Goal: Task Accomplishment & Management: Manage account settings

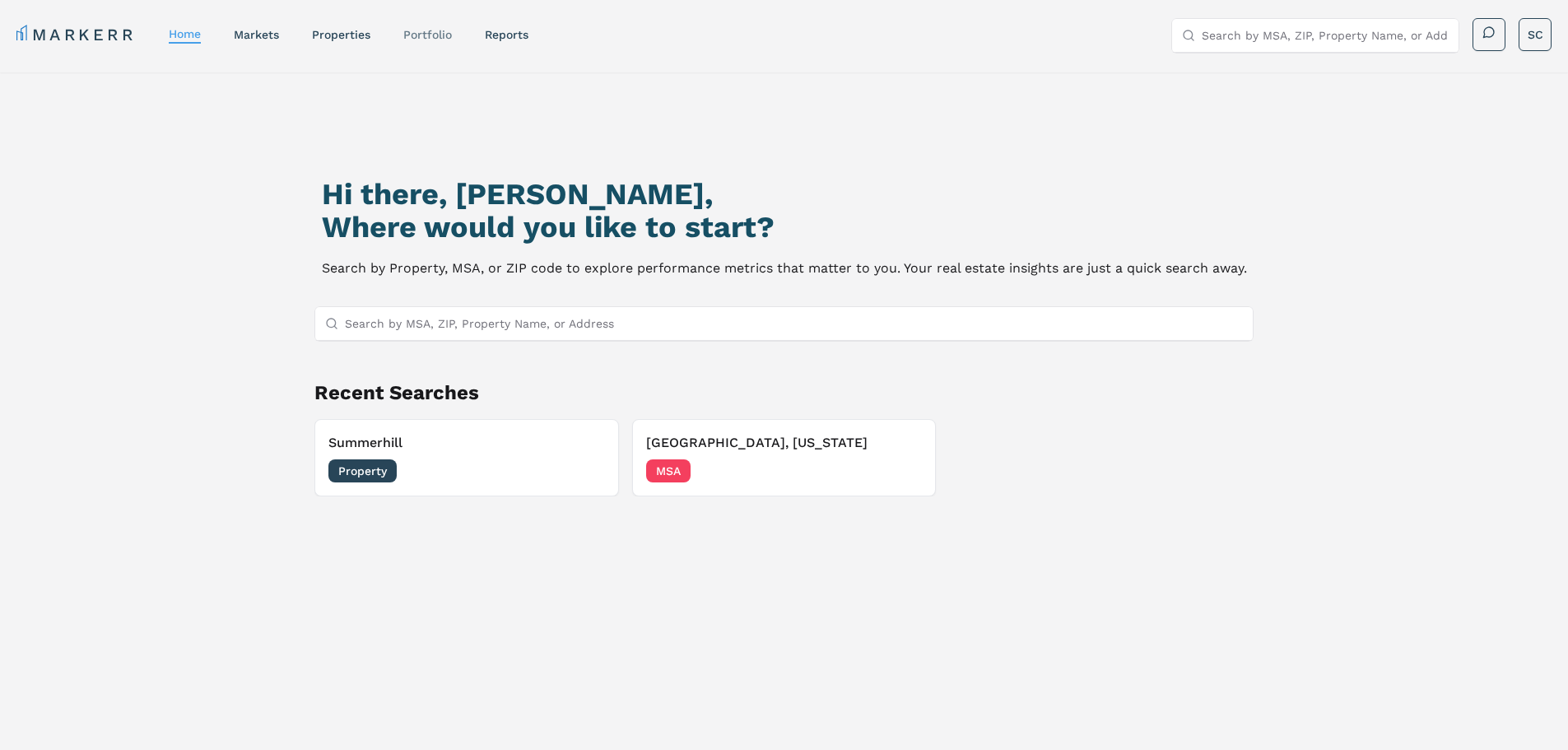
click at [421, 37] on link "Portfolio" at bounding box center [427, 34] width 49 height 13
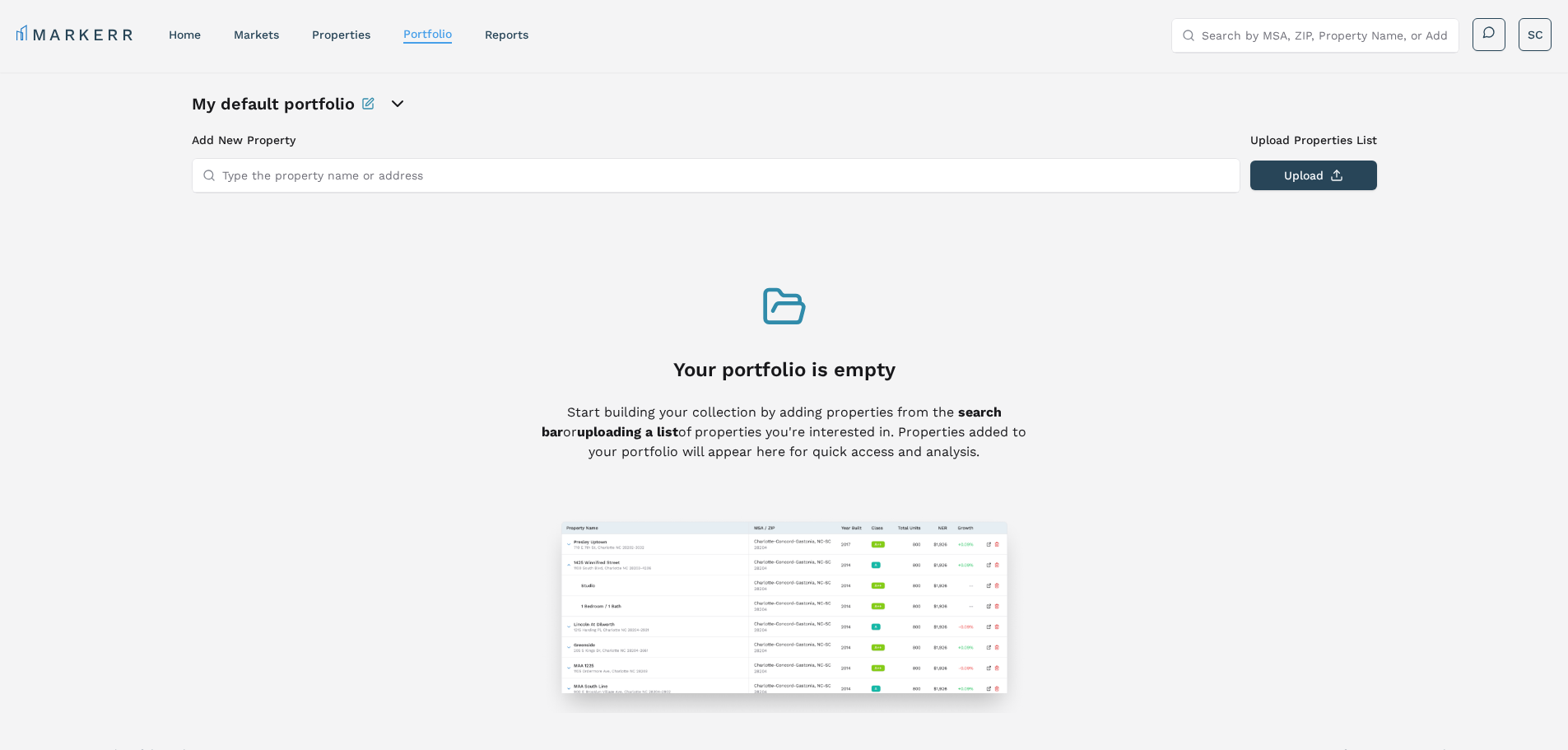
click at [338, 172] on input "Type the property name or address" at bounding box center [725, 175] width 1007 height 33
paste input "City View"
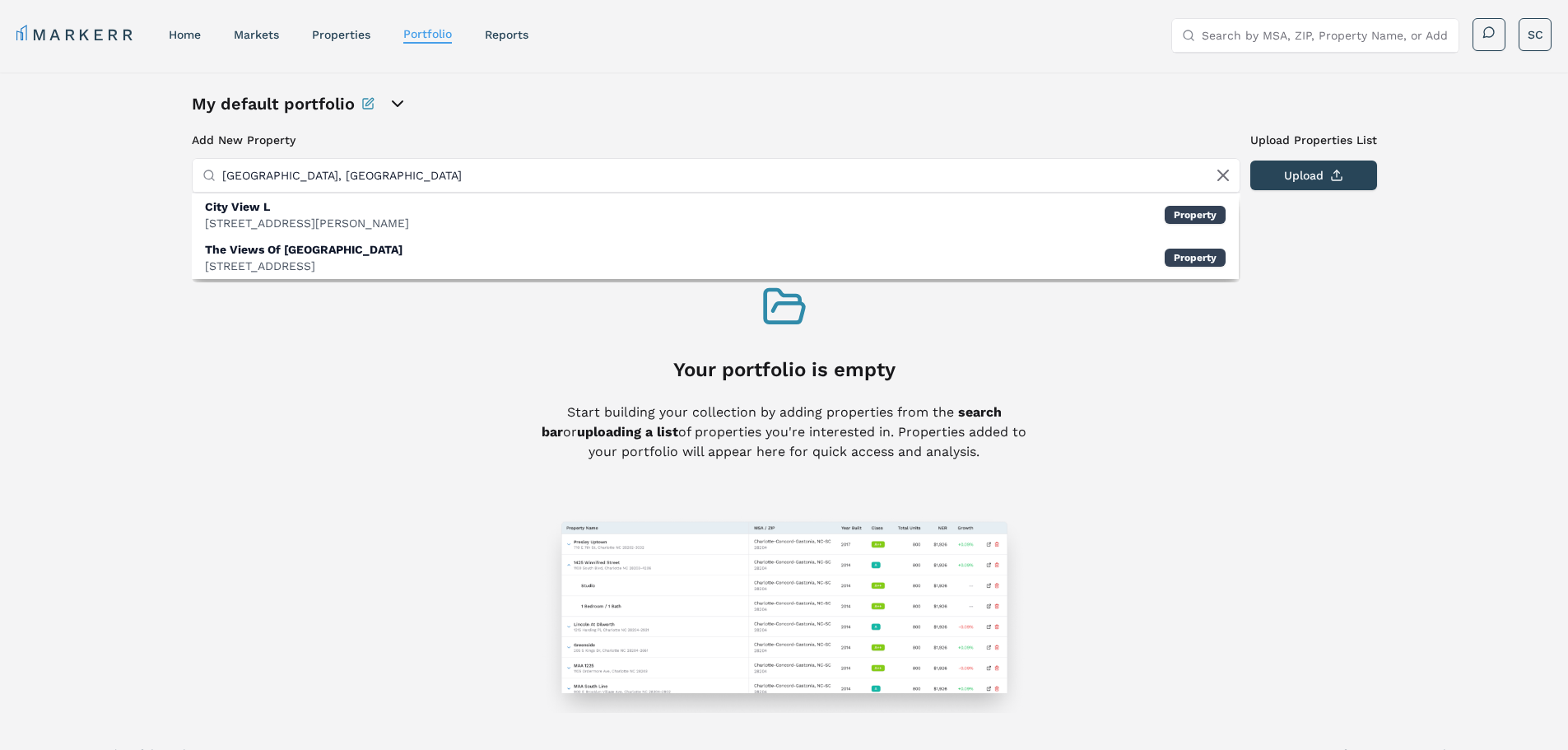
drag, startPoint x: 368, startPoint y: 171, endPoint x: 158, endPoint y: 157, distance: 210.5
click at [158, 157] on div "My default portfolio Add New Property Upload Properties List Type the property …" at bounding box center [784, 402] width 1568 height 660
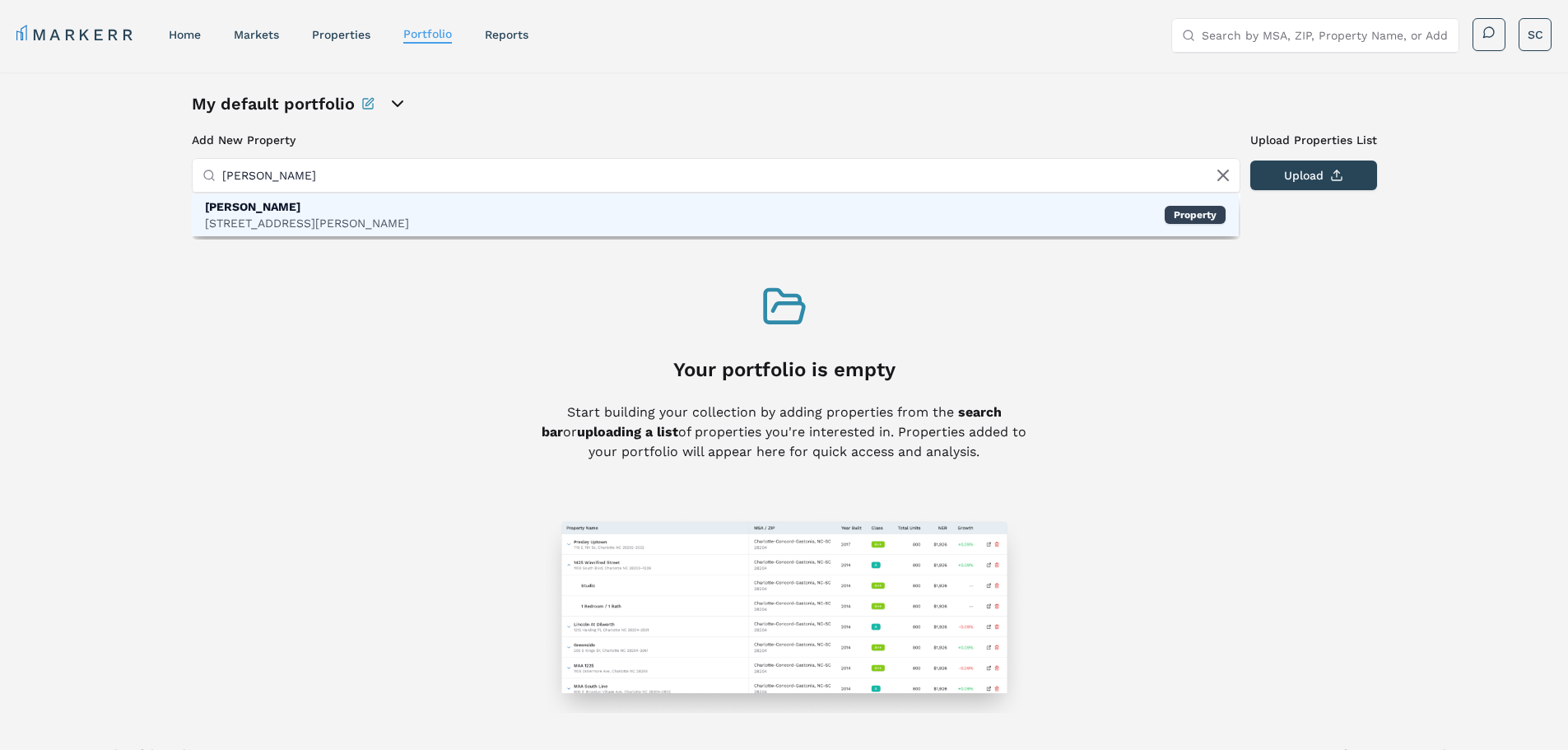
type input "baldwin chase"
click at [623, 223] on div "Baldwin Chase 426 Baldwin Rd, Simpsonville Property" at bounding box center [715, 214] width 1046 height 43
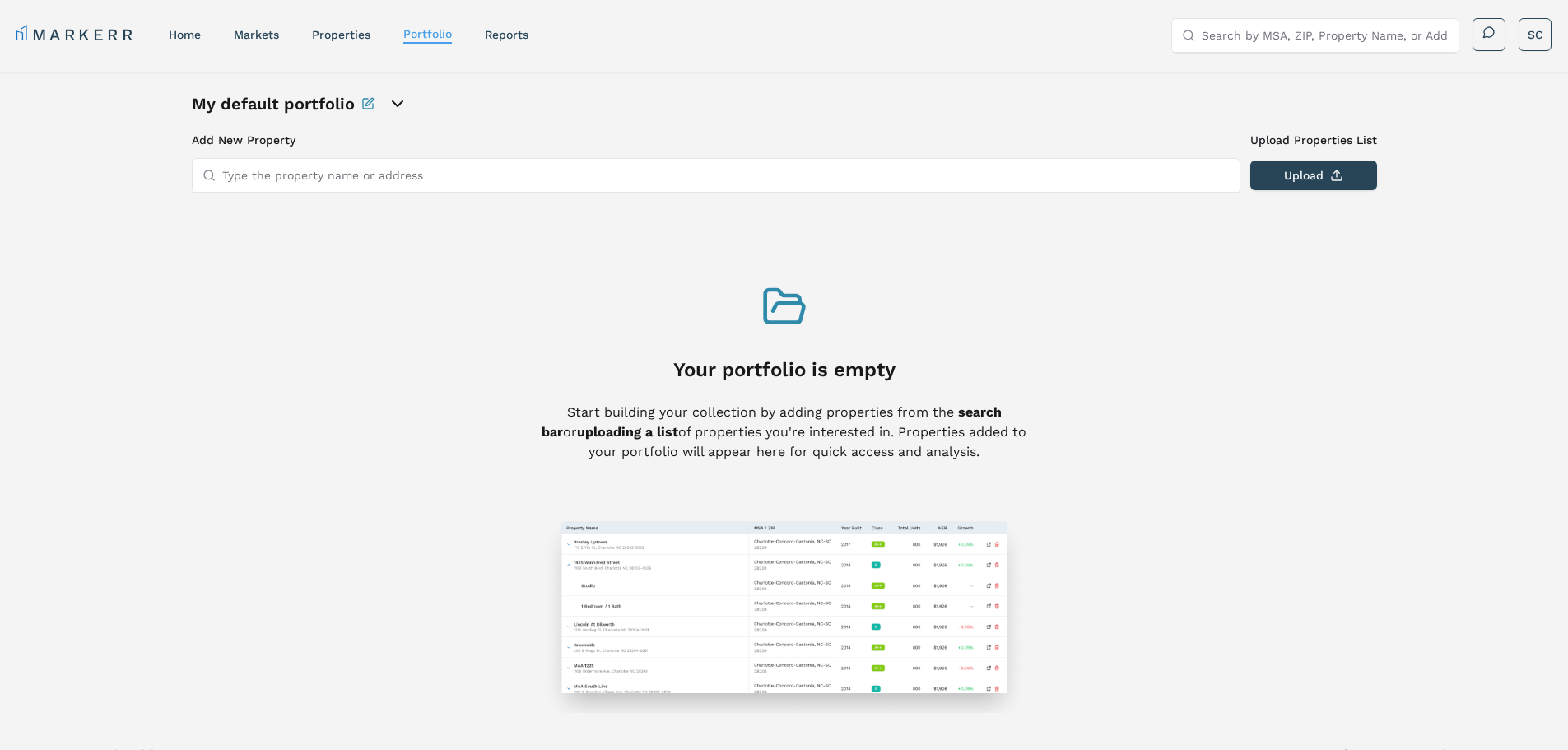
scroll to position [25, 0]
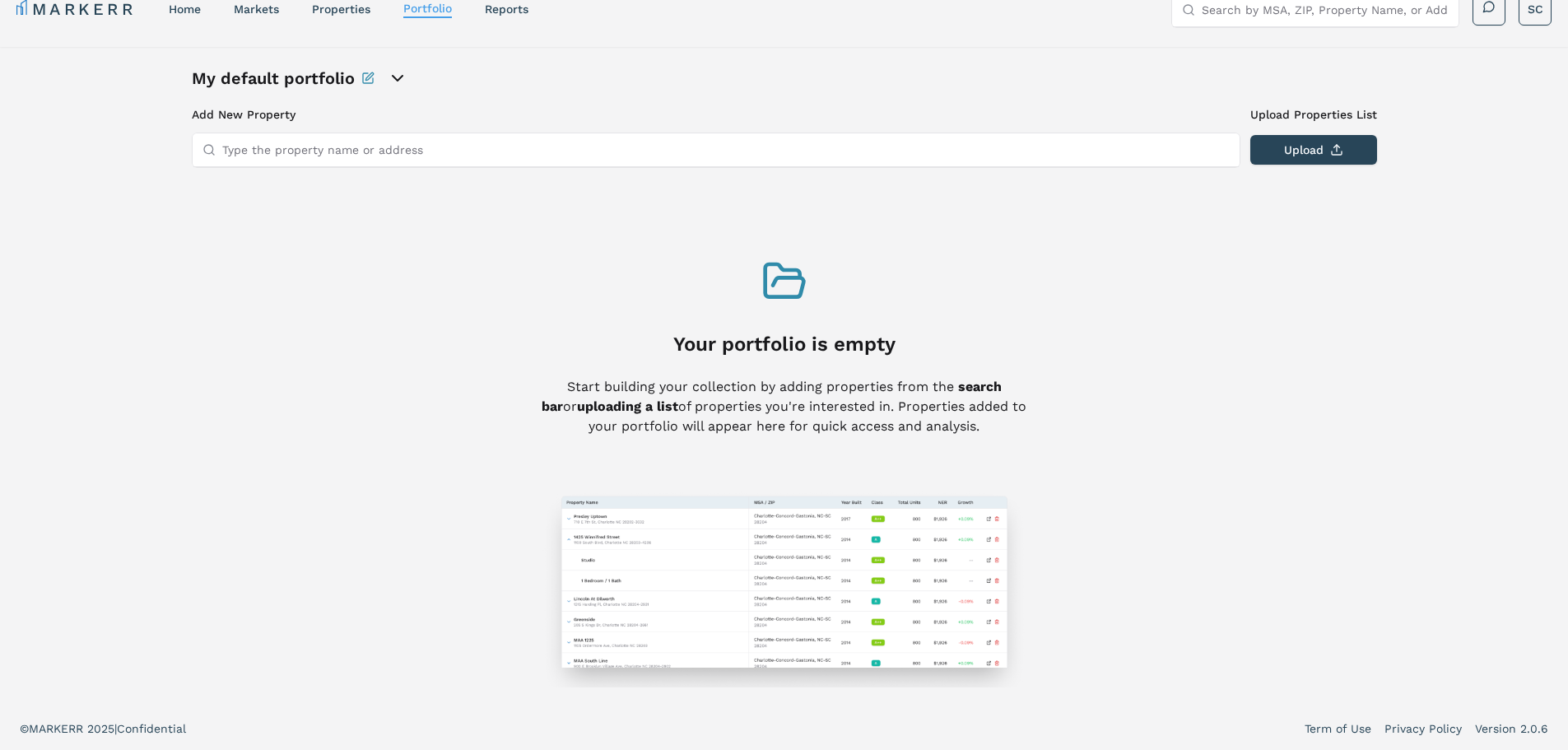
click at [313, 150] on input "Type the property name or address" at bounding box center [725, 150] width 1007 height 33
click at [251, 154] on input "Type the property name or address" at bounding box center [725, 150] width 1007 height 33
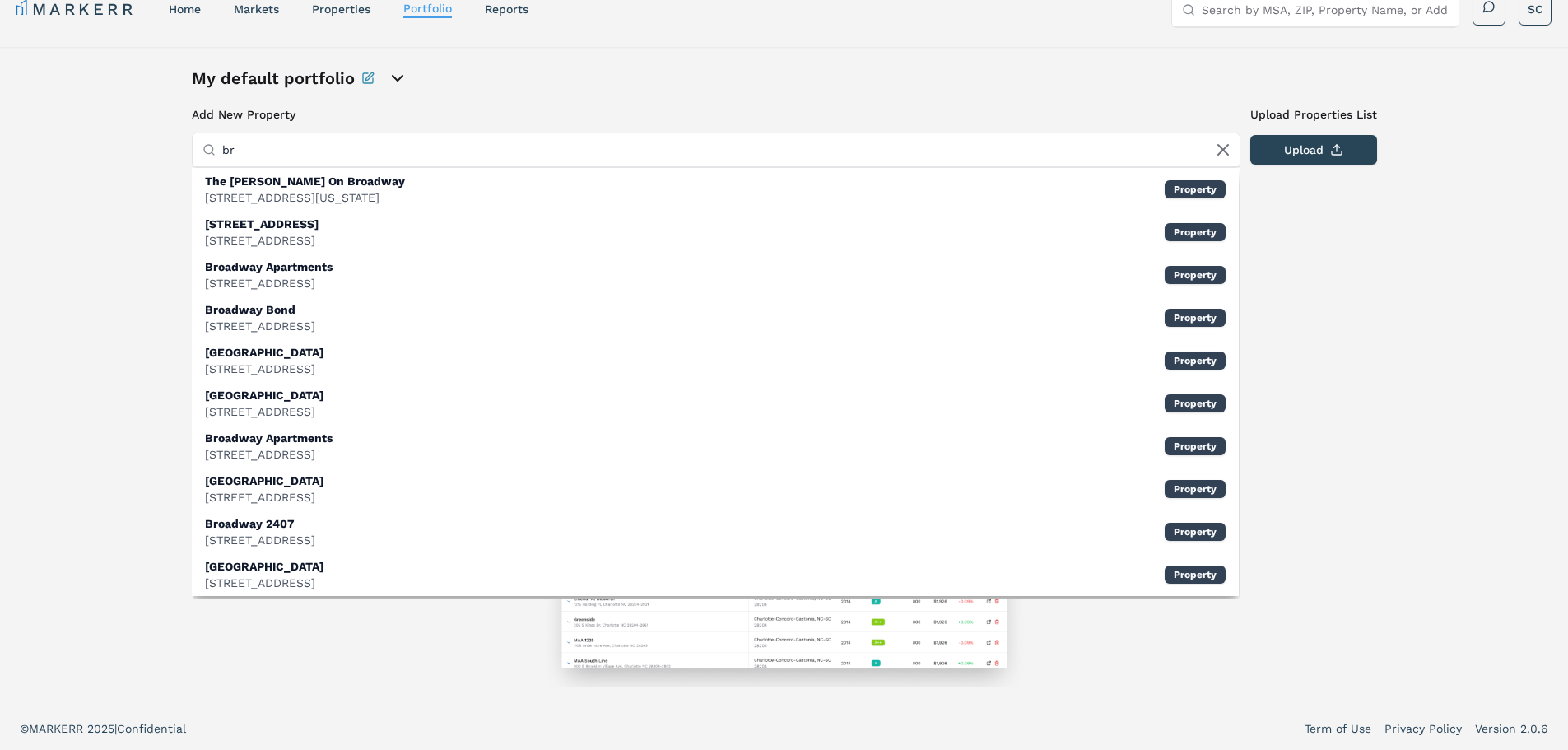
type input "b"
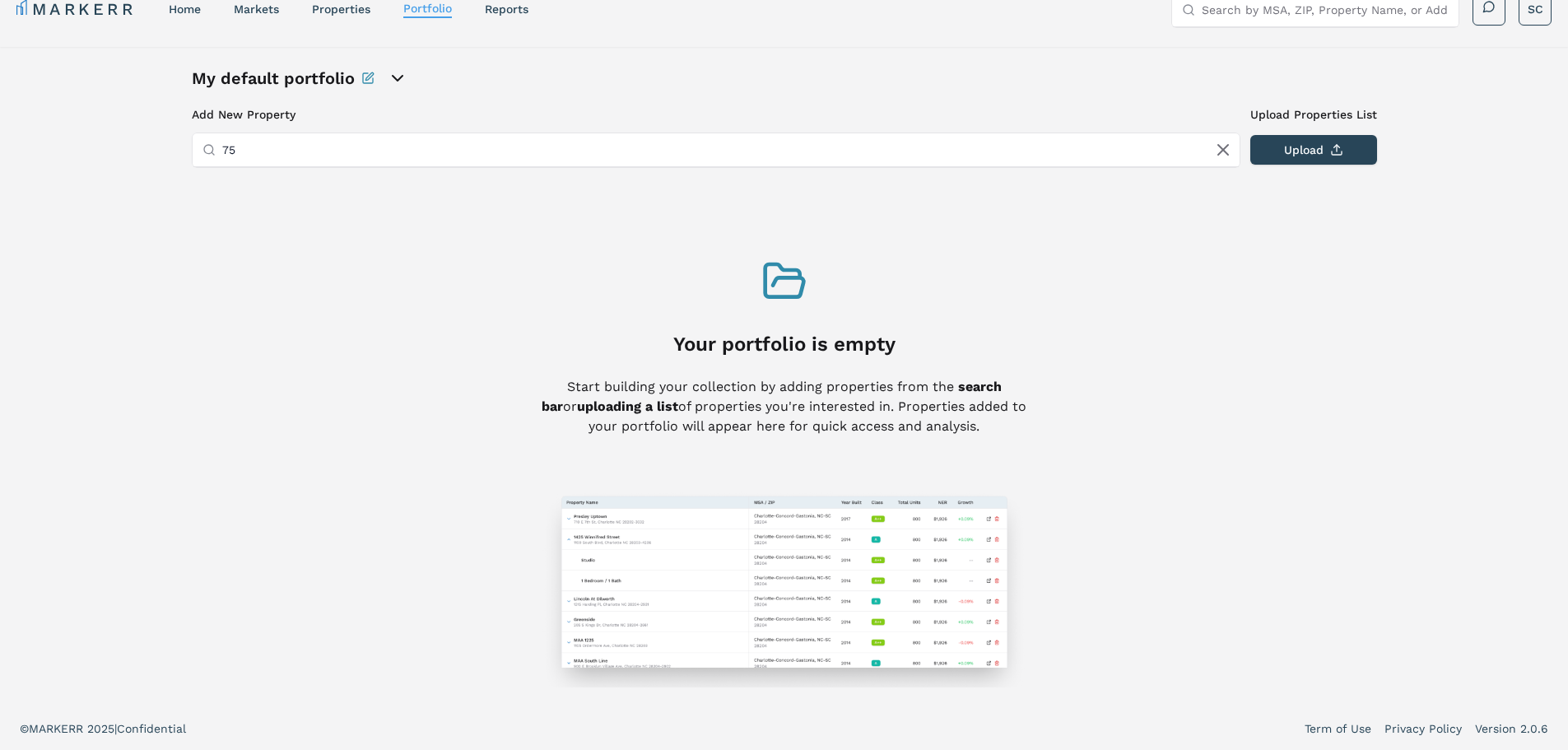
type input "7"
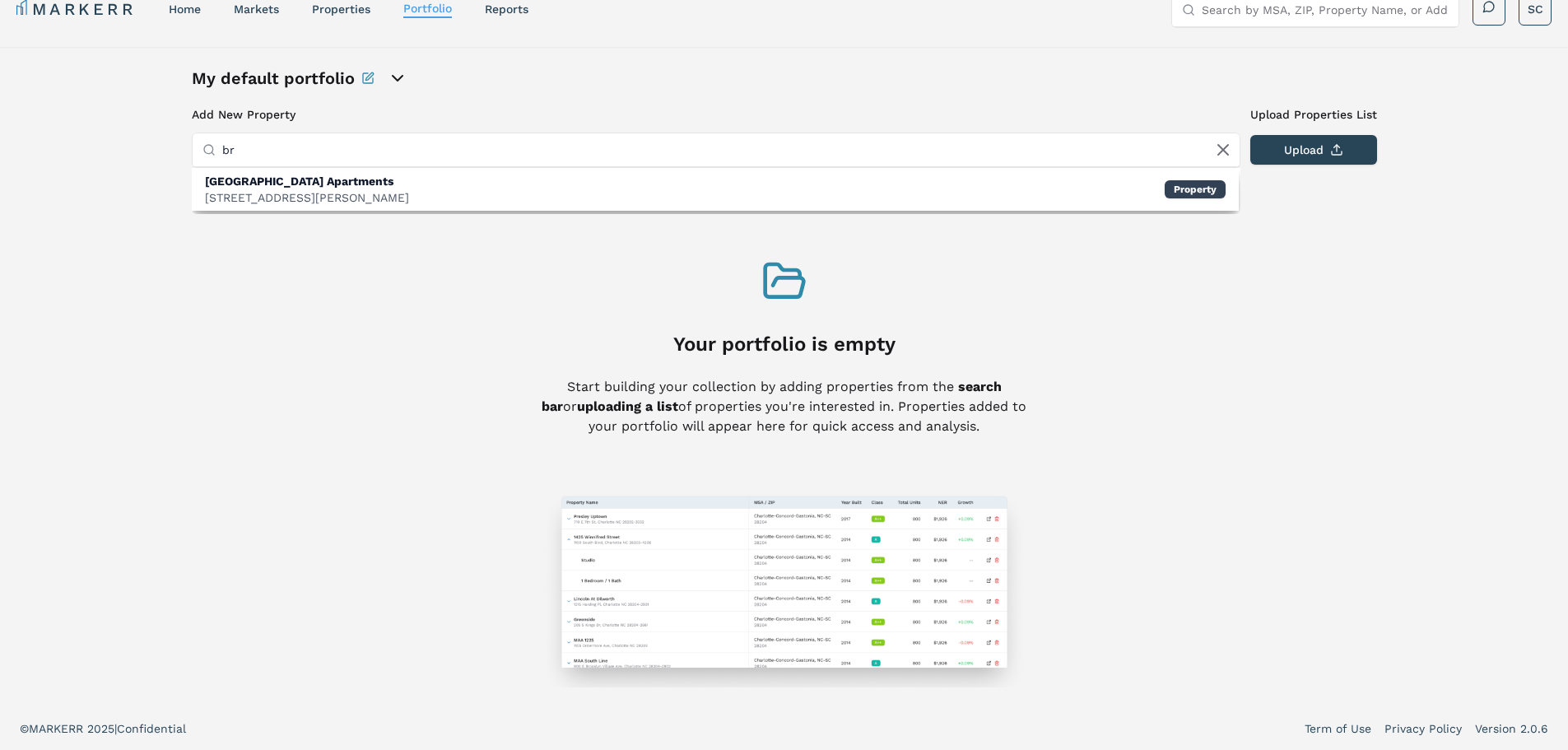
type input "b"
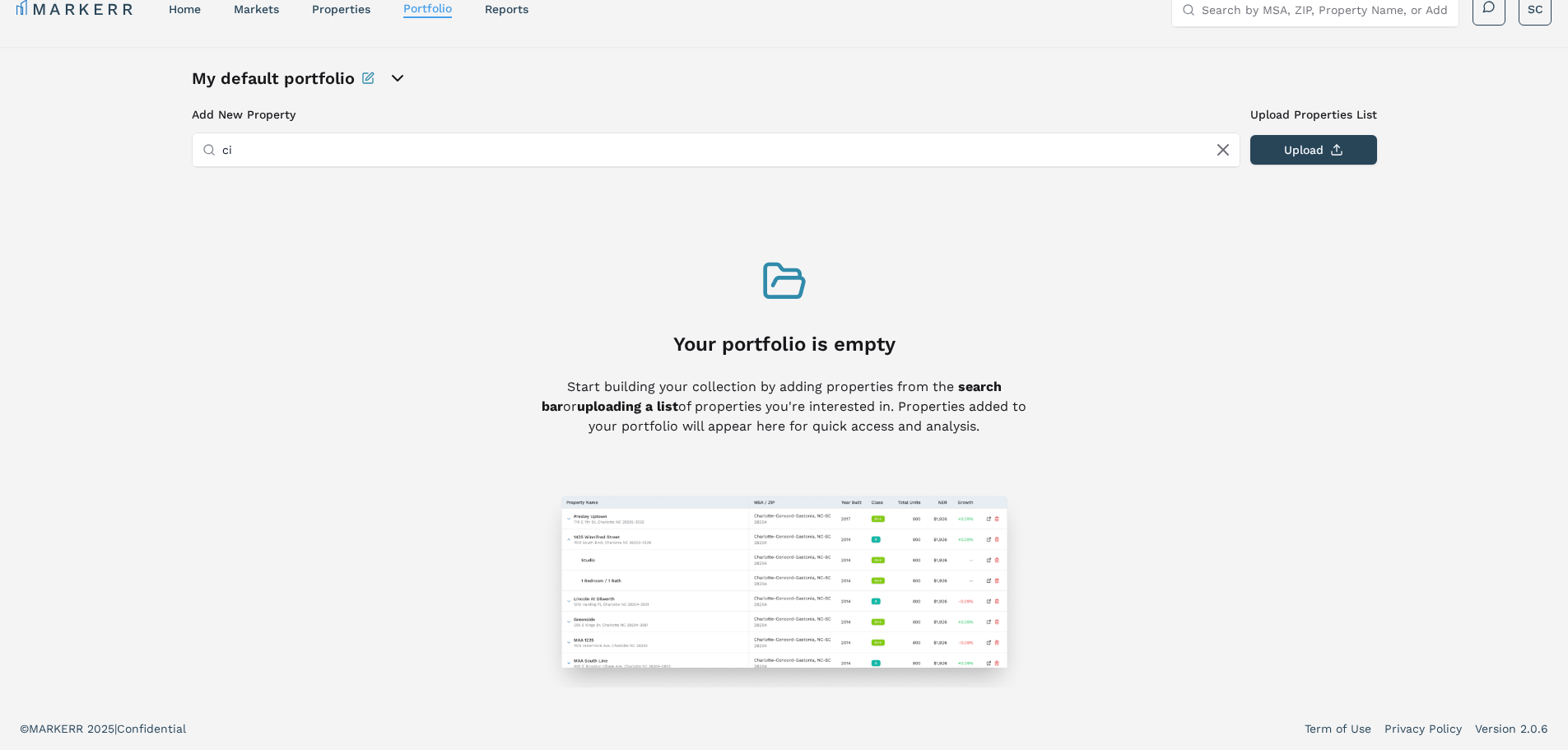
type input "c"
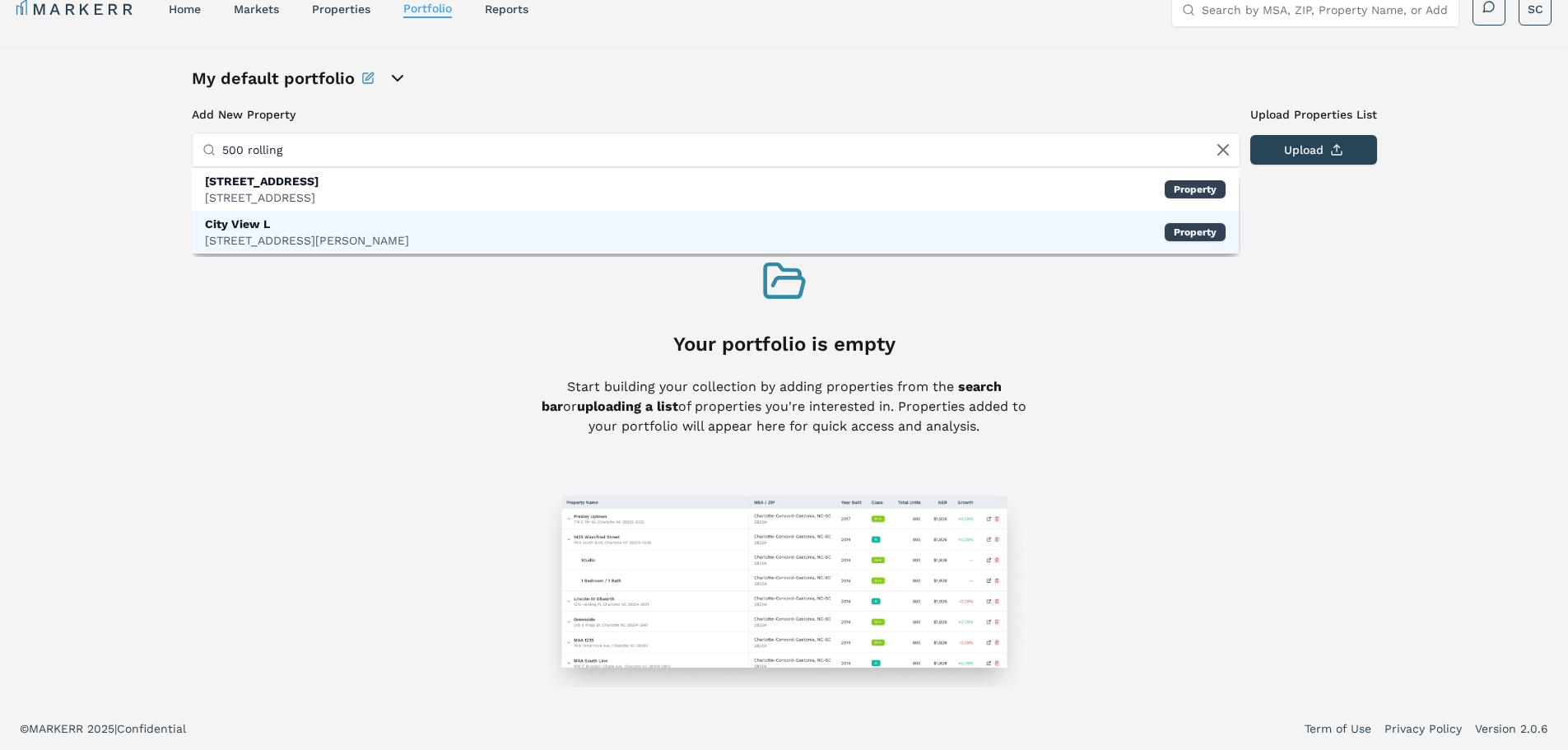
type input "500 rolling"
click at [246, 237] on div "500 Rolling Mill Hill Rd, Nashville" at bounding box center [306, 240] width 204 height 17
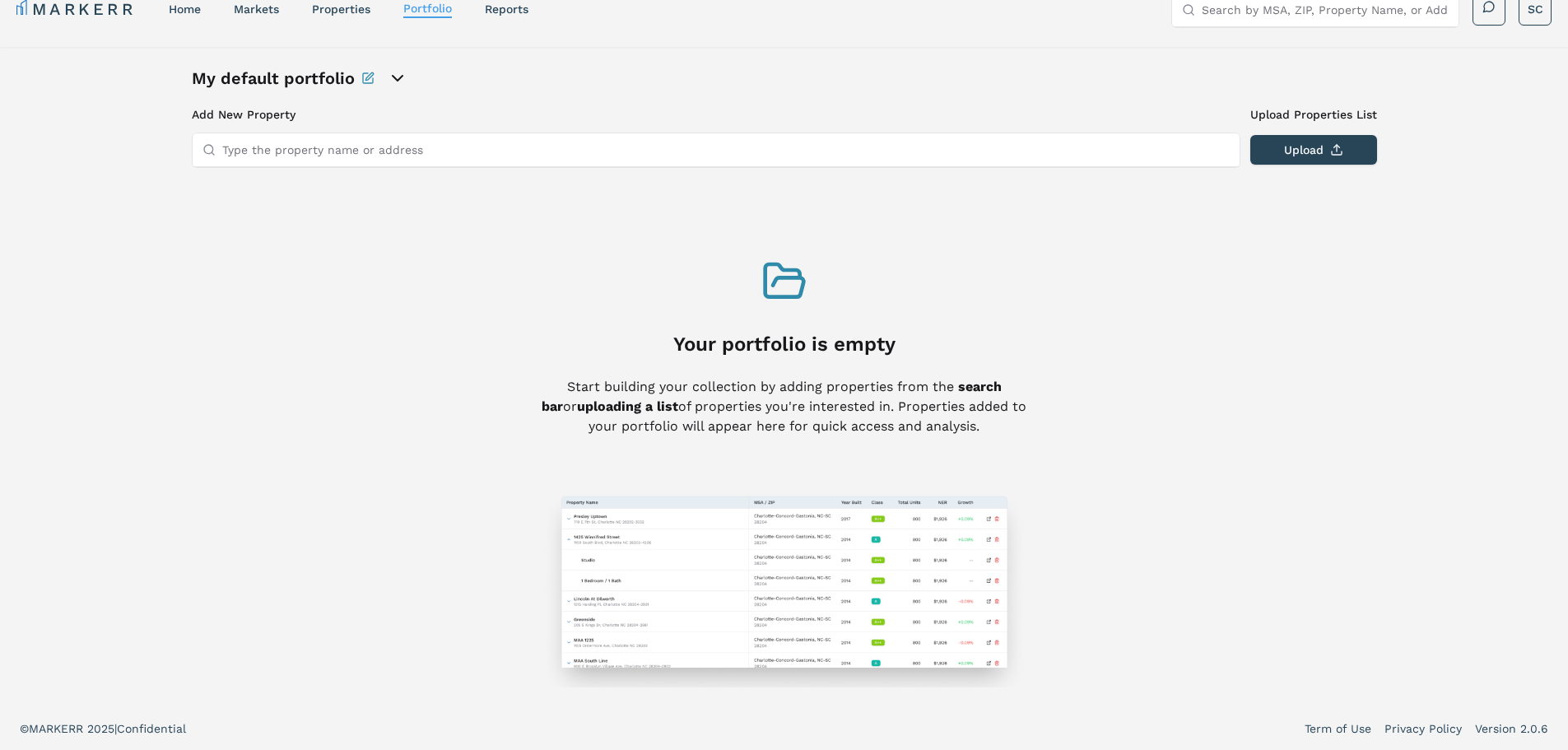
scroll to position [0, 0]
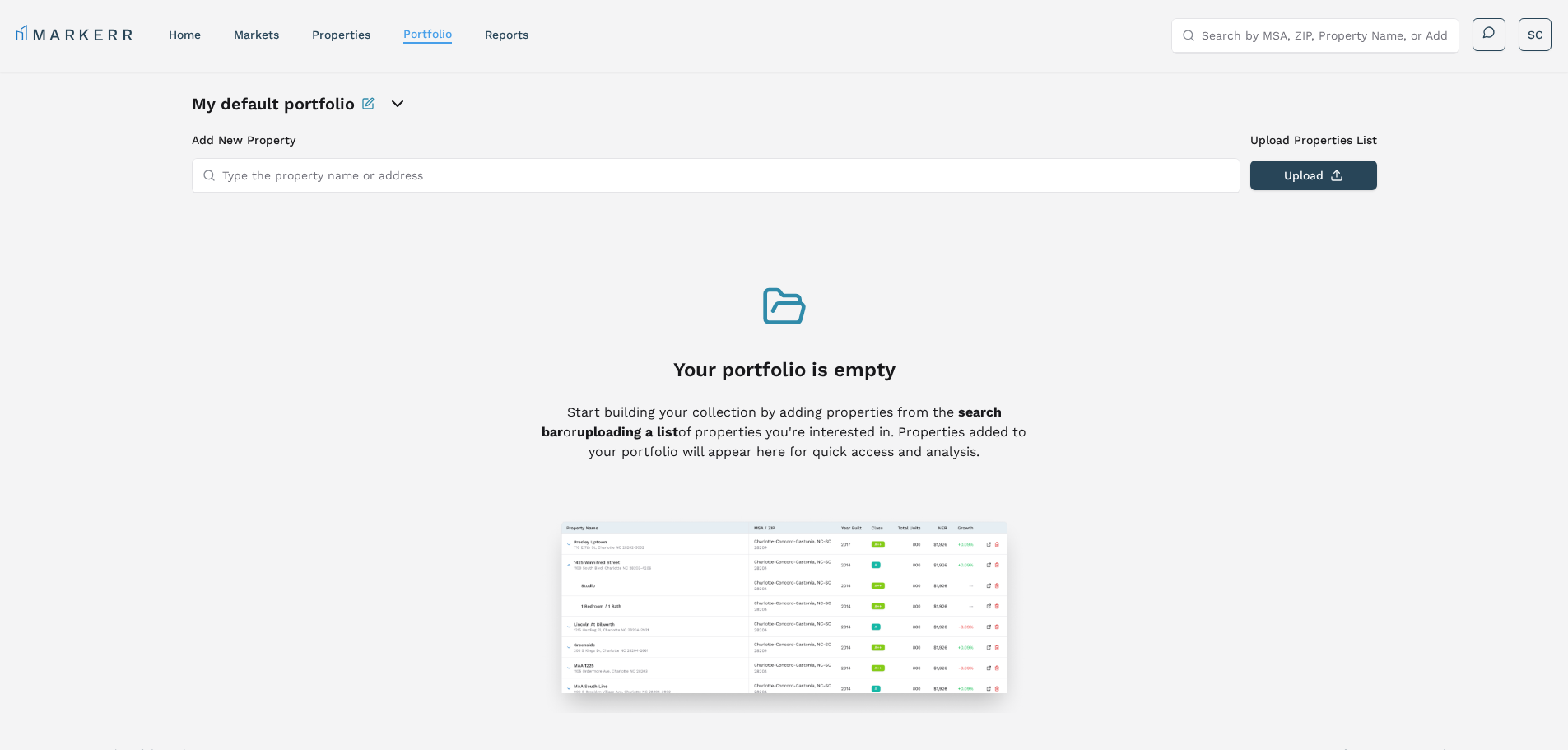
click at [387, 100] on icon "open portfolio options" at bounding box center [397, 104] width 20 height 20
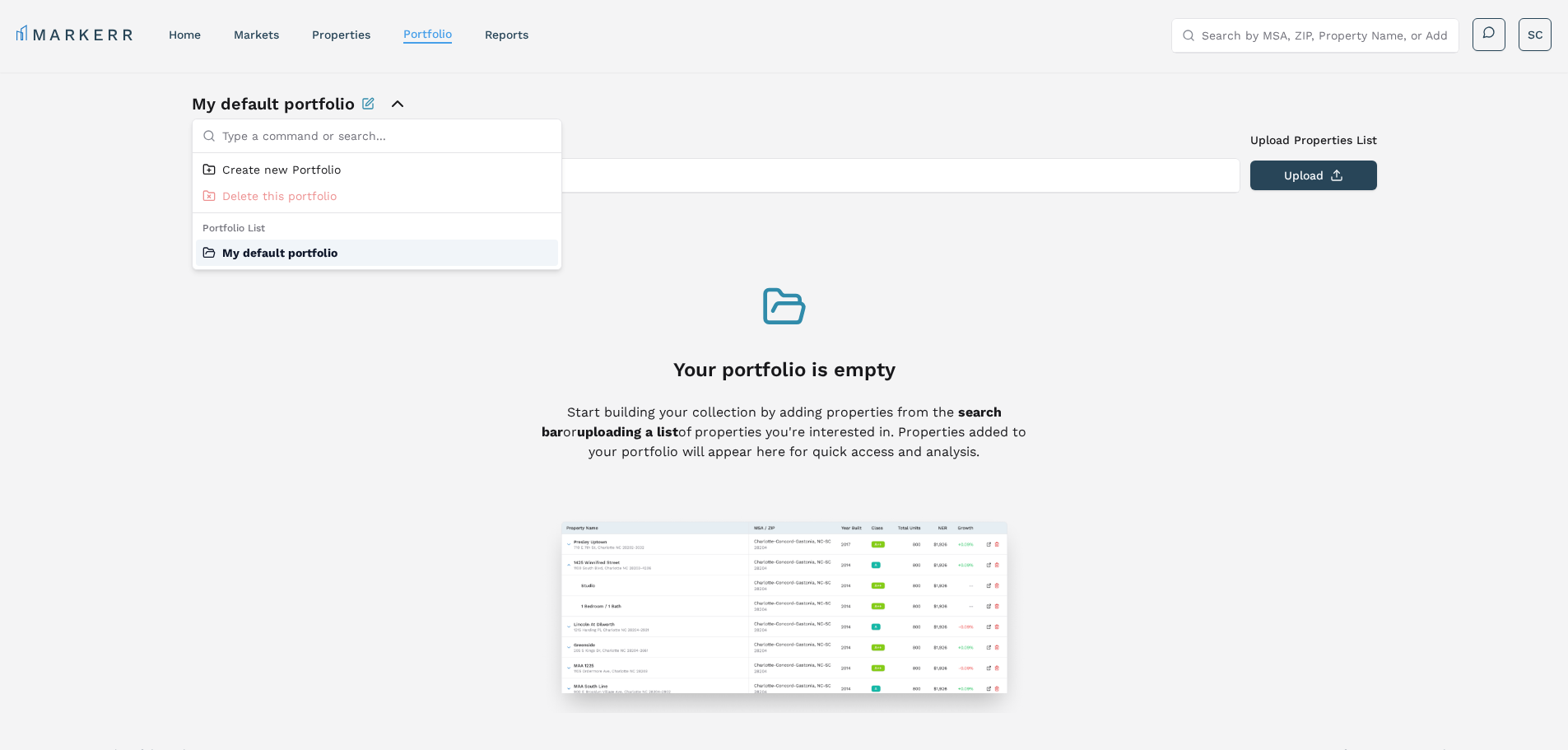
click at [320, 252] on div "My default portfolio" at bounding box center [377, 253] width 362 height 26
click at [280, 250] on div "My default portfolio" at bounding box center [377, 253] width 362 height 26
click at [300, 415] on div "Add New Property Upload Properties List Type the property name or address Uploa…" at bounding box center [784, 422] width 1185 height 581
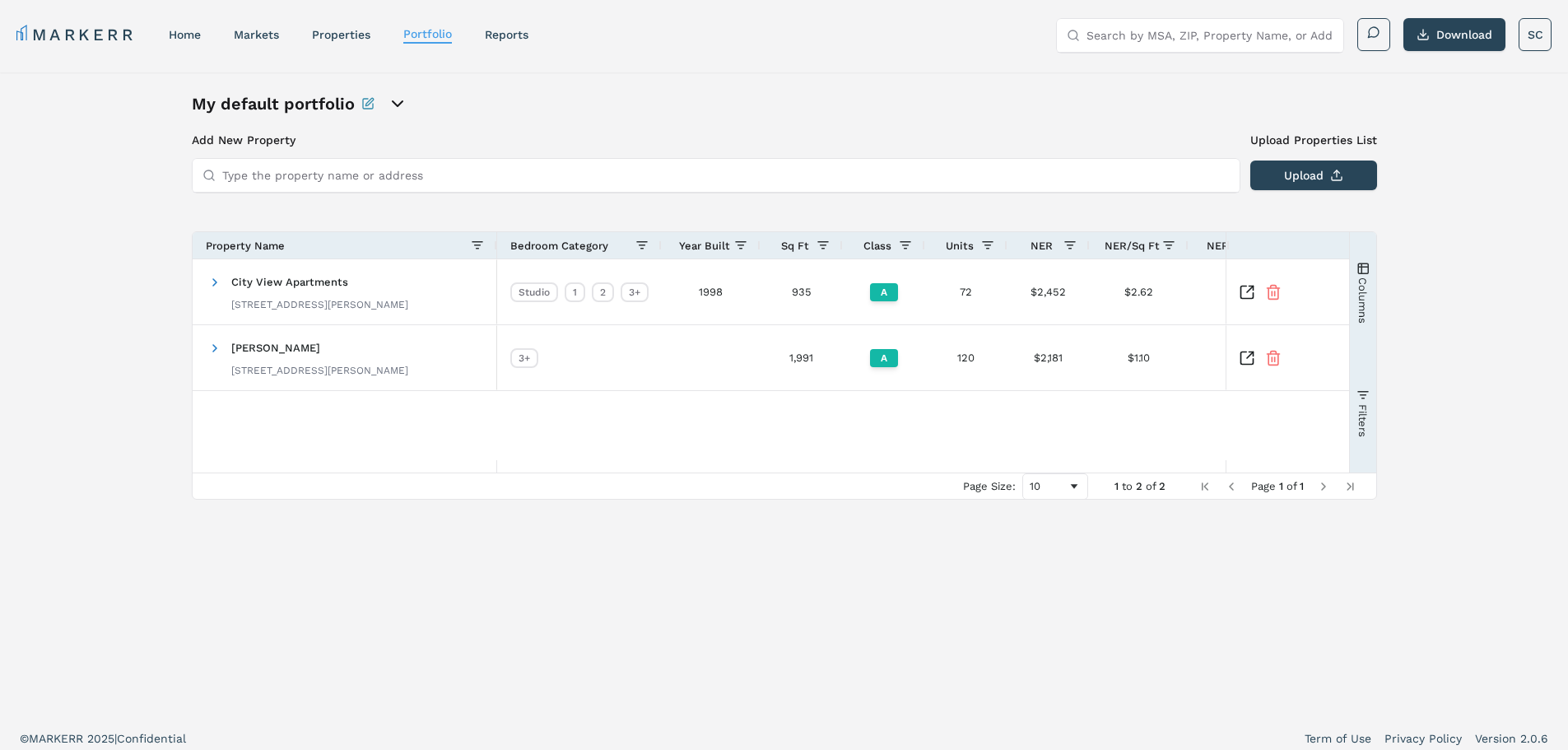
click at [284, 185] on input "Type the property name or address" at bounding box center [725, 175] width 1007 height 33
click at [317, 171] on input "Type the property name or address" at bounding box center [725, 175] width 1007 height 33
type input "denbigh village"
click at [317, 227] on div "14353 Deloice Cres, Newport News" at bounding box center [329, 223] width 249 height 17
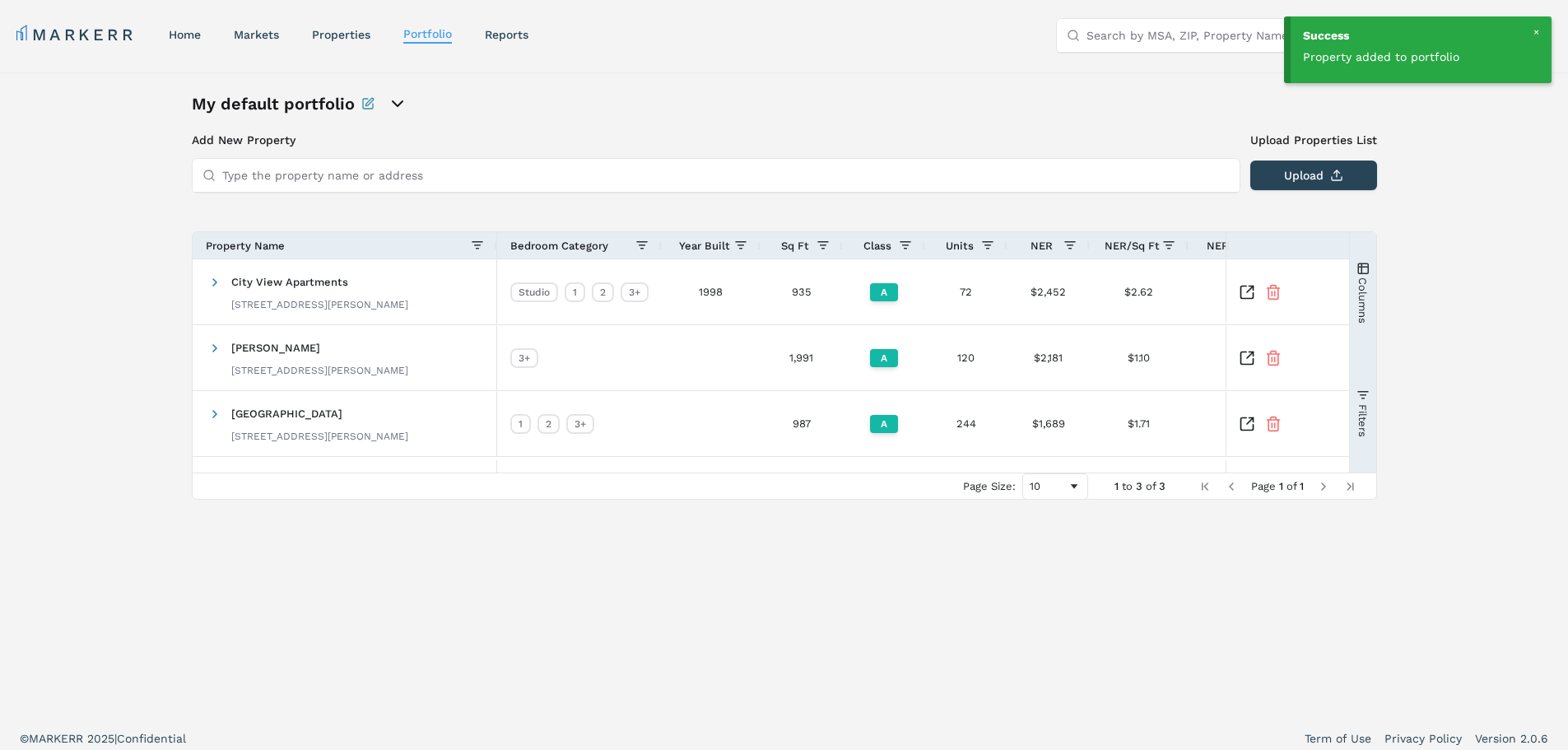
click at [278, 176] on input "Type the property name or address" at bounding box center [725, 175] width 1007 height 33
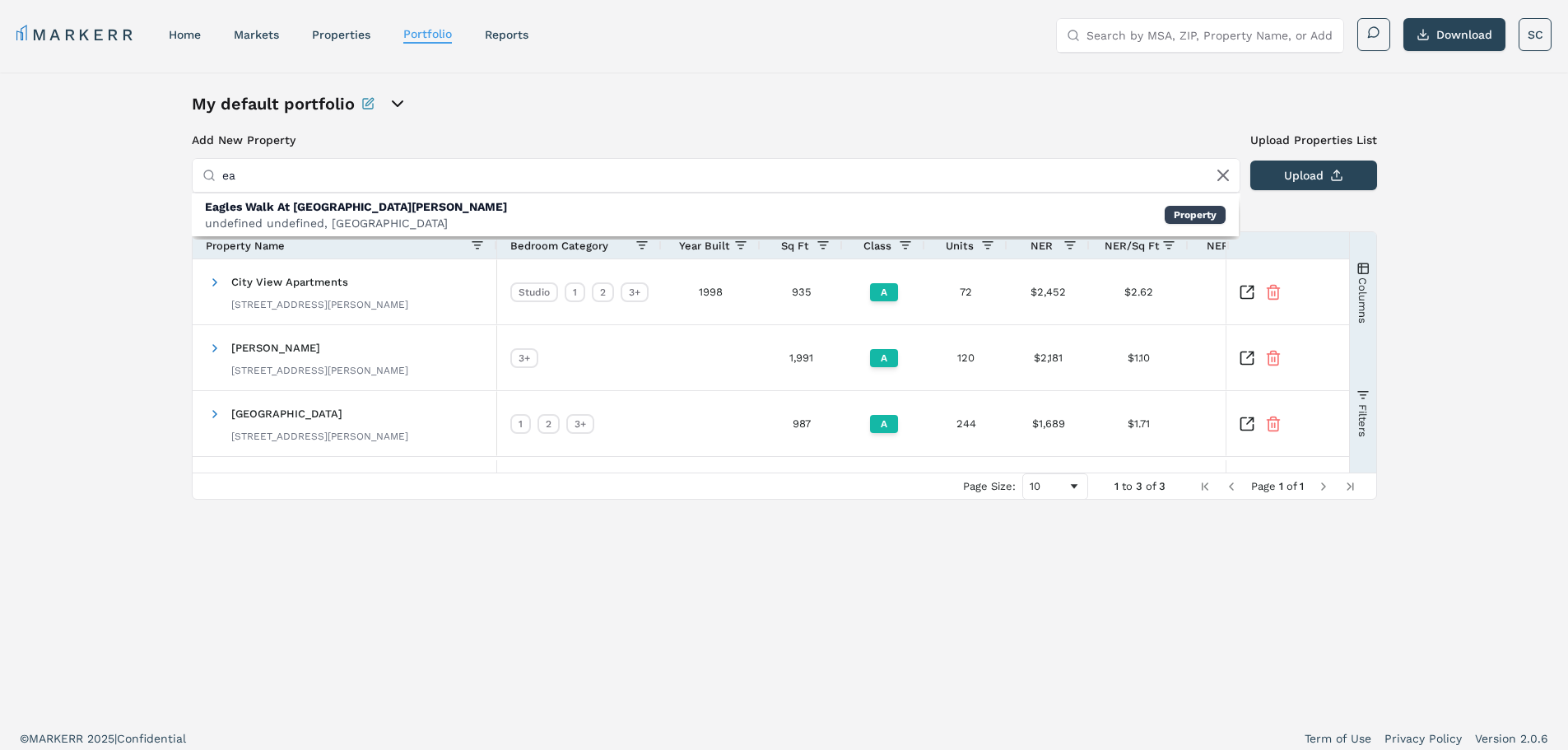
type input "e"
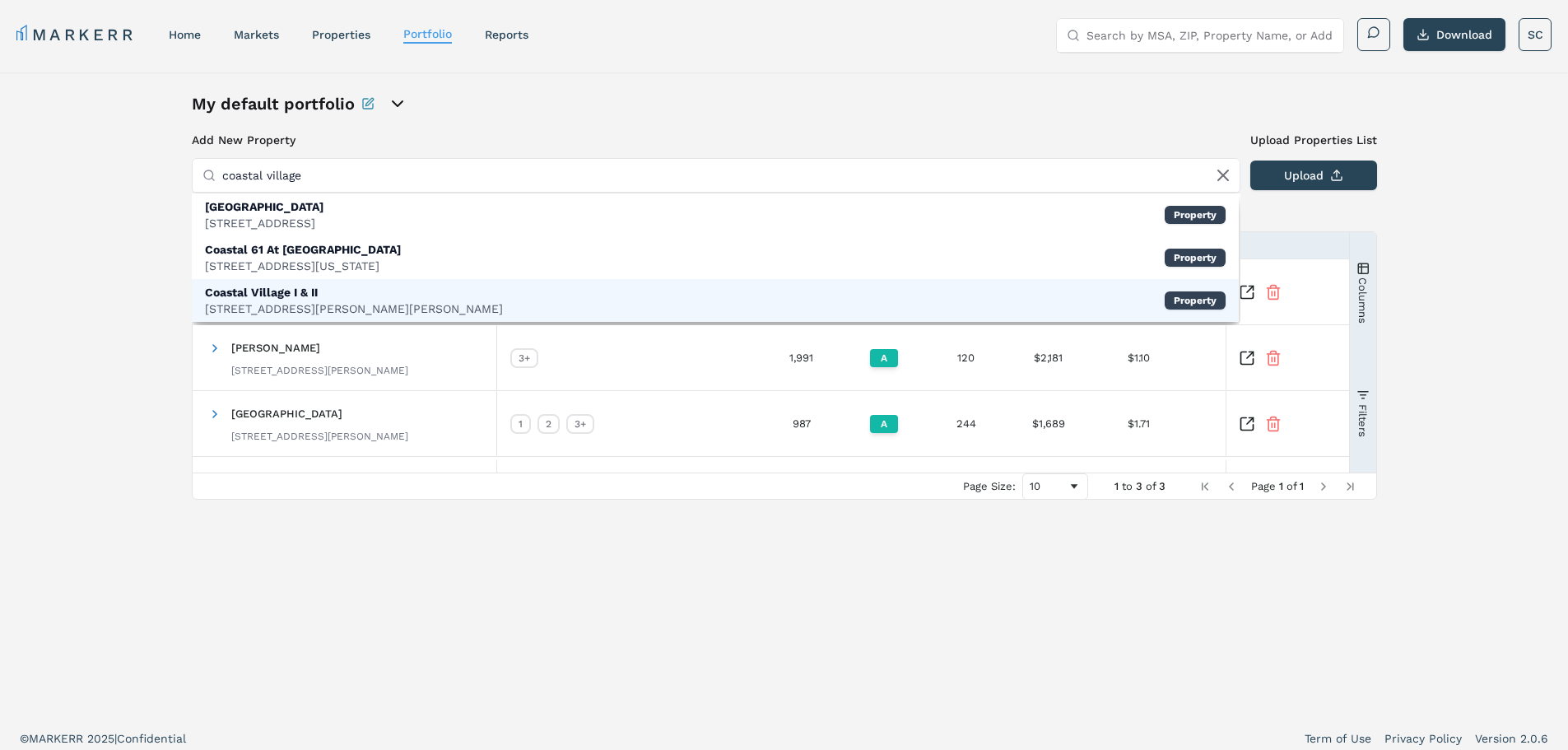
type input "coastal village"
click at [278, 294] on div "Coastal Village I & II" at bounding box center [353, 292] width 298 height 17
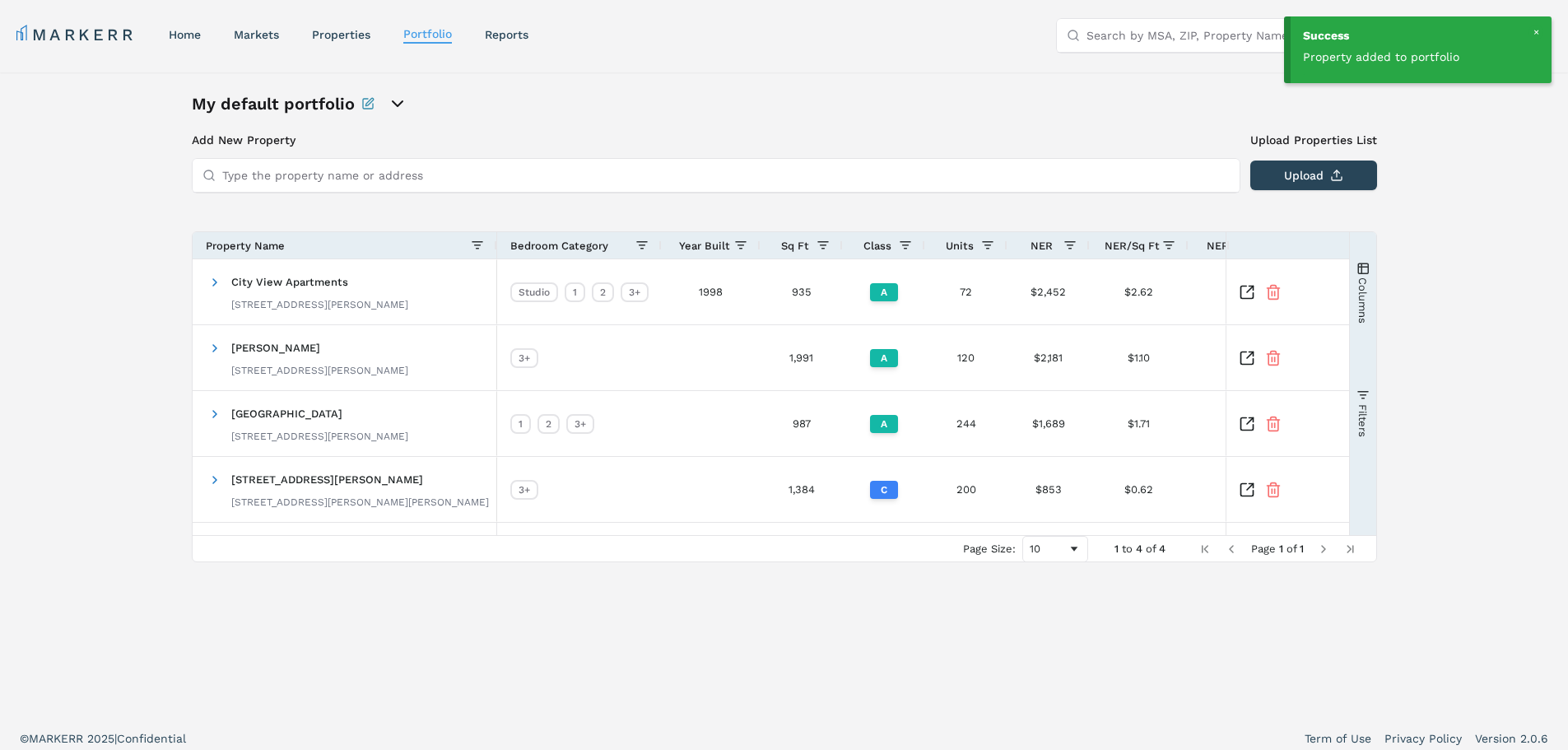
click at [245, 174] on input "Type the property name or address" at bounding box center [725, 175] width 1007 height 33
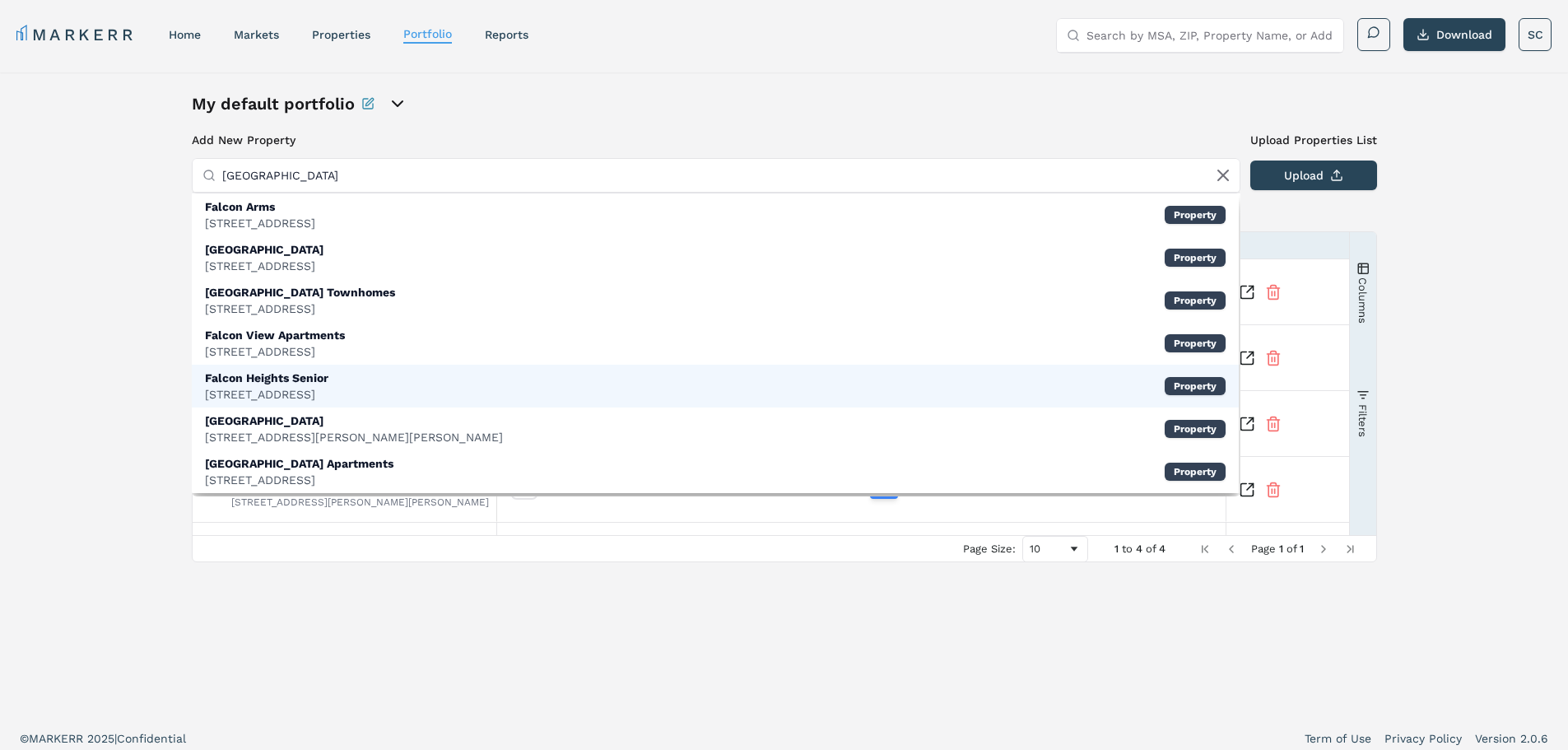
type input "falcon heights"
click at [270, 383] on div "Falcon Heights Senior" at bounding box center [266, 377] width 124 height 17
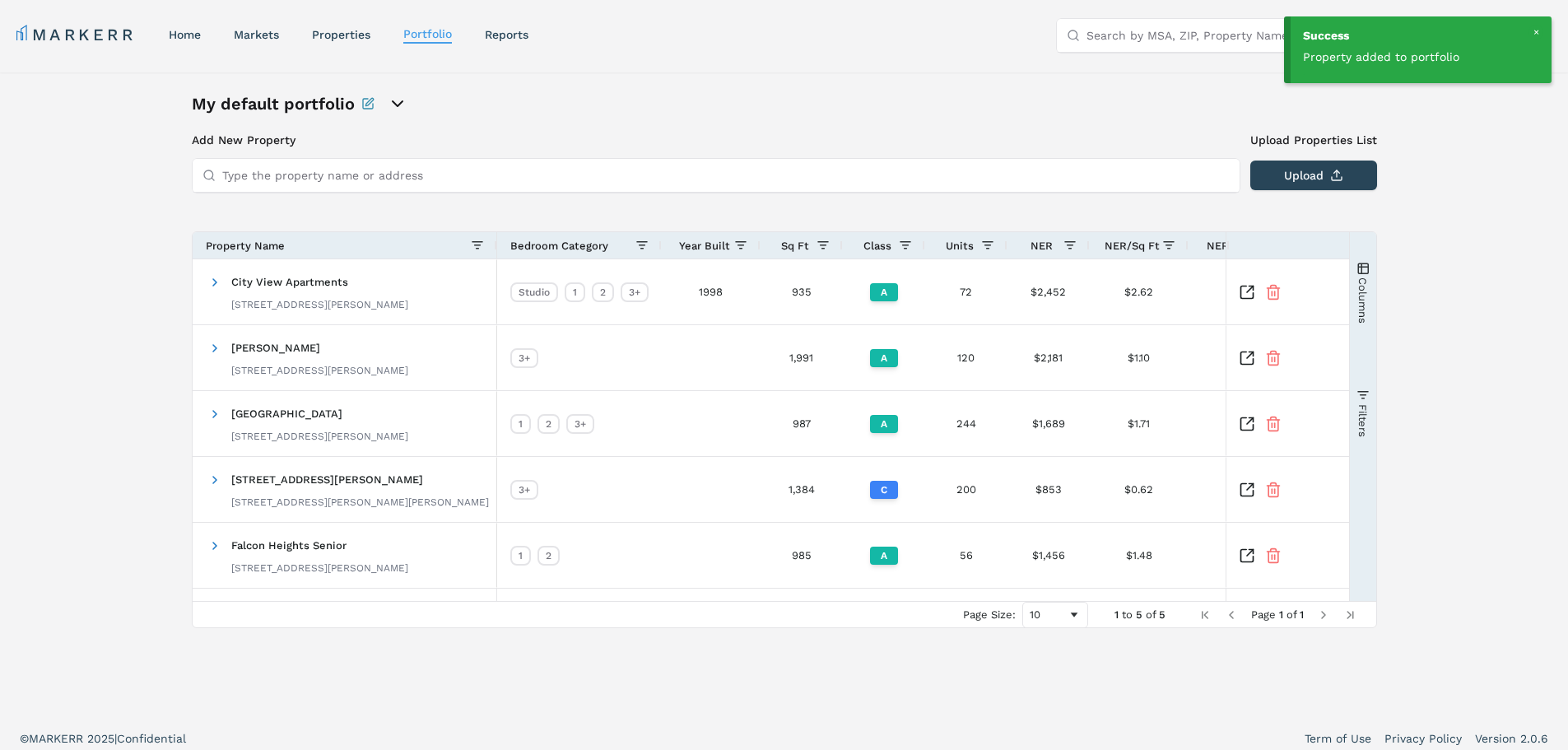
click at [270, 181] on input "Type the property name or address" at bounding box center [725, 175] width 1007 height 33
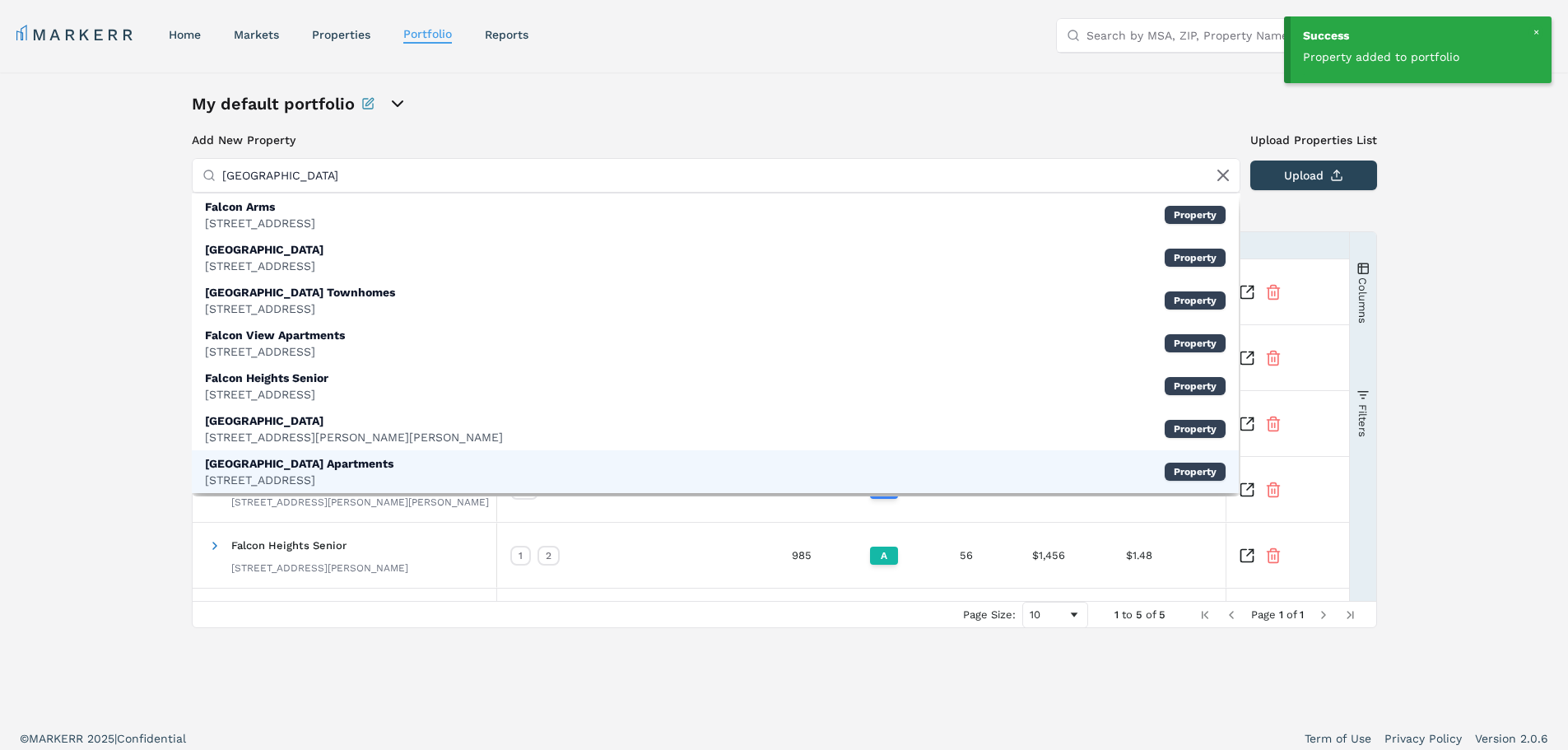
type input "falcon heights"
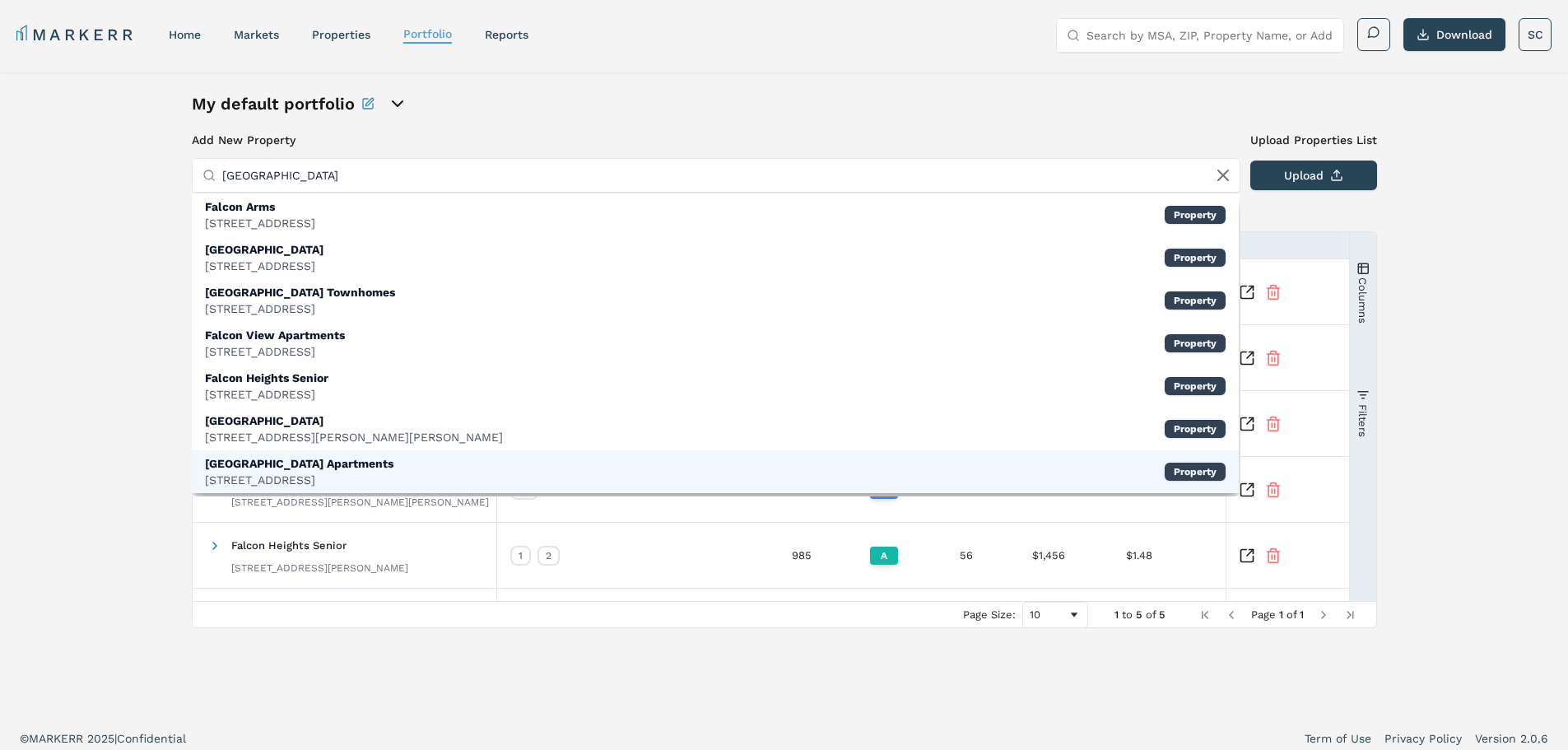
click at [268, 468] on div "[GEOGRAPHIC_DATA] Apartments" at bounding box center [299, 463] width 188 height 17
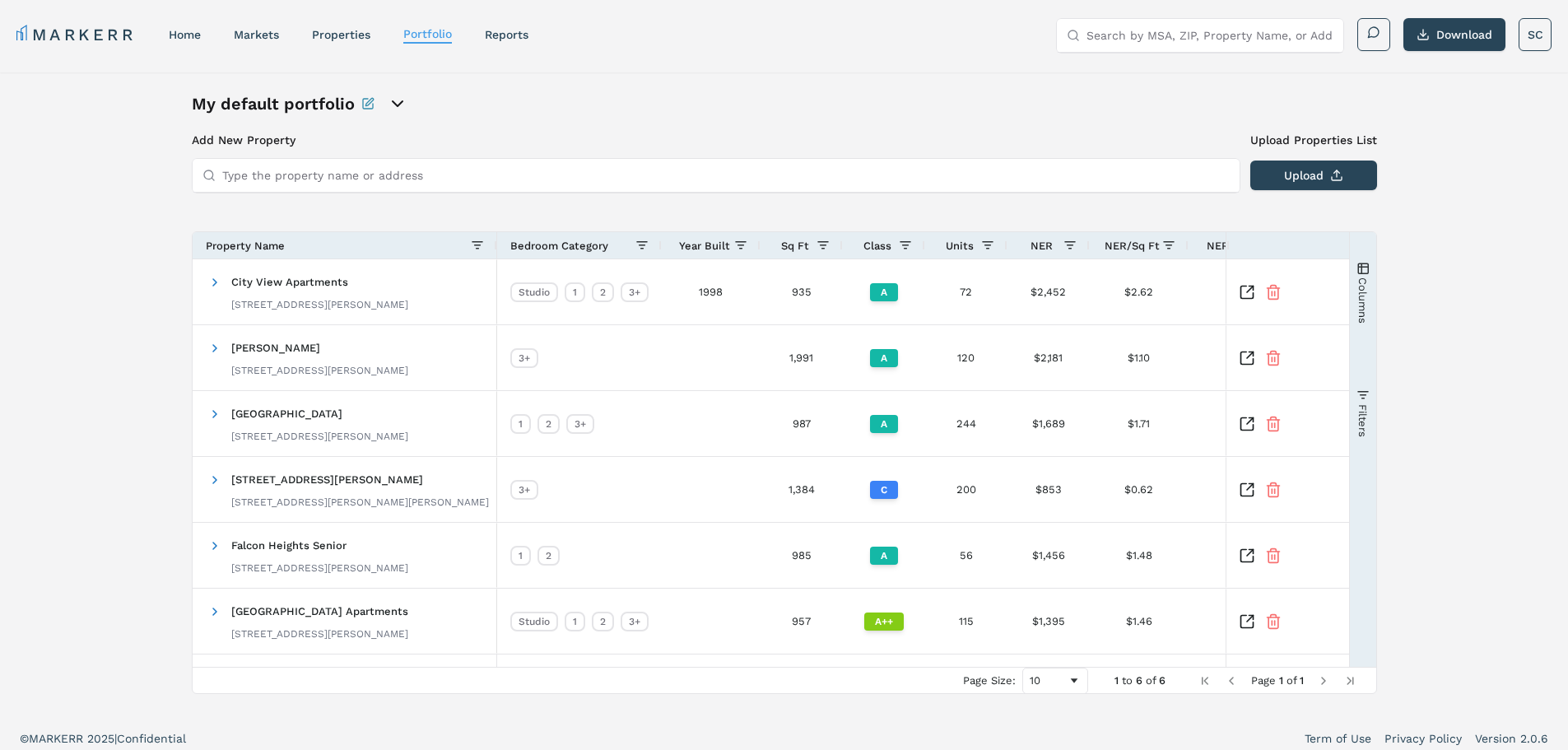
click at [254, 176] on input "Type the property name or address" at bounding box center [725, 175] width 1007 height 33
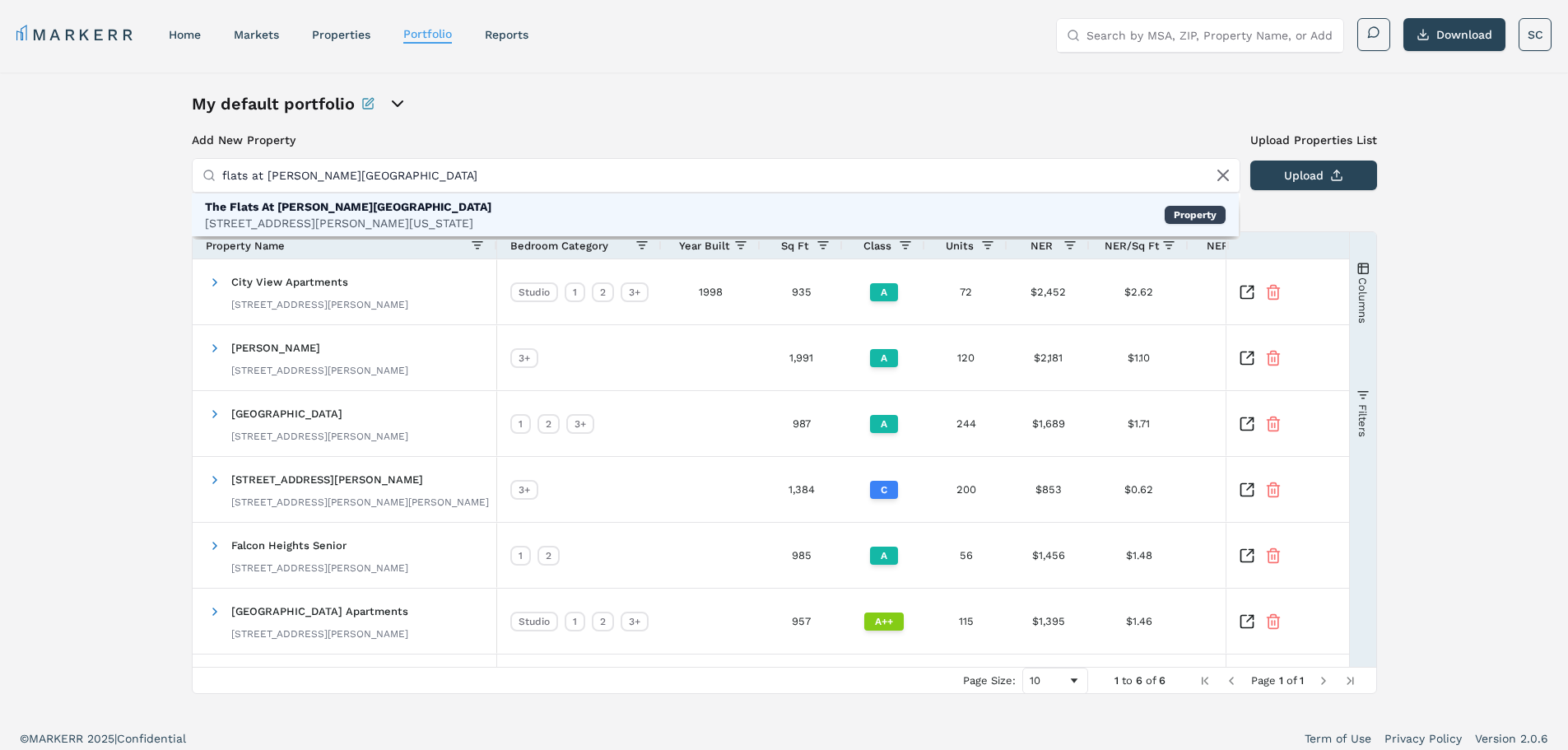
type input "flats at dorsett ridge"
click at [370, 218] on div "12703 Dorsett Rd, Maryland Heights" at bounding box center [347, 223] width 286 height 17
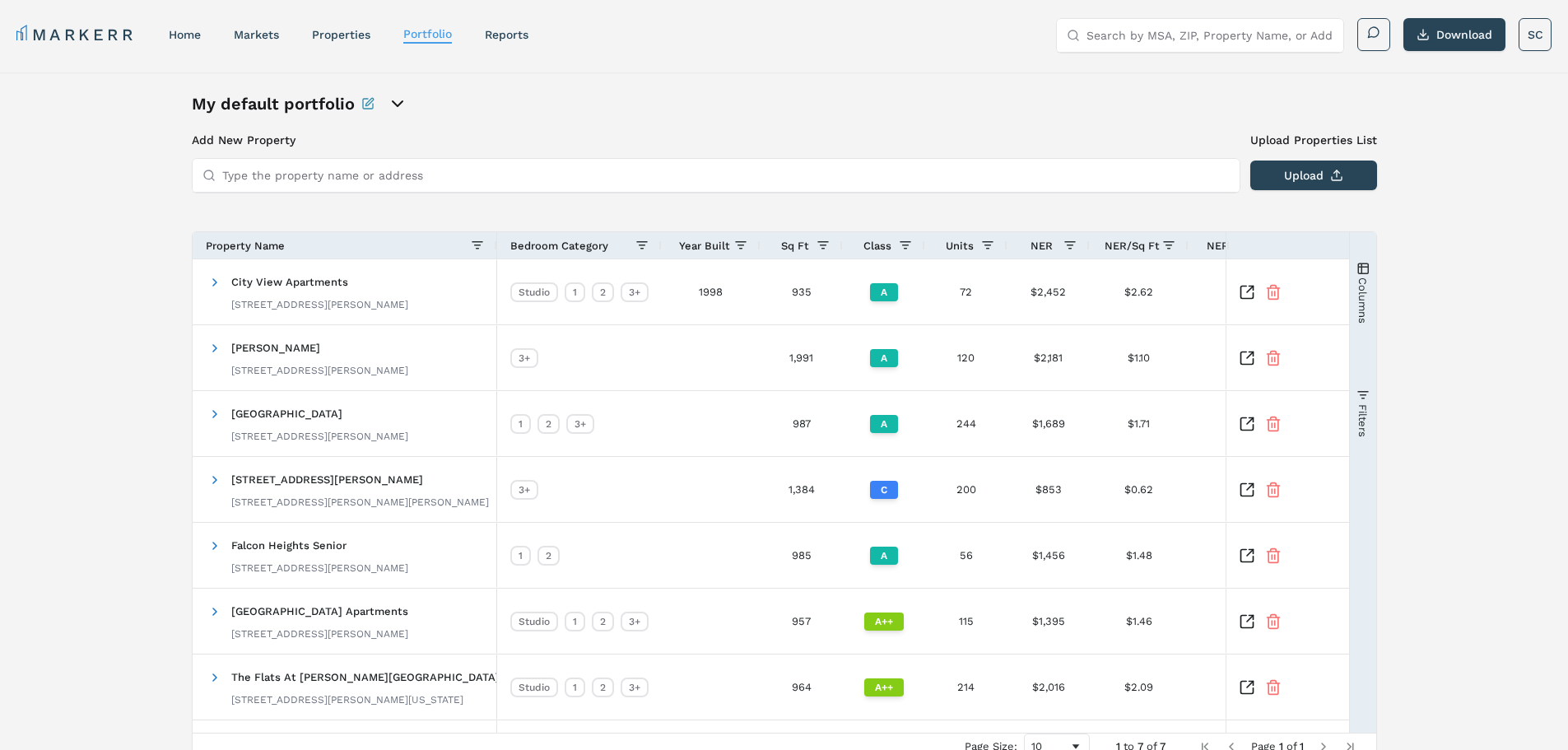
click at [258, 179] on input "Type the property name or address" at bounding box center [725, 175] width 1007 height 33
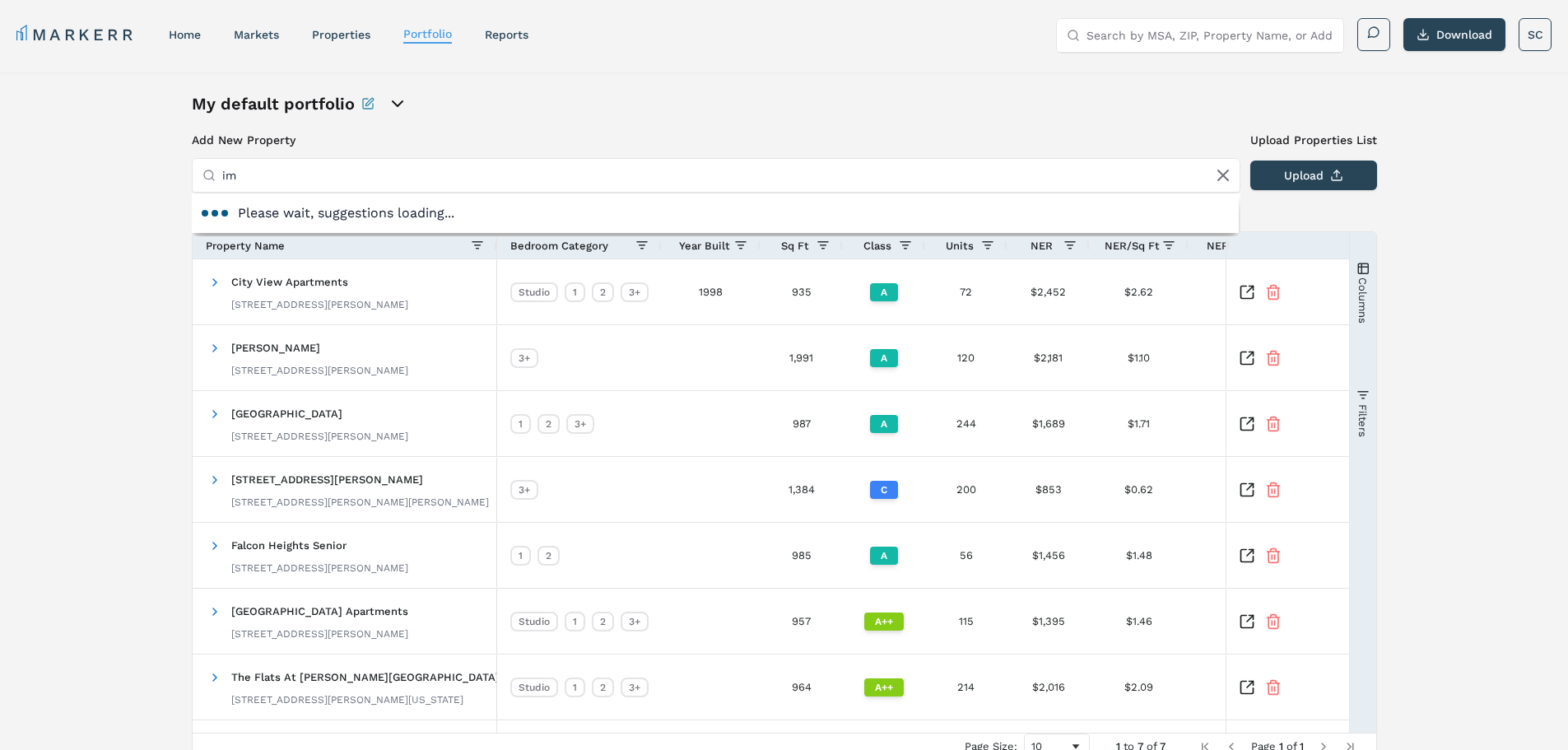
type input "i"
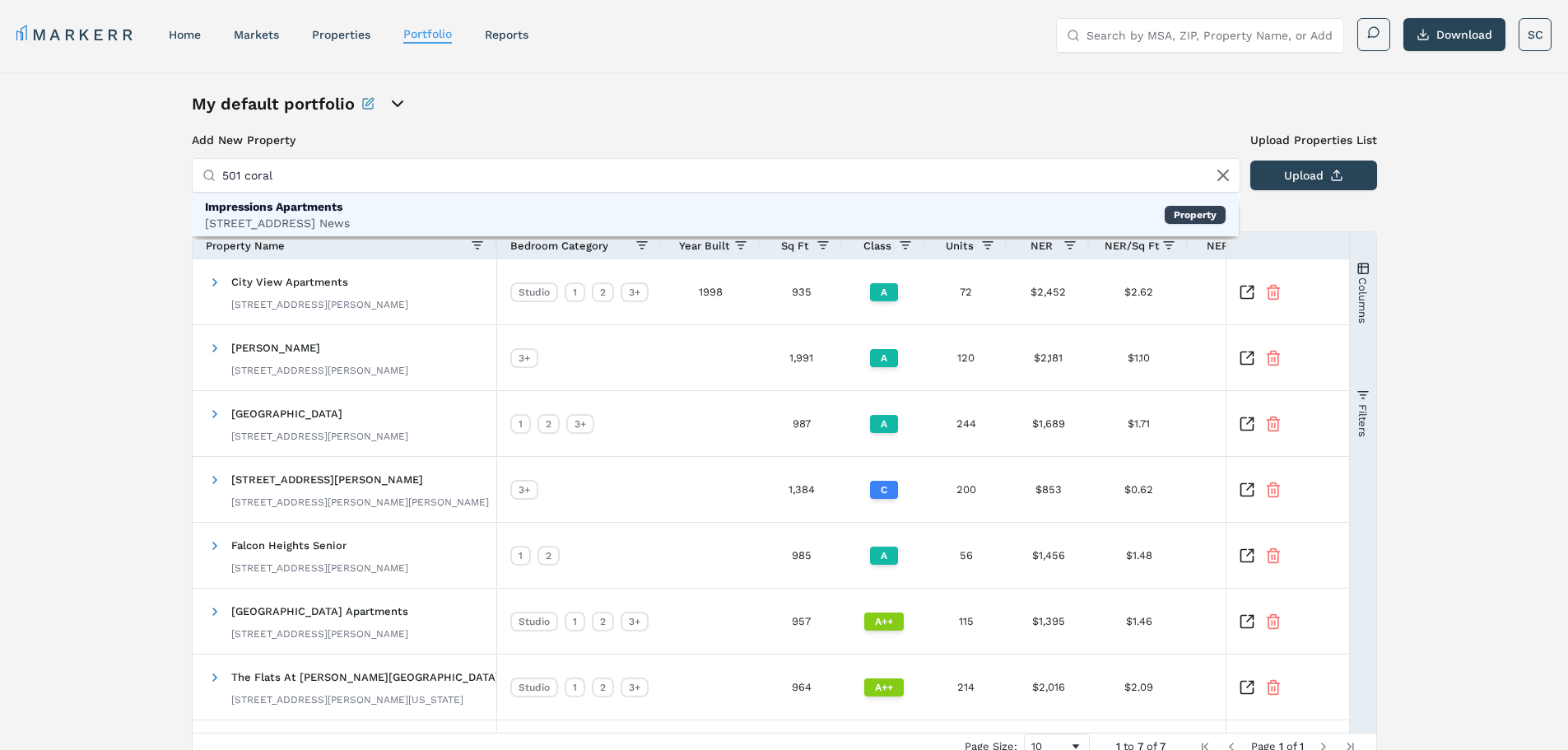
type input "501 coral"
click at [261, 206] on div "Impressions Apartments" at bounding box center [277, 206] width 145 height 17
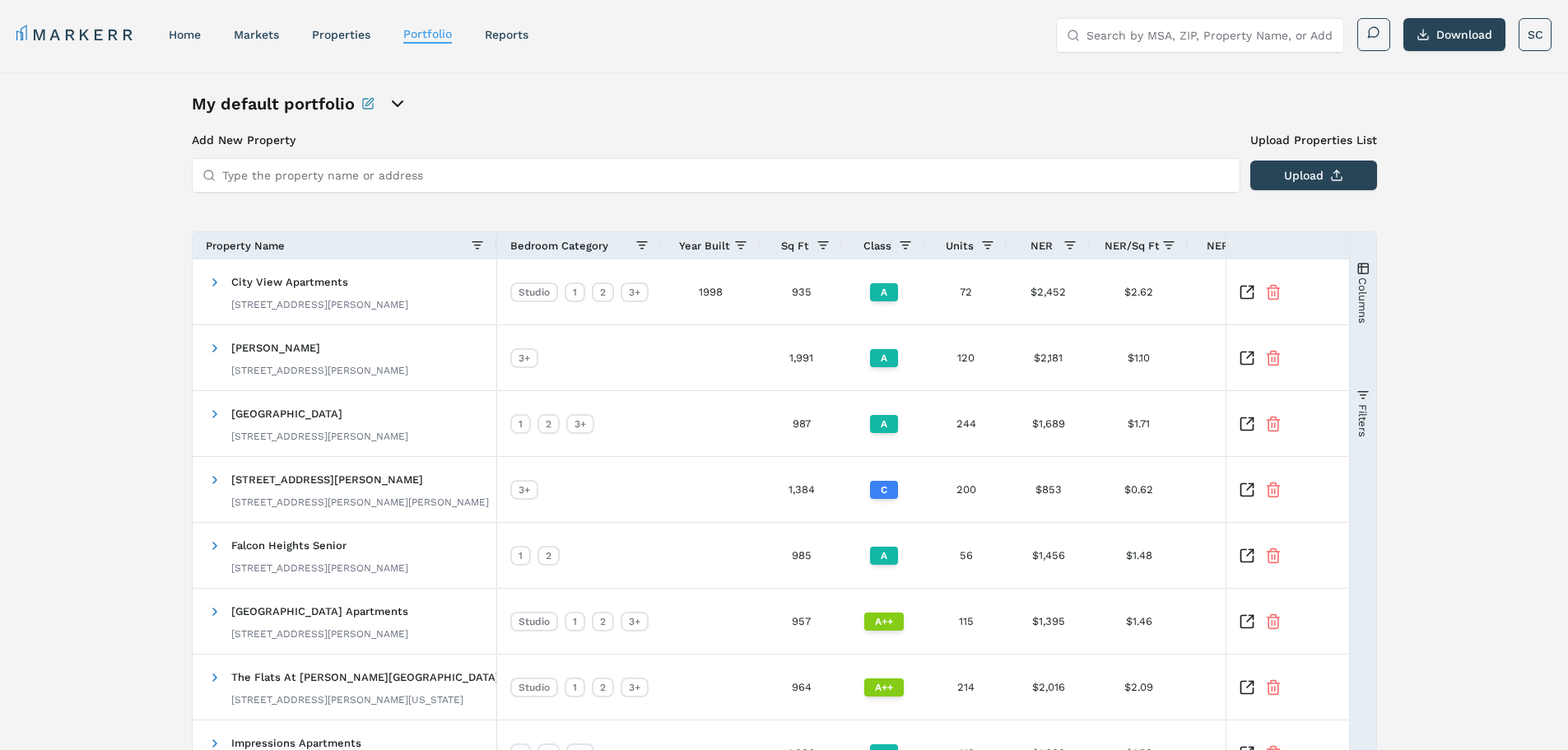
click at [266, 179] on input "Type the property name or address" at bounding box center [725, 175] width 1007 height 33
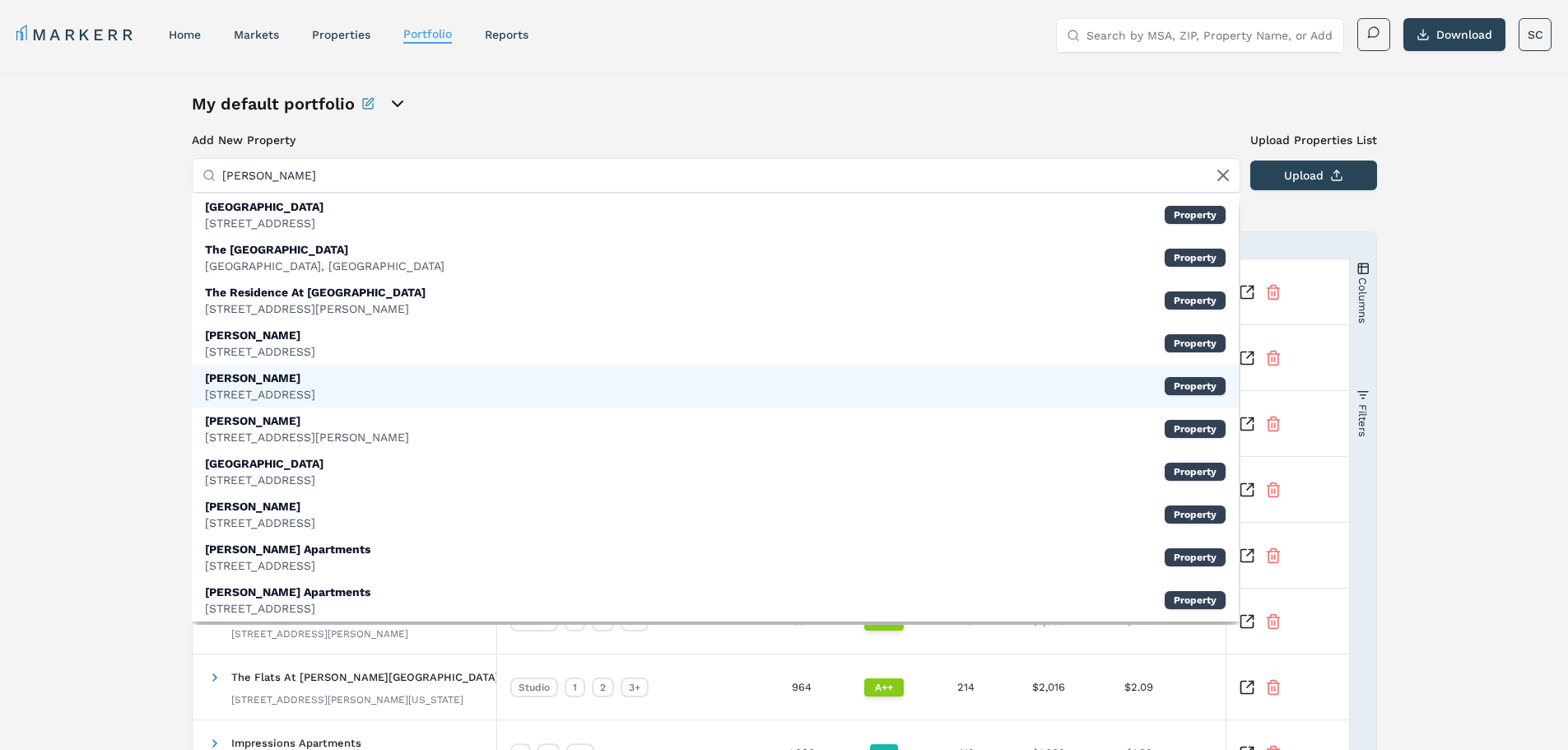
type input "marina villa"
click at [335, 395] on div "Marina Villa 8150 Shore Dr, Norfolk Property" at bounding box center [715, 386] width 1046 height 43
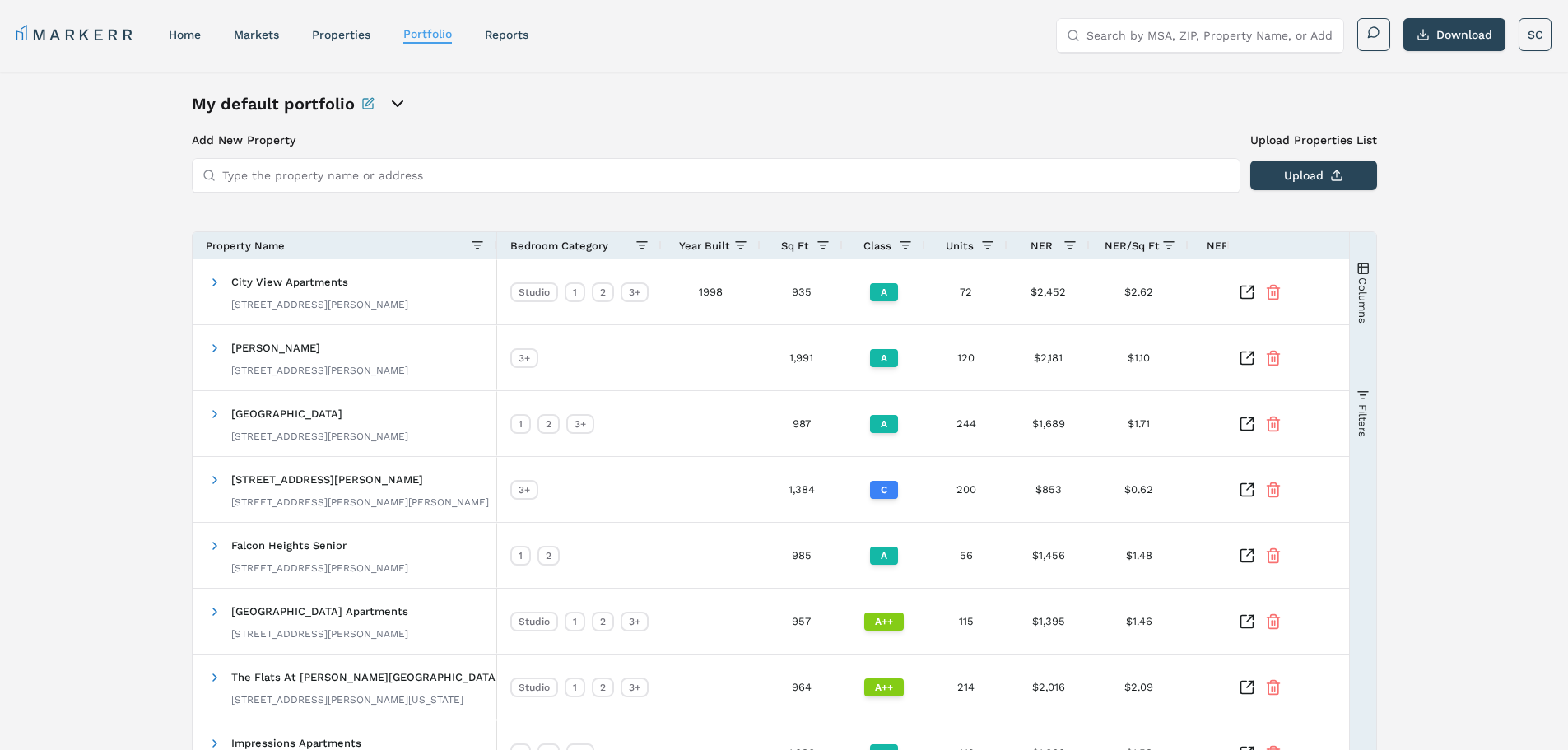
click at [253, 180] on input "Type the property name or address" at bounding box center [725, 175] width 1007 height 33
type input "meridian at watermark"
click at [265, 211] on div "Meridian Watermark" at bounding box center [263, 206] width 117 height 17
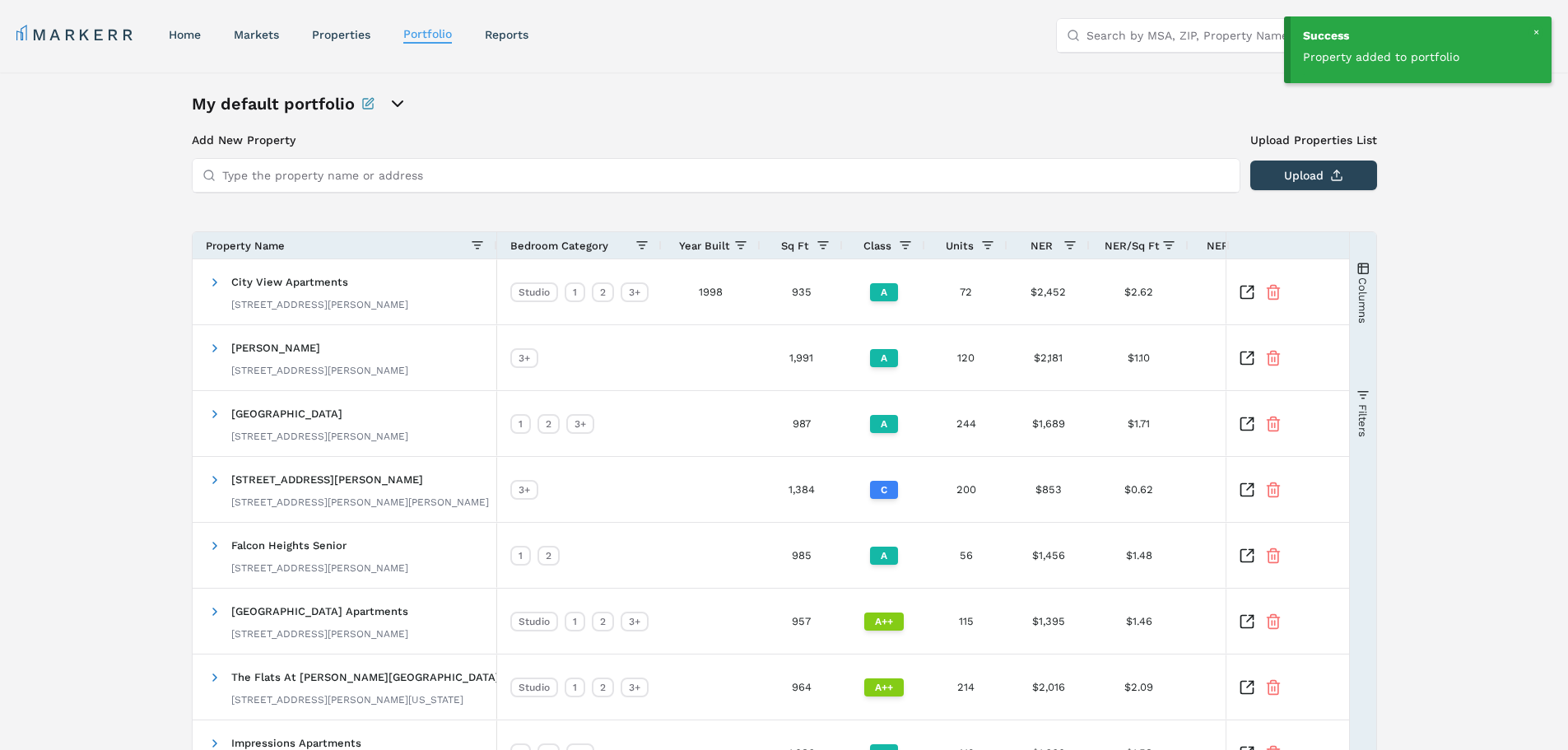
click at [230, 186] on input "Type the property name or address" at bounding box center [725, 175] width 1007 height 33
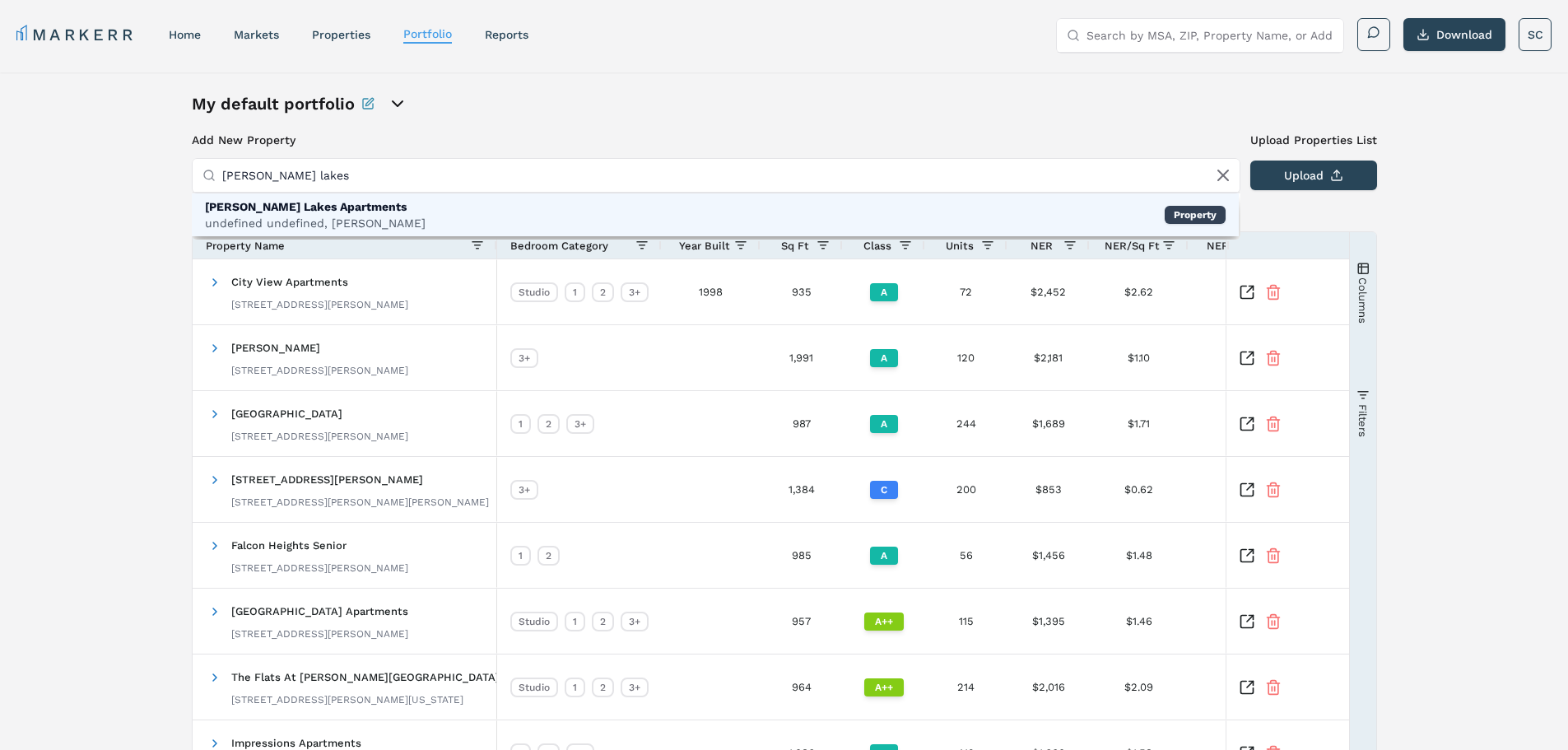
type input "o'fallon lakes"
click at [252, 205] on div "[PERSON_NAME] Lakes Apartments" at bounding box center [314, 206] width 220 height 17
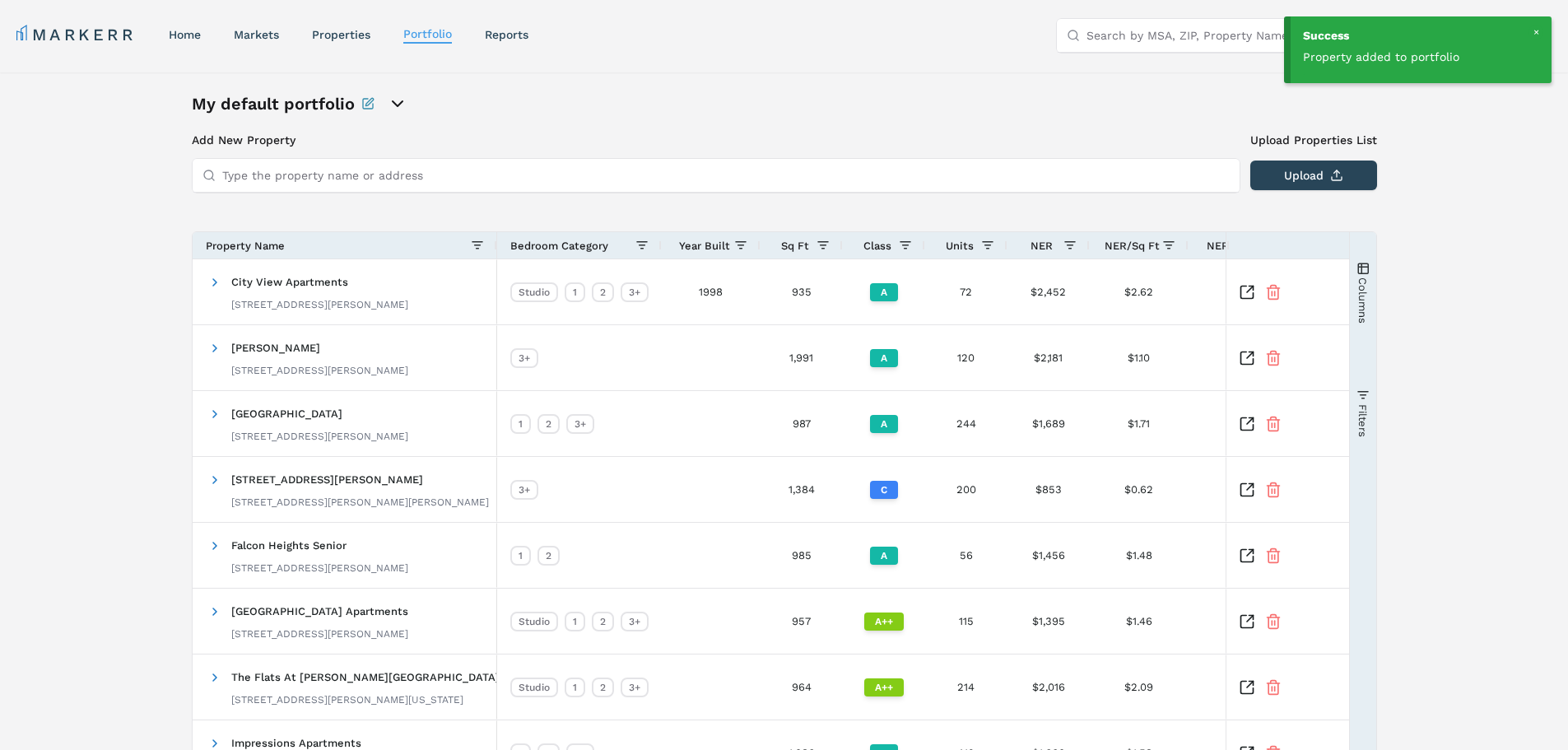
click at [264, 181] on input "Type the property name or address" at bounding box center [725, 175] width 1007 height 33
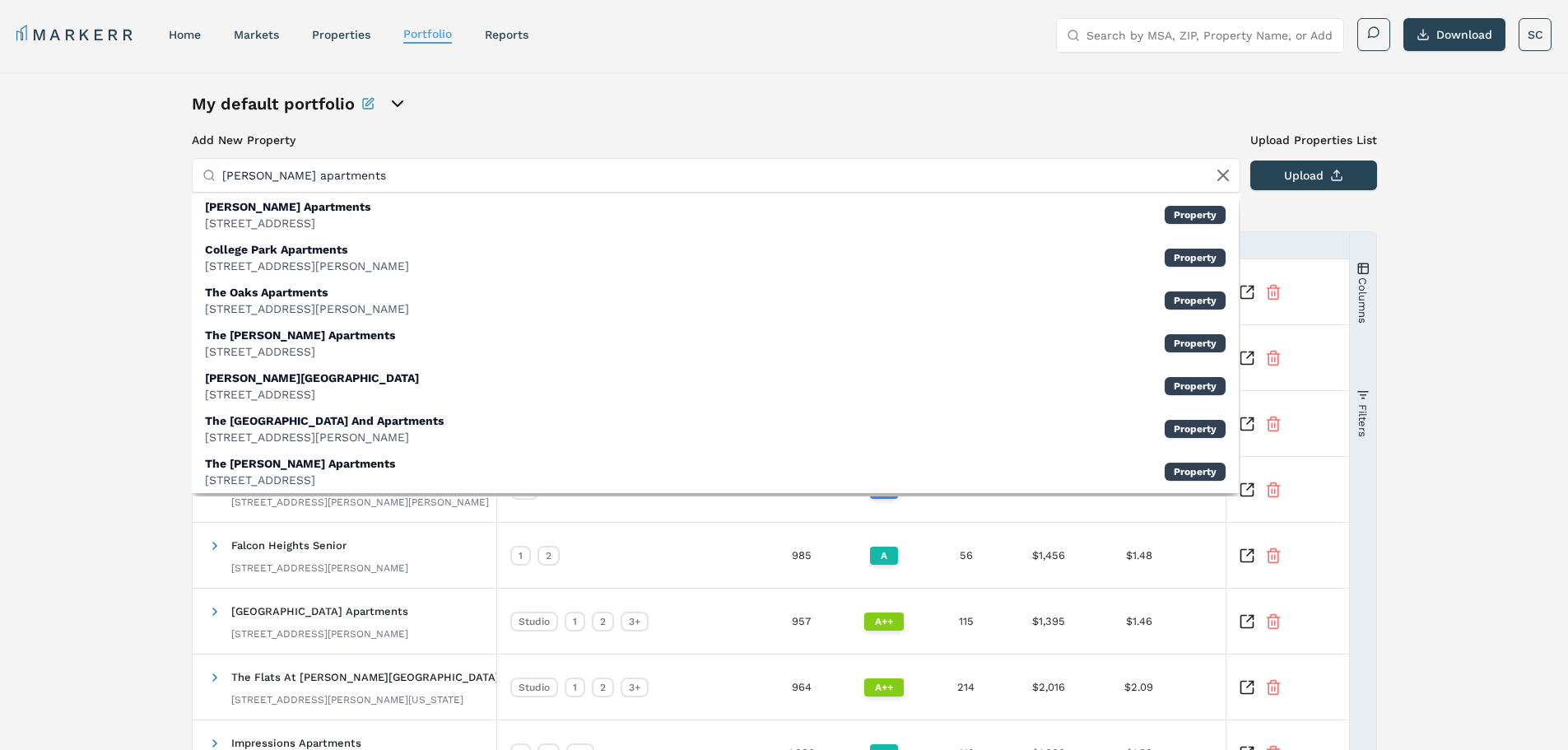
drag, startPoint x: 337, startPoint y: 179, endPoint x: 69, endPoint y: 218, distance: 270.8
click at [69, 218] on div "My default portfolio Add New Property Upload Properties List Type the property …" at bounding box center [784, 524] width 1568 height 905
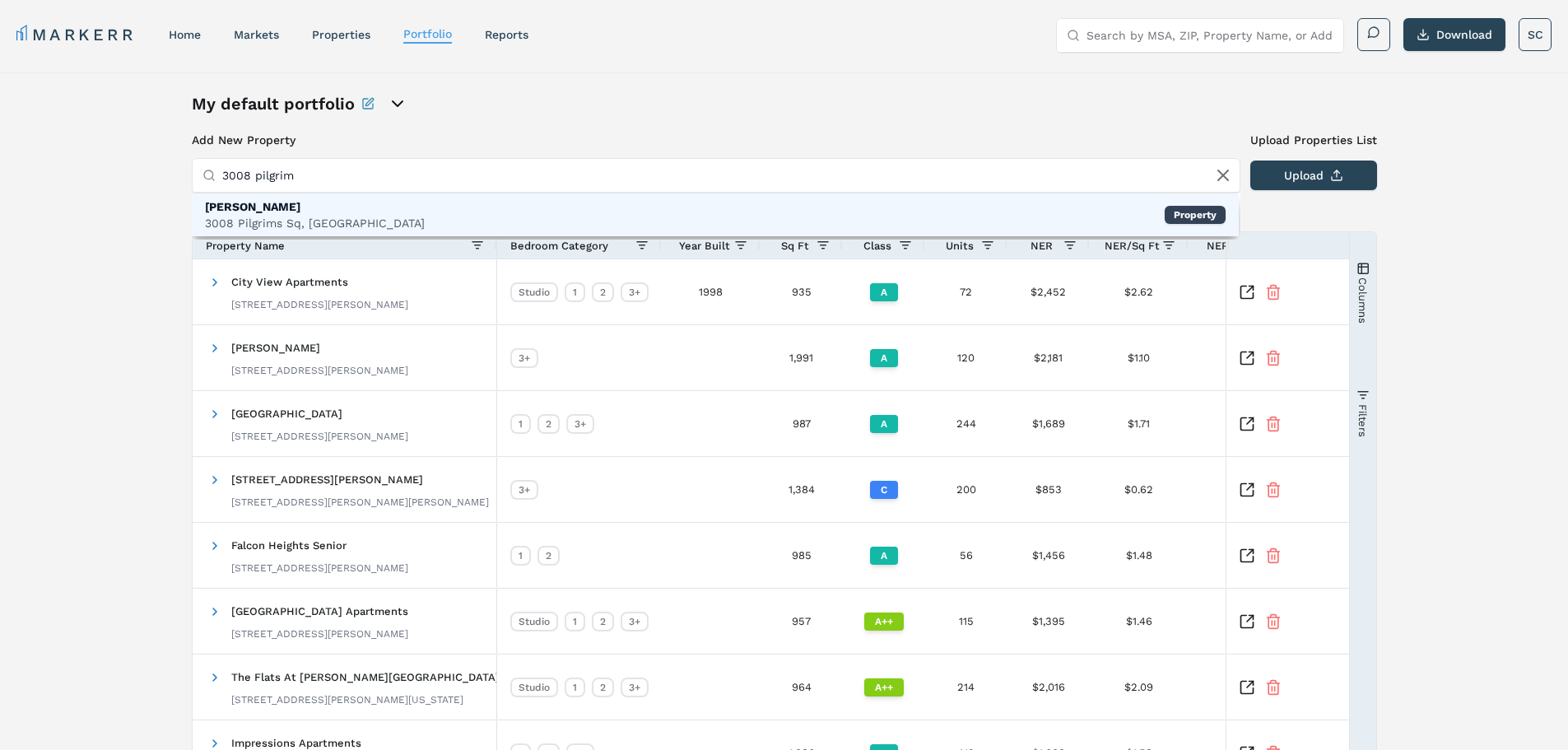
type input "3008 pilgrim"
click at [239, 226] on div "3008 Pilgrims Sq, Waldorf" at bounding box center [314, 223] width 219 height 17
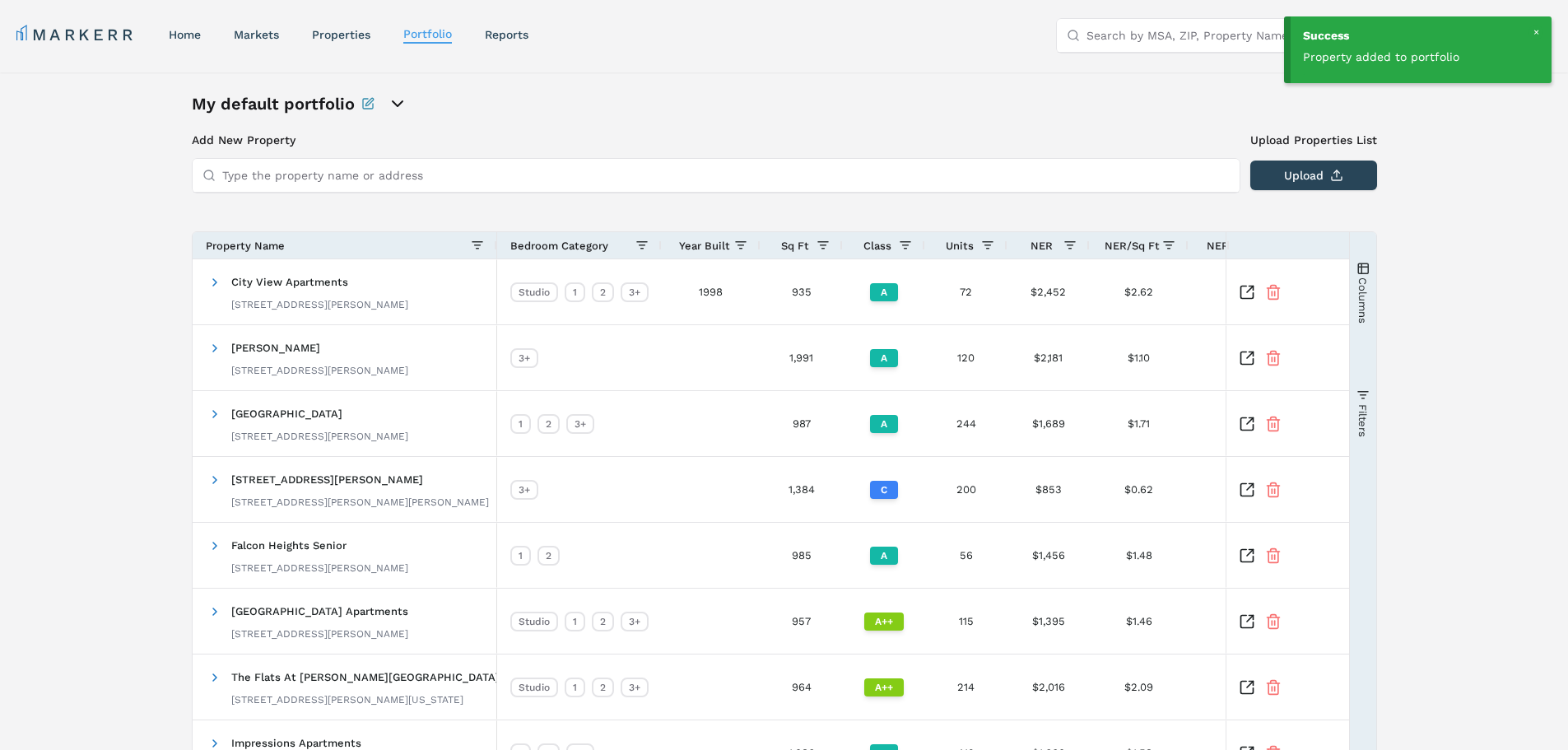
click at [266, 171] on input "Type the property name or address" at bounding box center [725, 175] width 1007 height 33
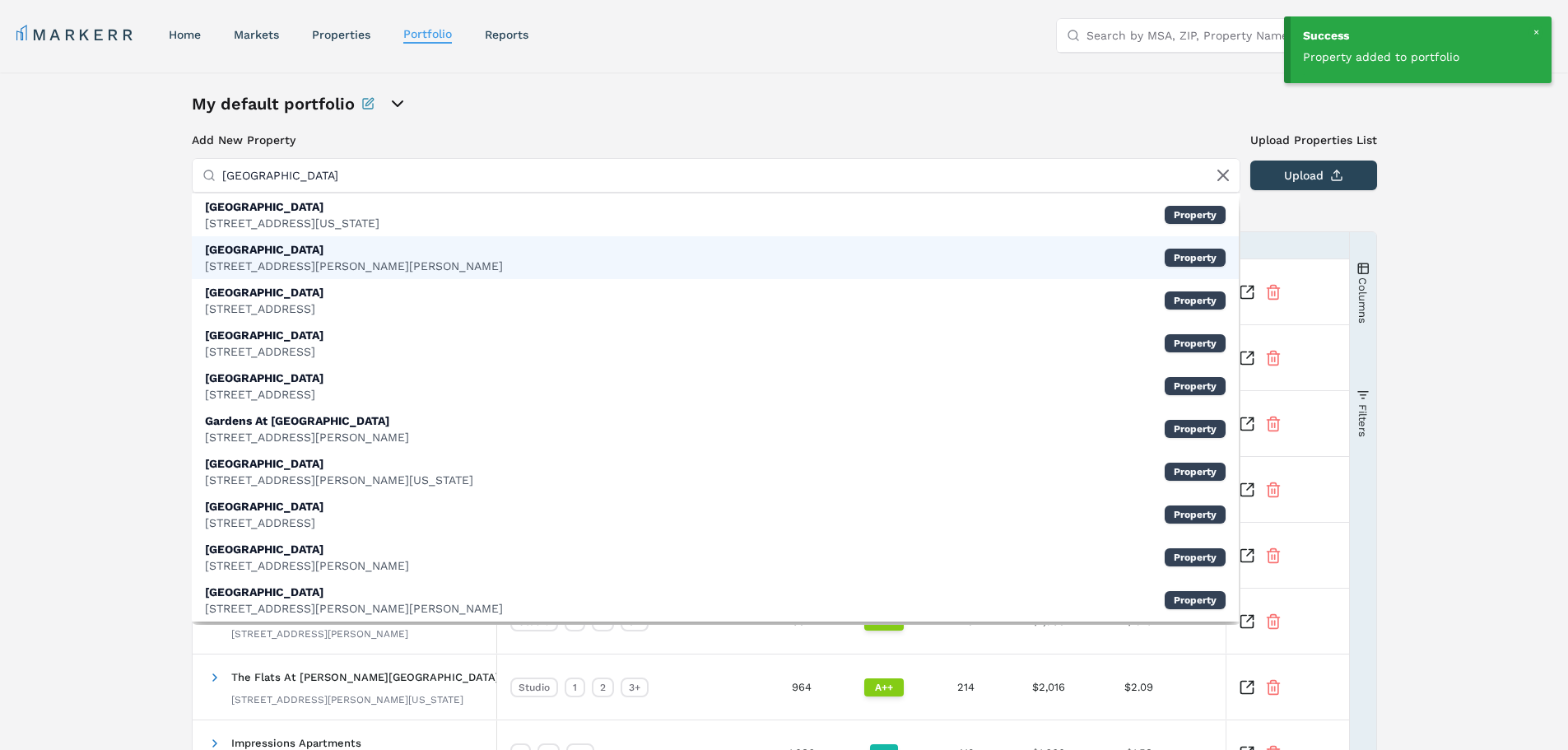
type input "parkway gardens"
click at [275, 257] on div "[GEOGRAPHIC_DATA]" at bounding box center [353, 249] width 298 height 17
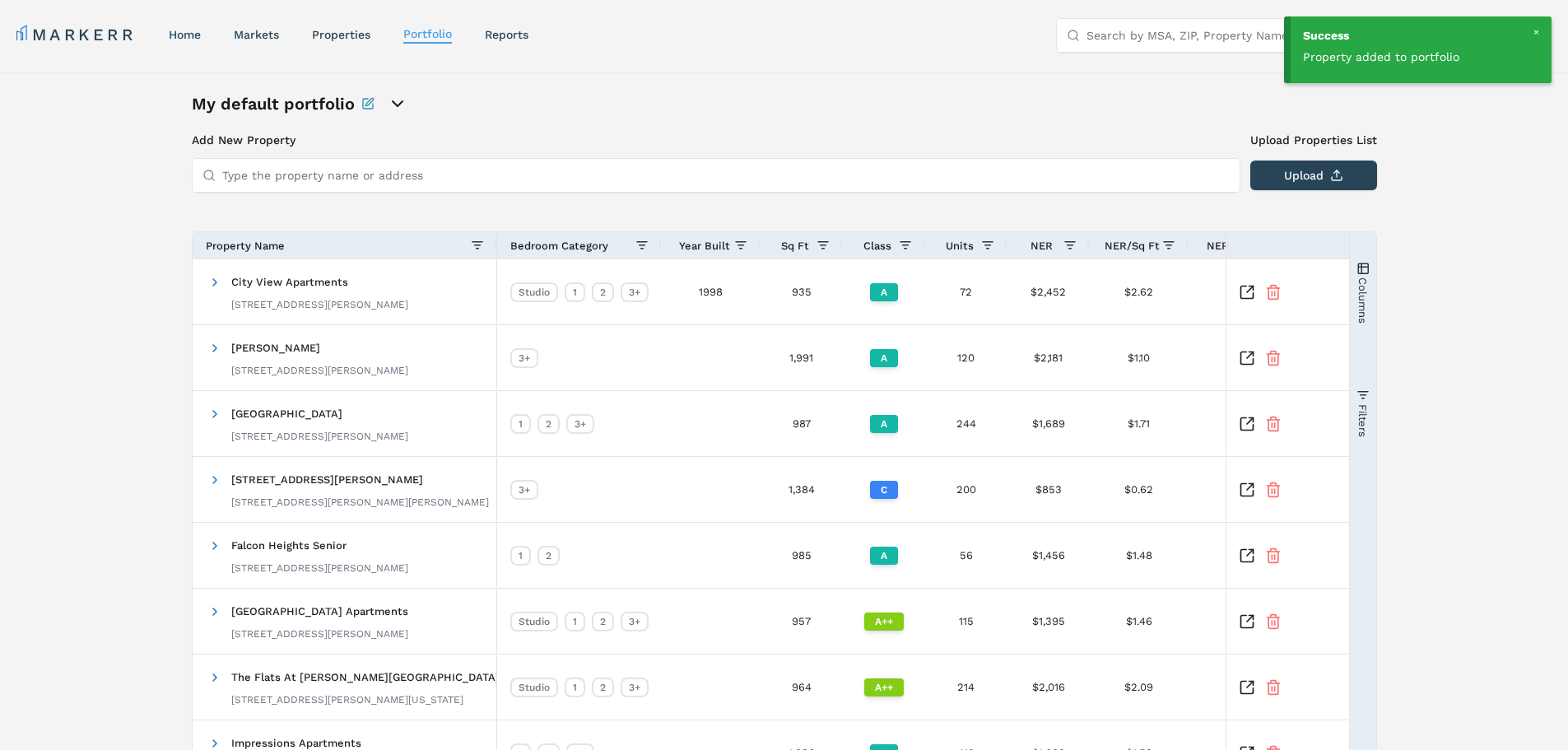
click at [308, 181] on input "Type the property name or address" at bounding box center [725, 175] width 1007 height 33
type input "peine lakes"
click at [302, 220] on div "2010 Peine Rd, Wentzville" at bounding box center [312, 223] width 214 height 17
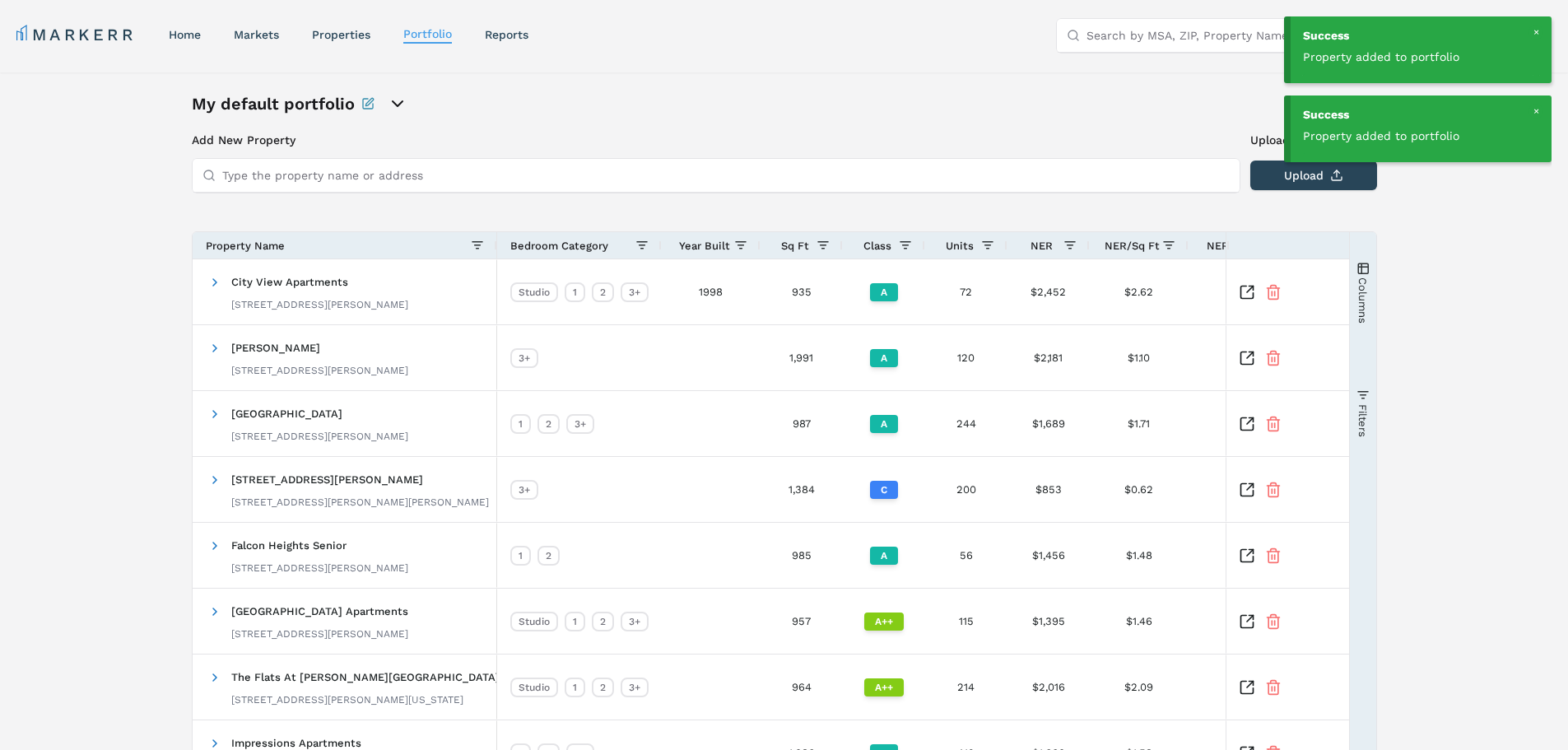
click at [253, 175] on input "Type the property name or address" at bounding box center [725, 175] width 1007 height 33
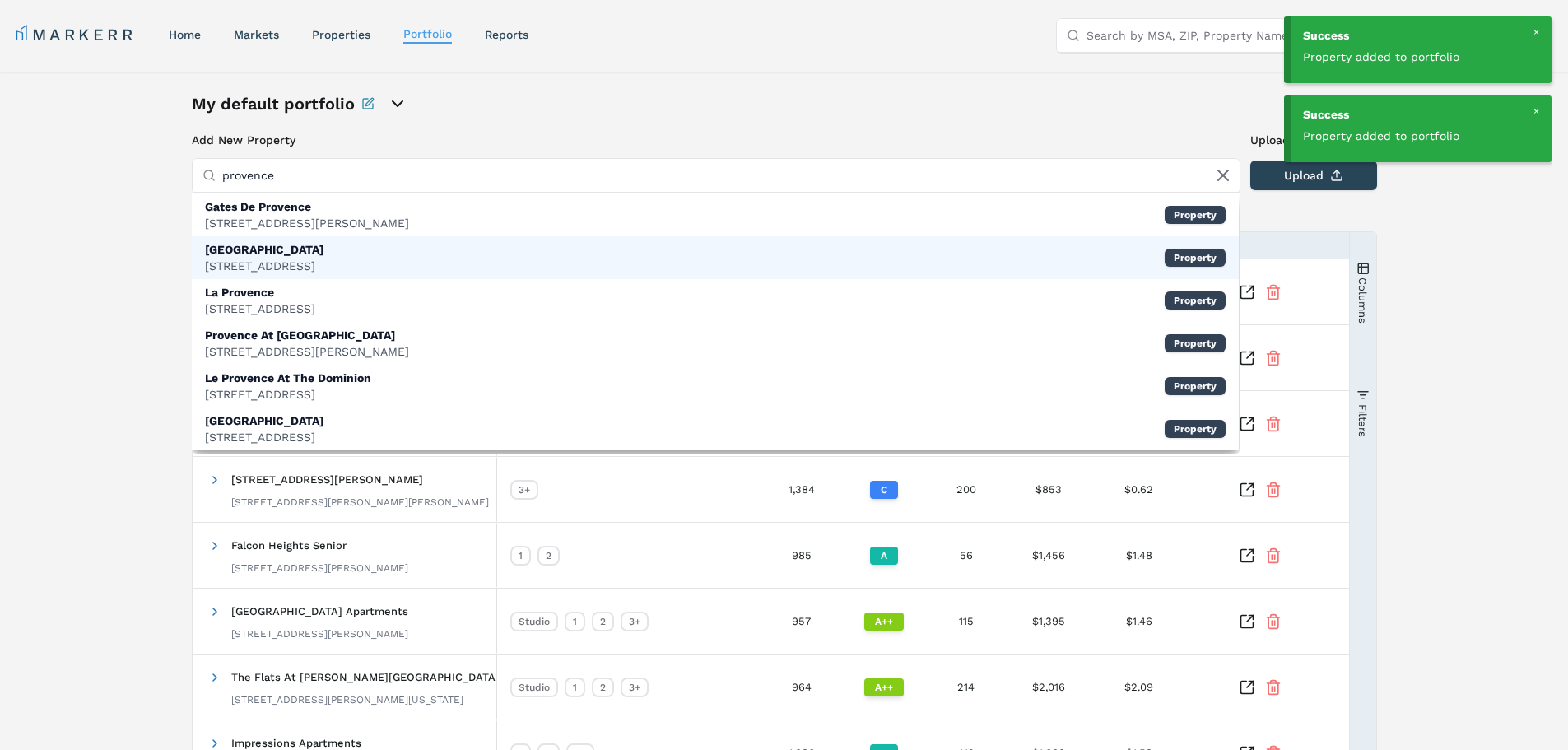
type input "provence"
click at [267, 254] on div "[GEOGRAPHIC_DATA]" at bounding box center [264, 249] width 118 height 17
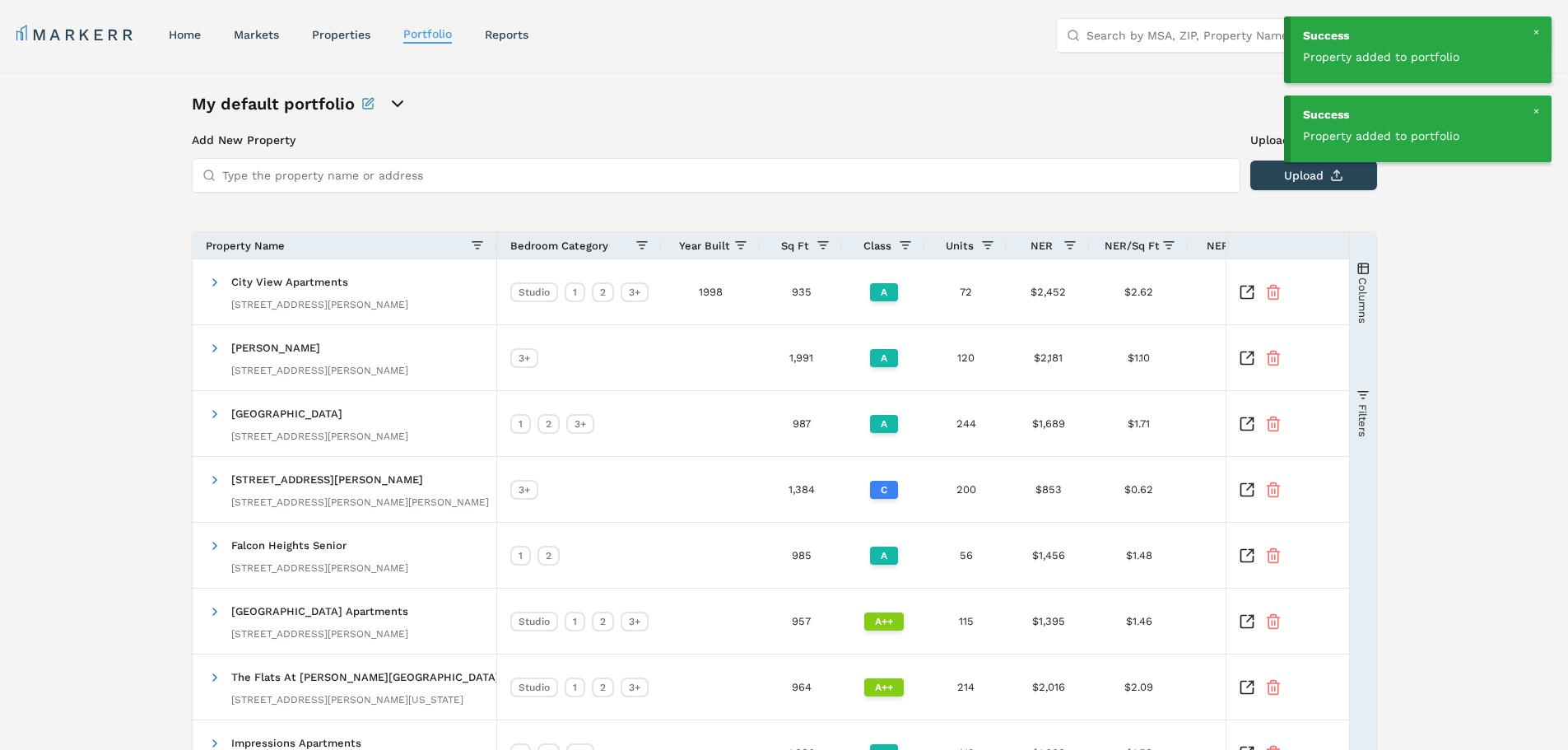
click at [293, 182] on input "Type the property name or address" at bounding box center [725, 175] width 1007 height 33
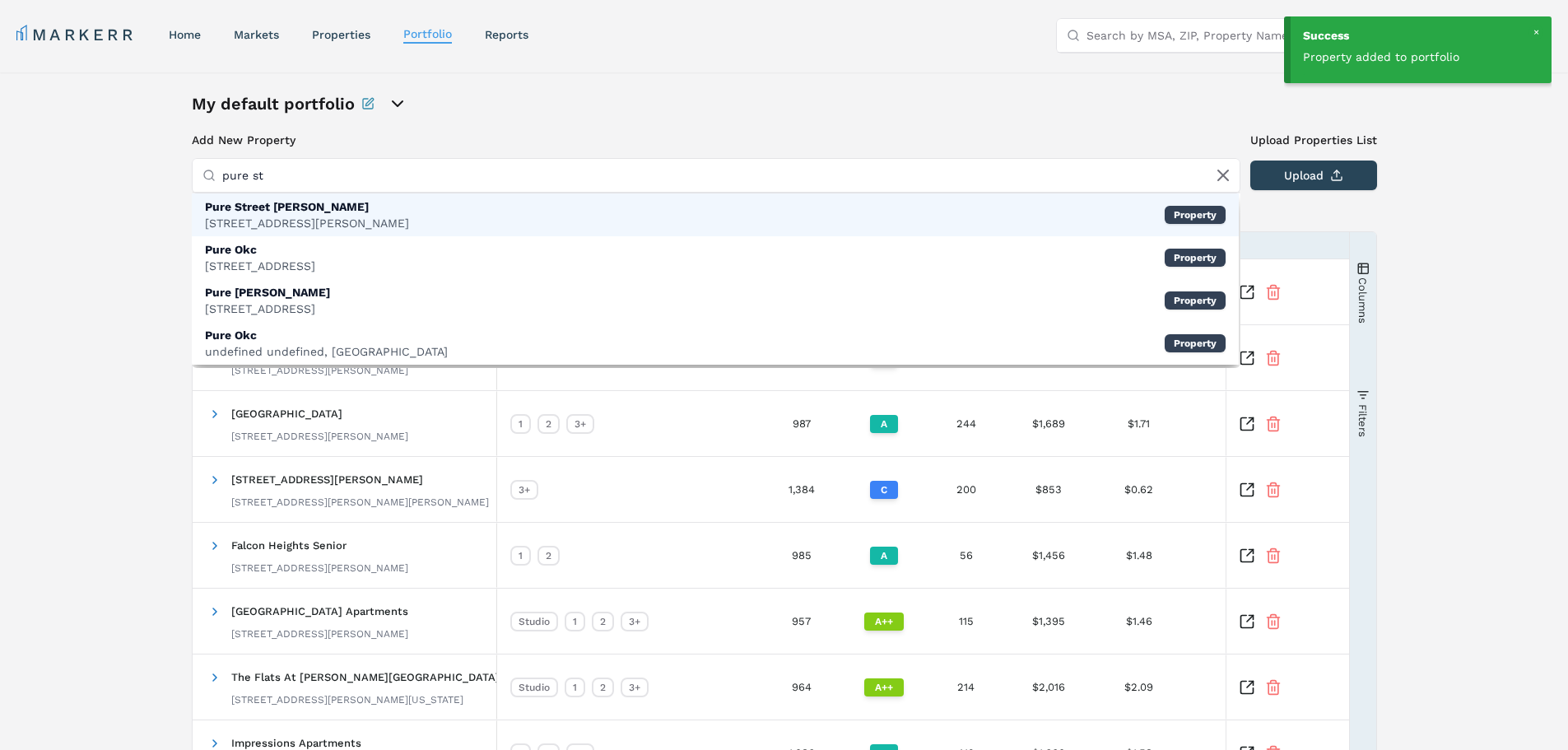
type input "pure st"
click at [292, 215] on div "2100 Pure St, St. Peters" at bounding box center [306, 223] width 204 height 17
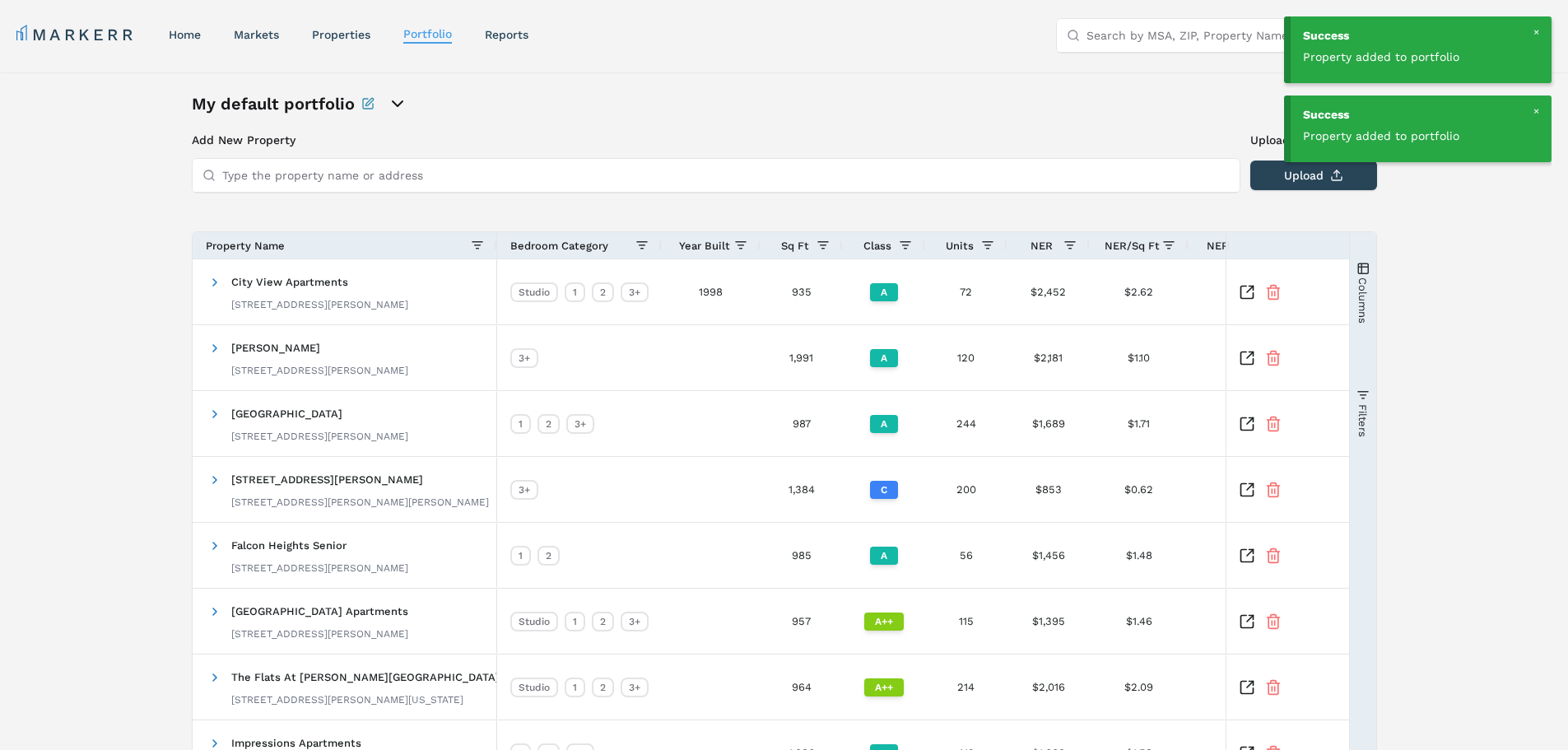
click at [230, 174] on input "Type the property name or address" at bounding box center [725, 175] width 1007 height 33
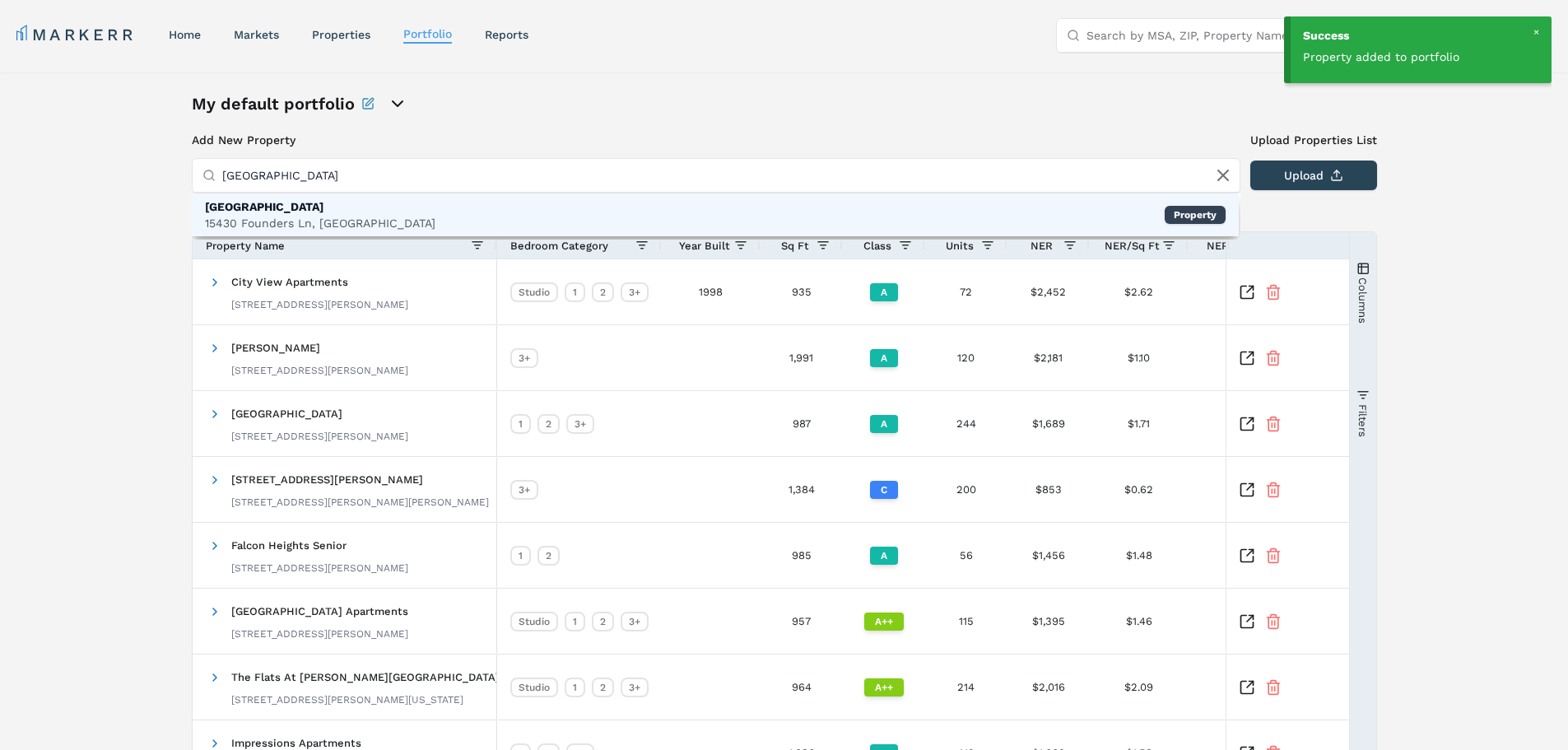
type input "remington cove"
click at [231, 214] on div "Remington Cove" at bounding box center [320, 206] width 231 height 17
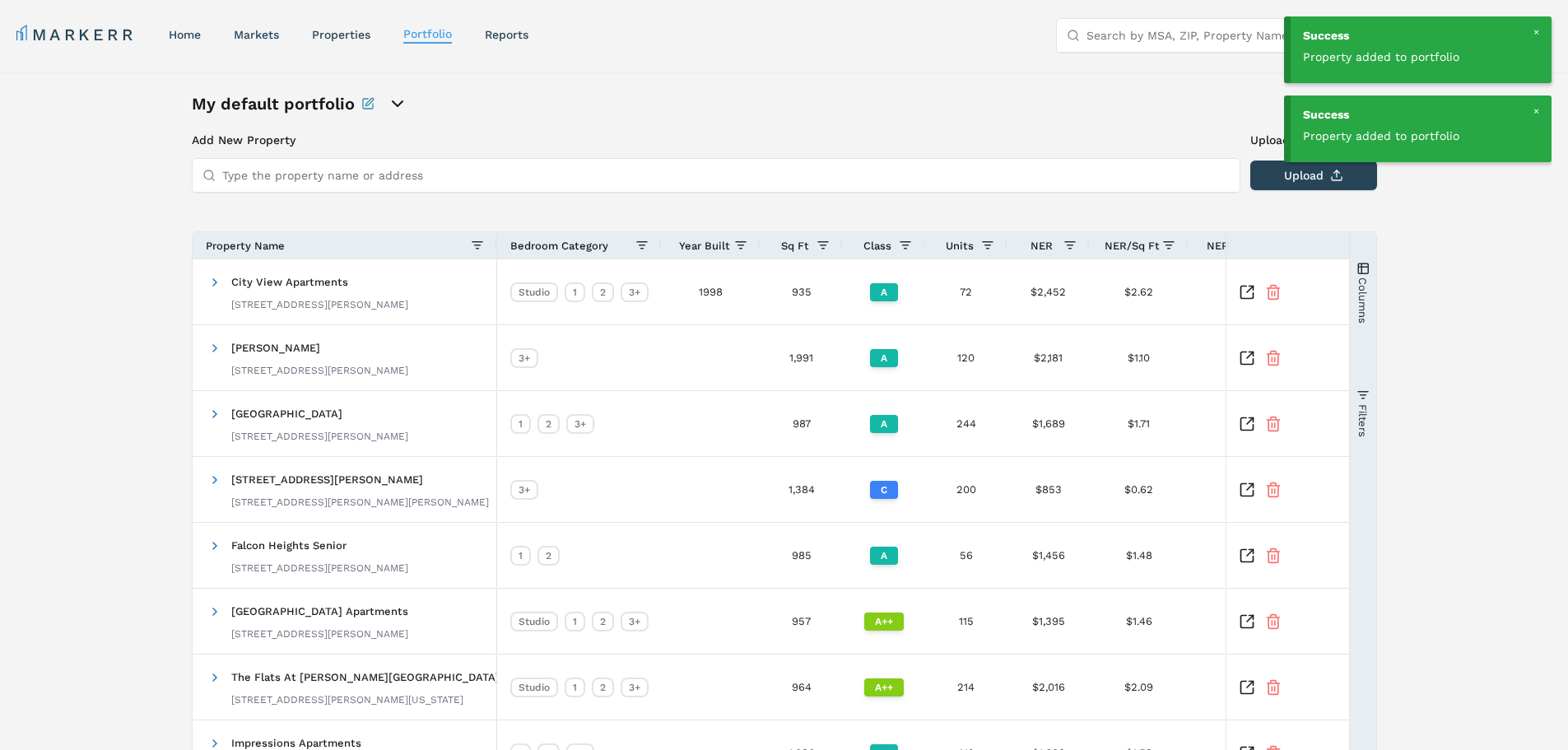
click at [316, 176] on input "Type the property name or address" at bounding box center [725, 175] width 1007 height 33
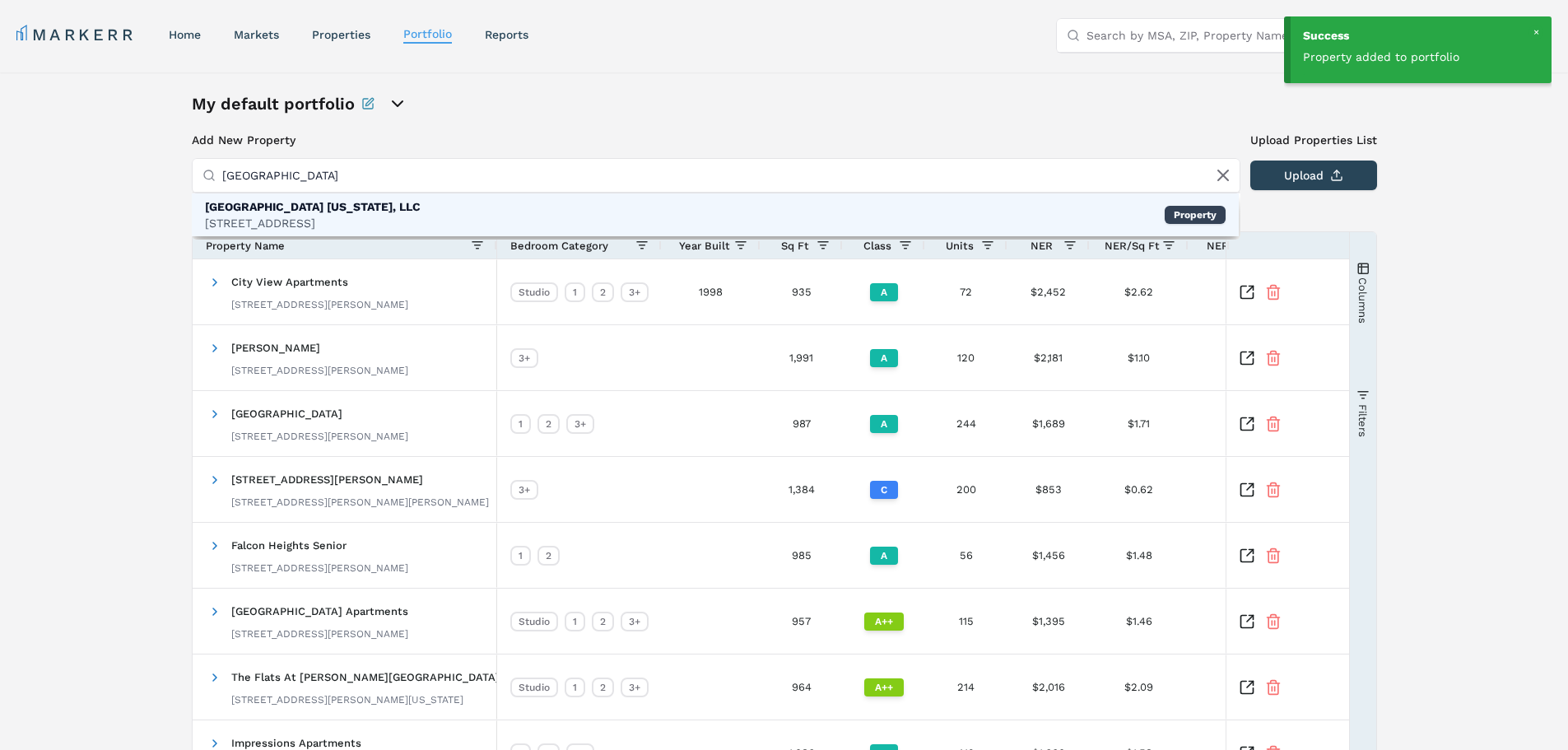
type input "rochester highlands"
click at [316, 224] on div "47 Green Knolls Dr, Rochester, NY" at bounding box center [313, 223] width 216 height 17
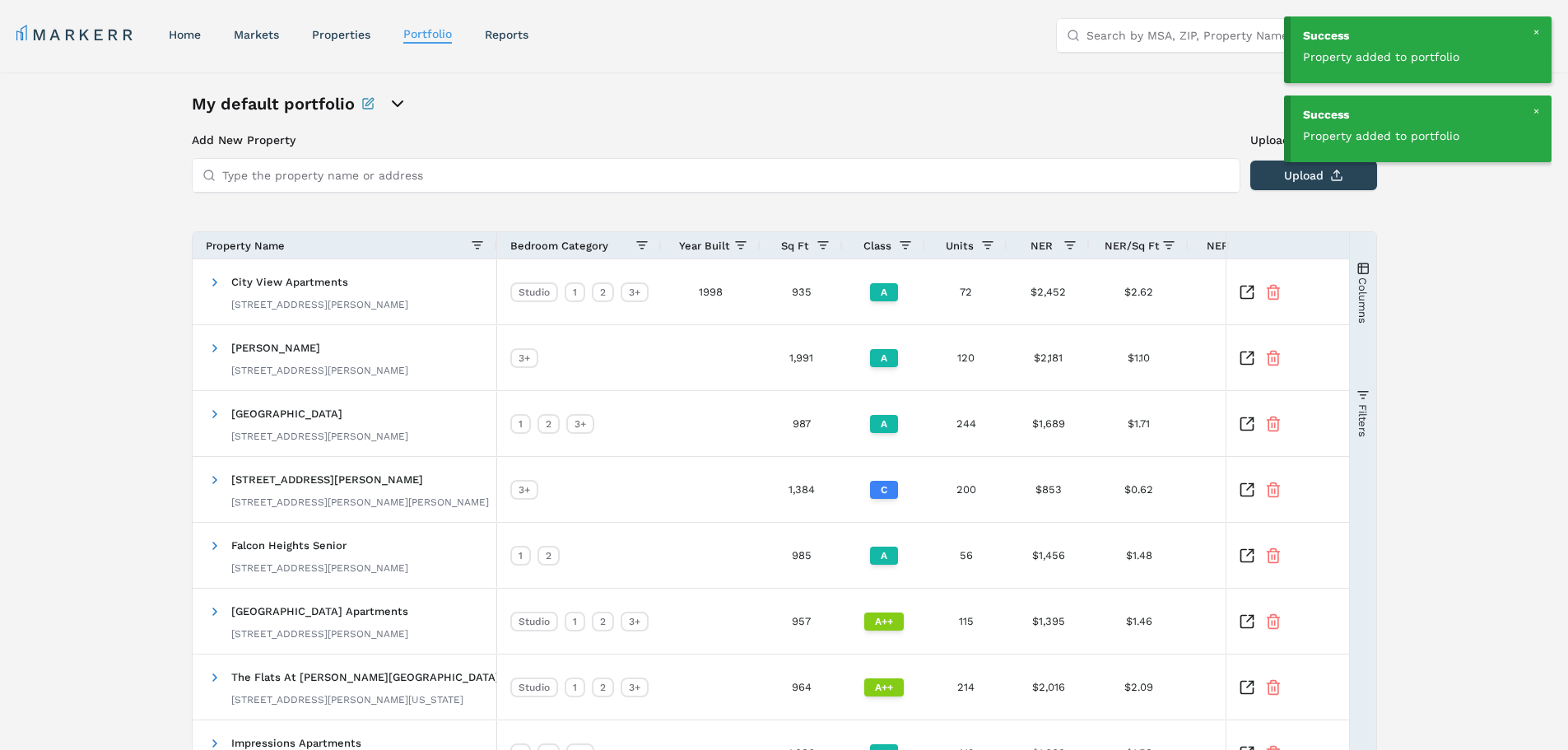
click at [259, 177] on input "Type the property name or address" at bounding box center [725, 175] width 1007 height 33
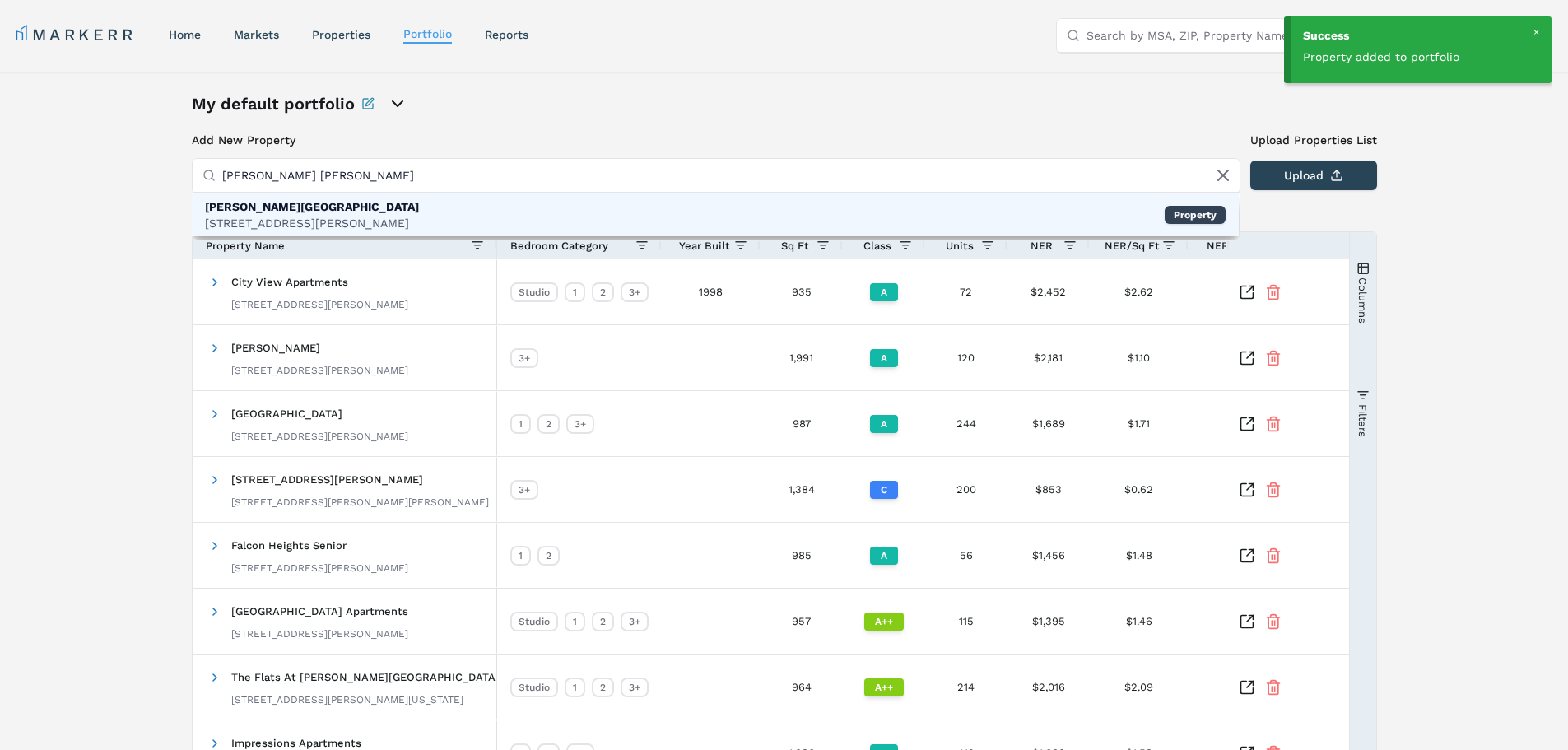
type input "smallwood gard"
click at [259, 207] on div "[PERSON_NAME][GEOGRAPHIC_DATA]" at bounding box center [312, 206] width 214 height 17
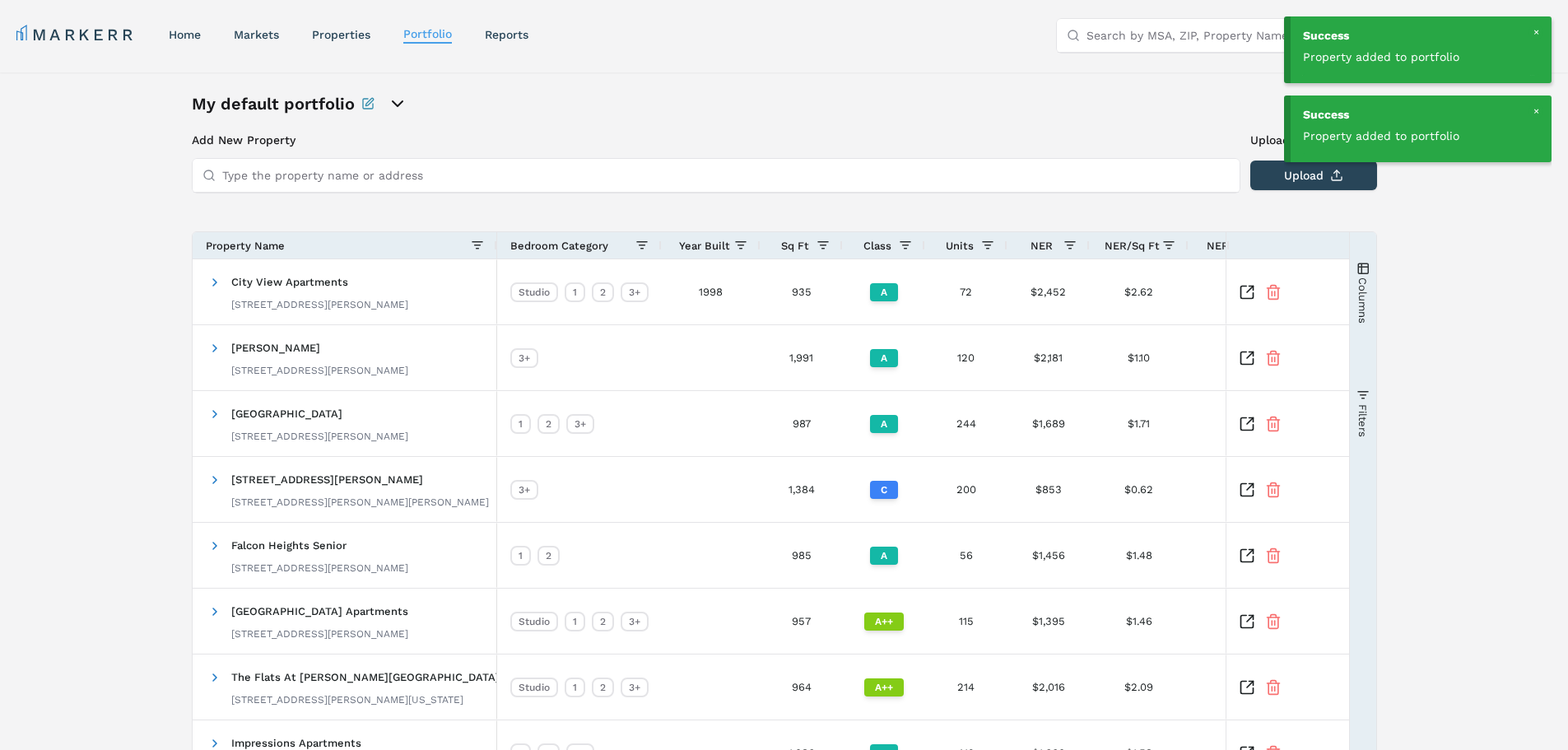
click at [285, 179] on input "Type the property name or address" at bounding box center [725, 175] width 1007 height 33
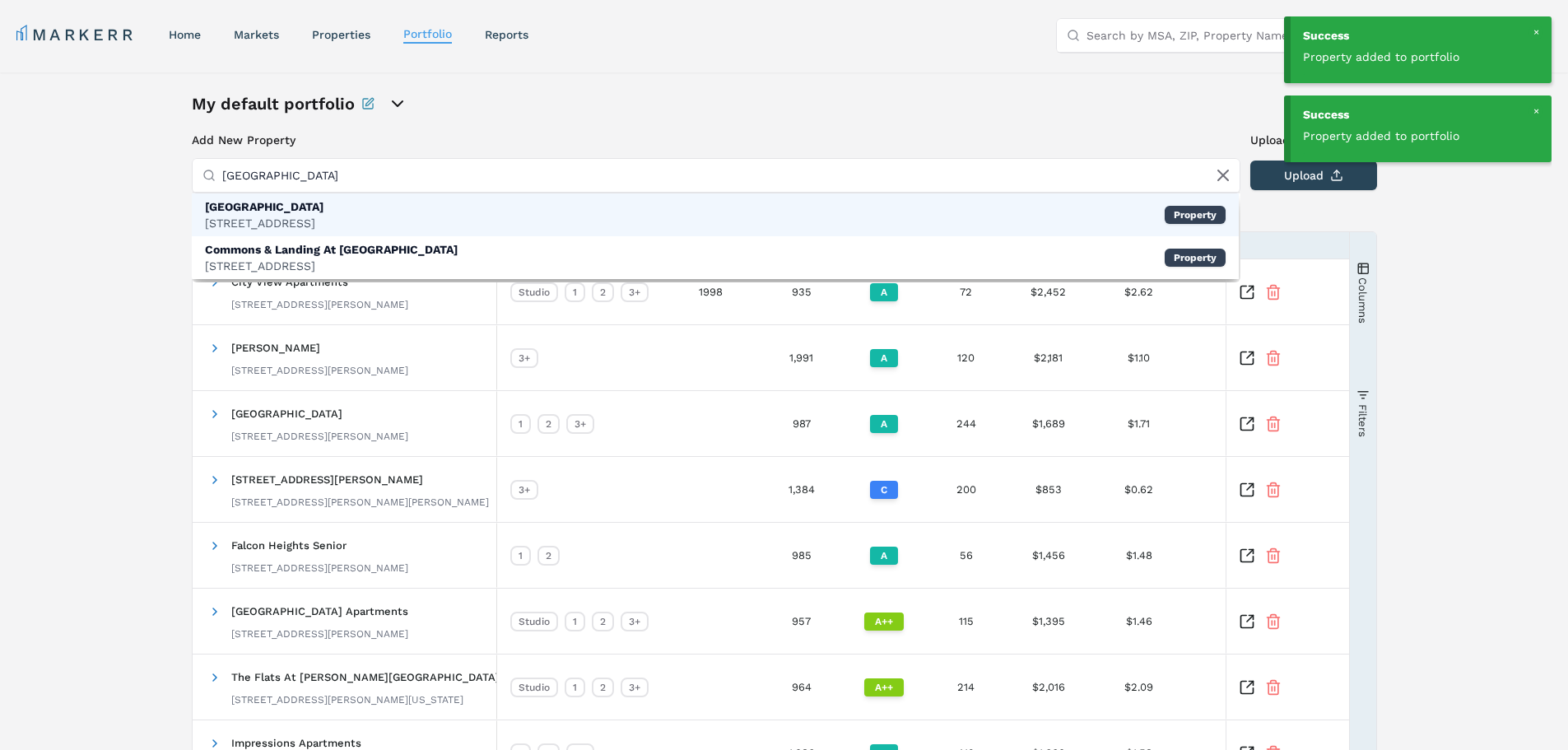
type input "southgate landing"
click at [285, 205] on div "[GEOGRAPHIC_DATA]" at bounding box center [264, 206] width 118 height 17
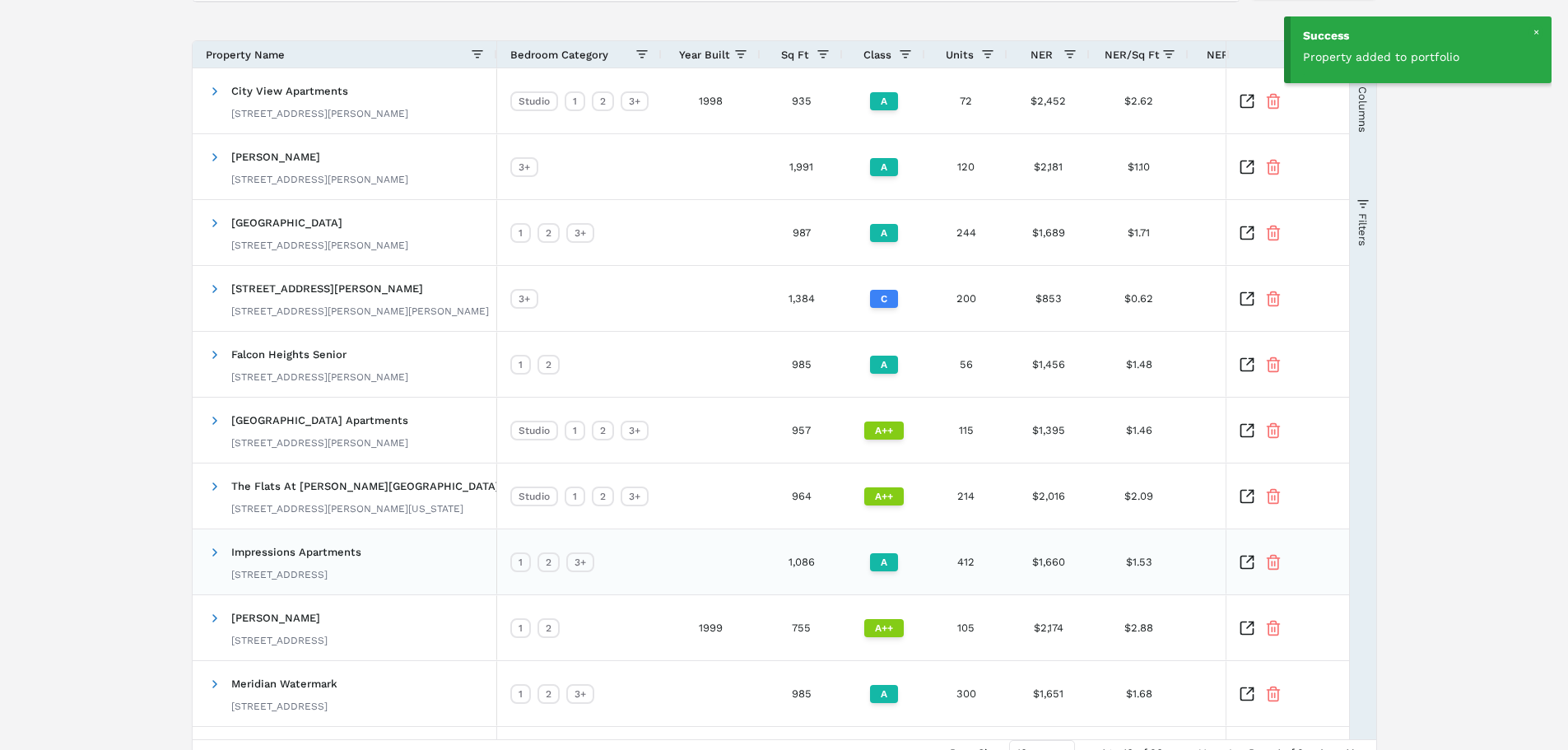
scroll to position [270, 0]
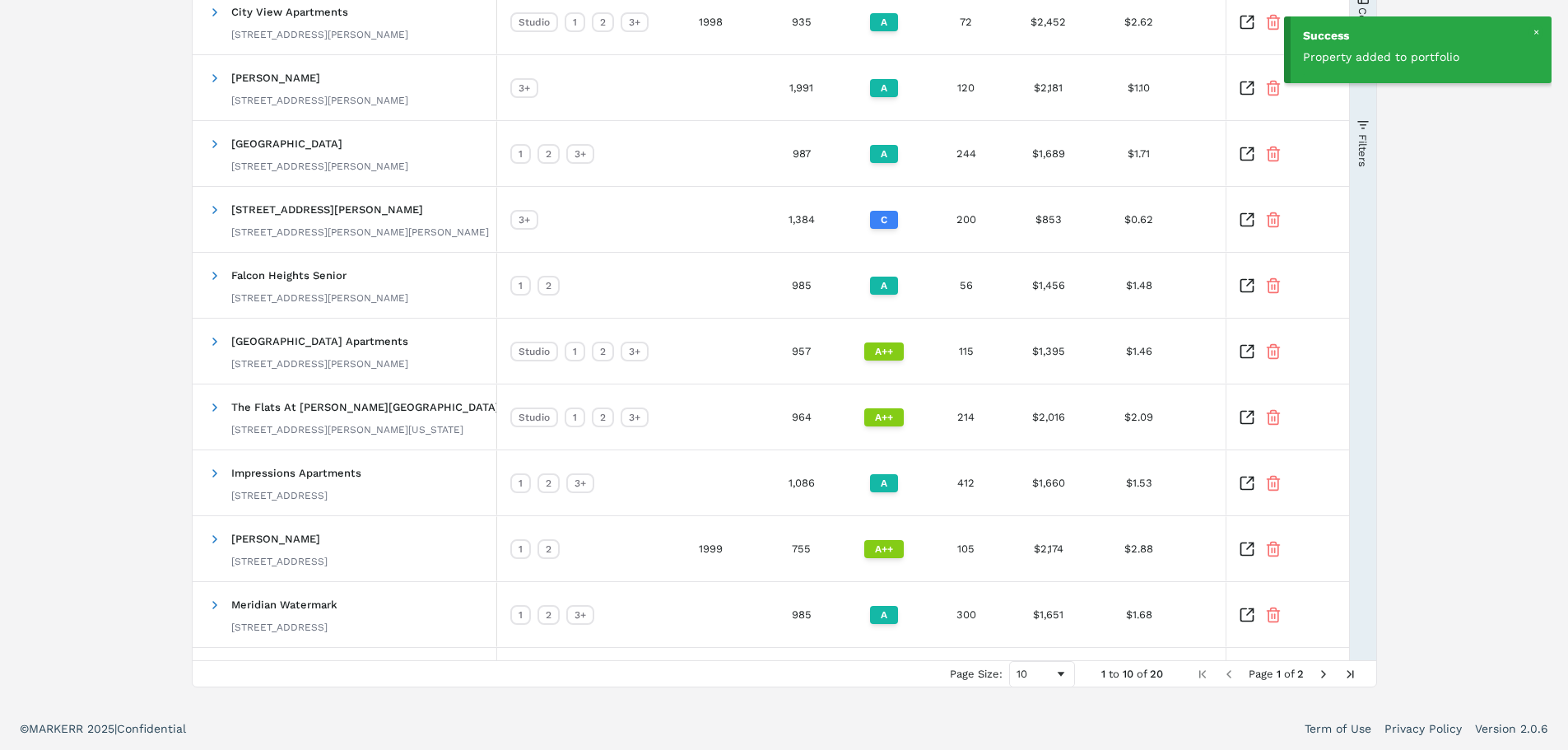
click at [1321, 675] on span "Next Page" at bounding box center [1322, 674] width 13 height 13
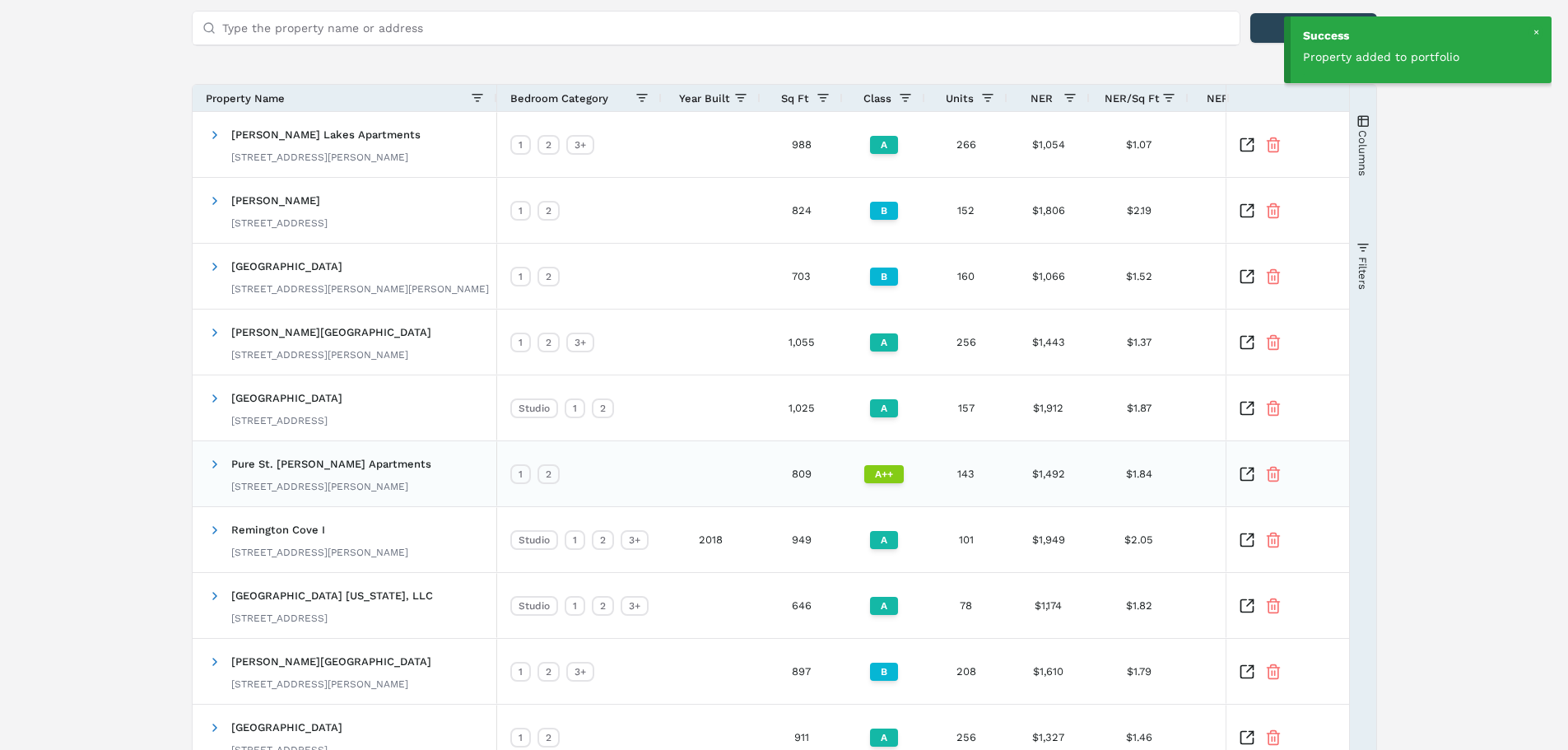
scroll to position [0, 0]
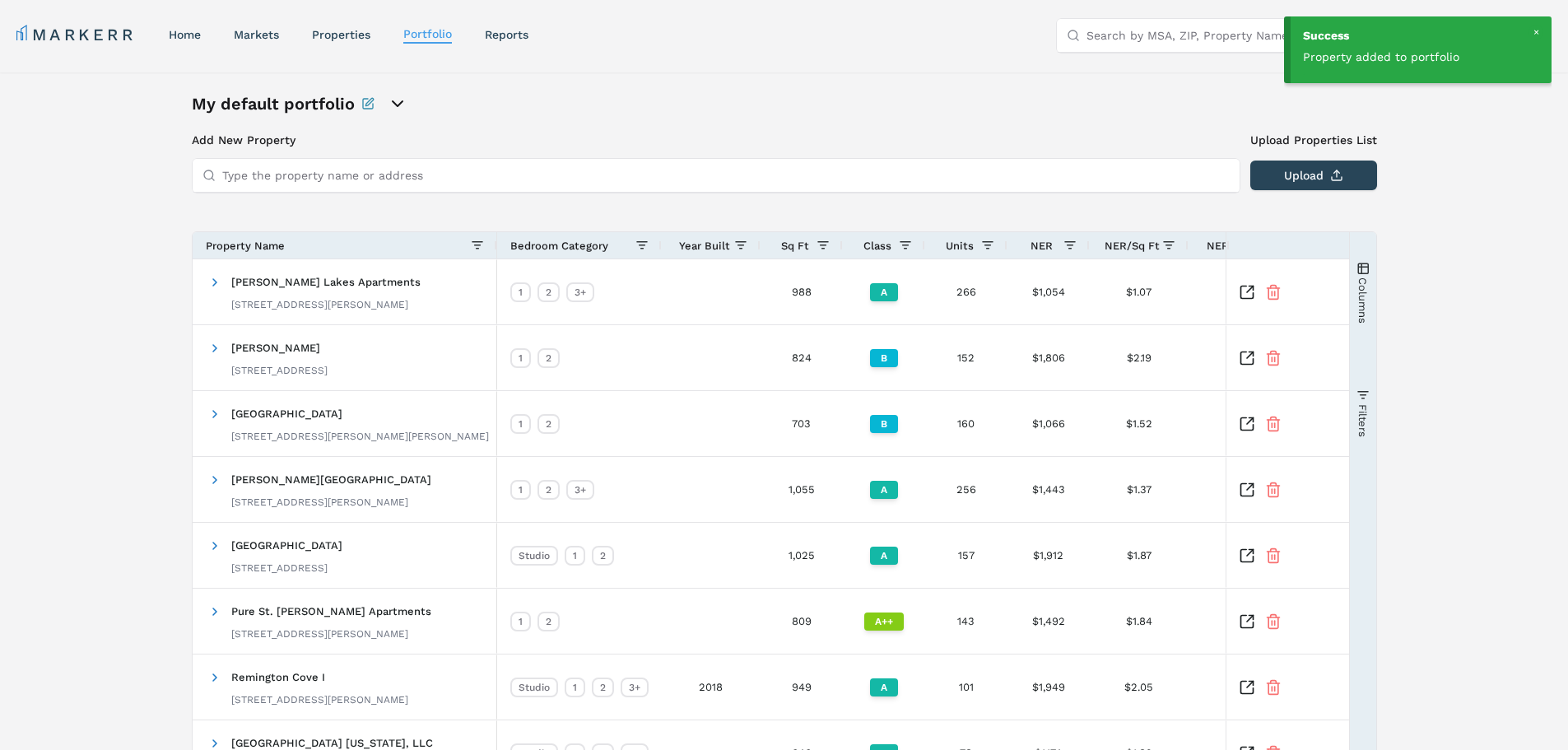
click at [480, 164] on input "Type the property name or address" at bounding box center [725, 175] width 1007 height 33
click at [265, 173] on input "Type the property name or address" at bounding box center [725, 175] width 1007 height 33
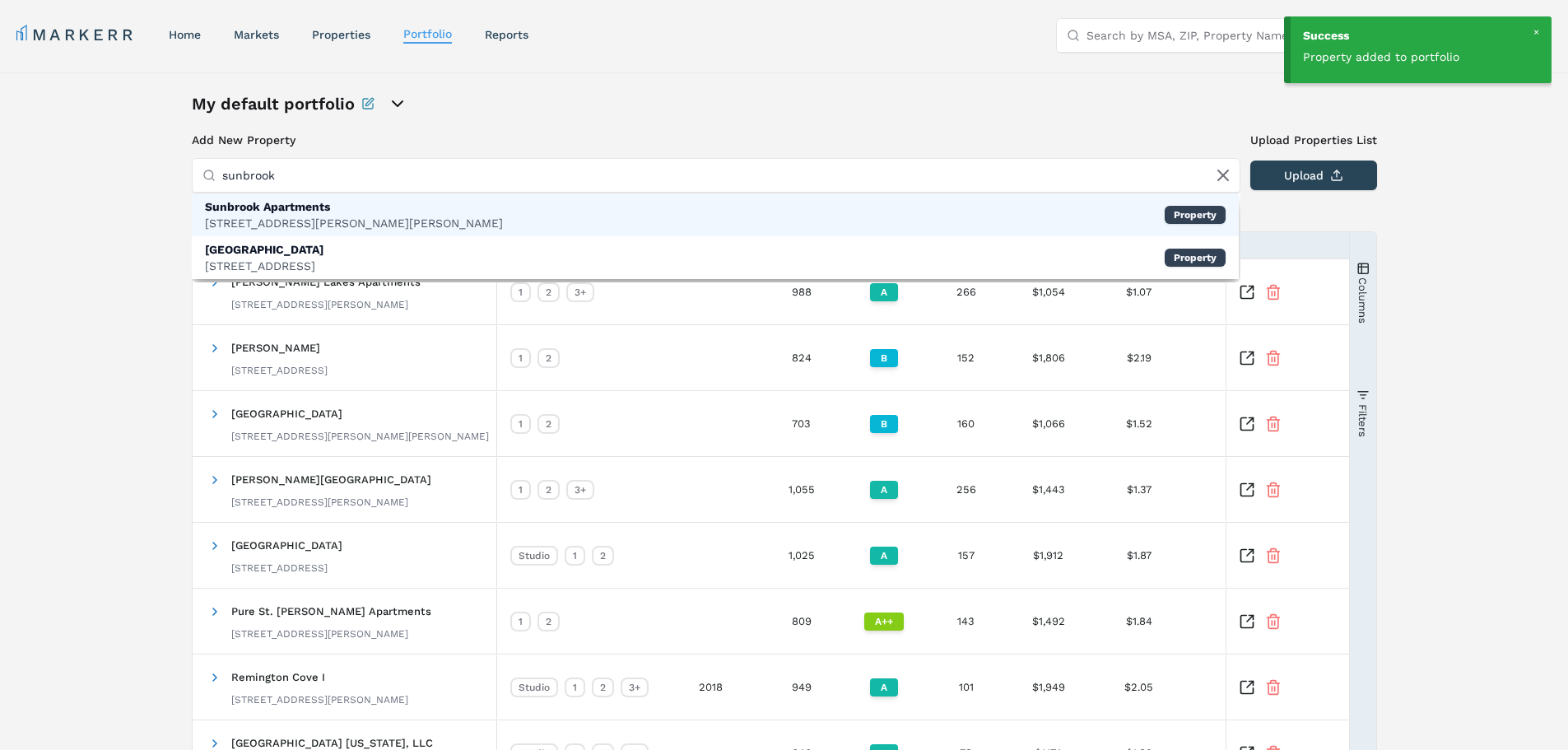
type input "sunbrook"
click at [293, 221] on div "3600 Harry S Truman Blvd, St. Charles" at bounding box center [353, 223] width 298 height 17
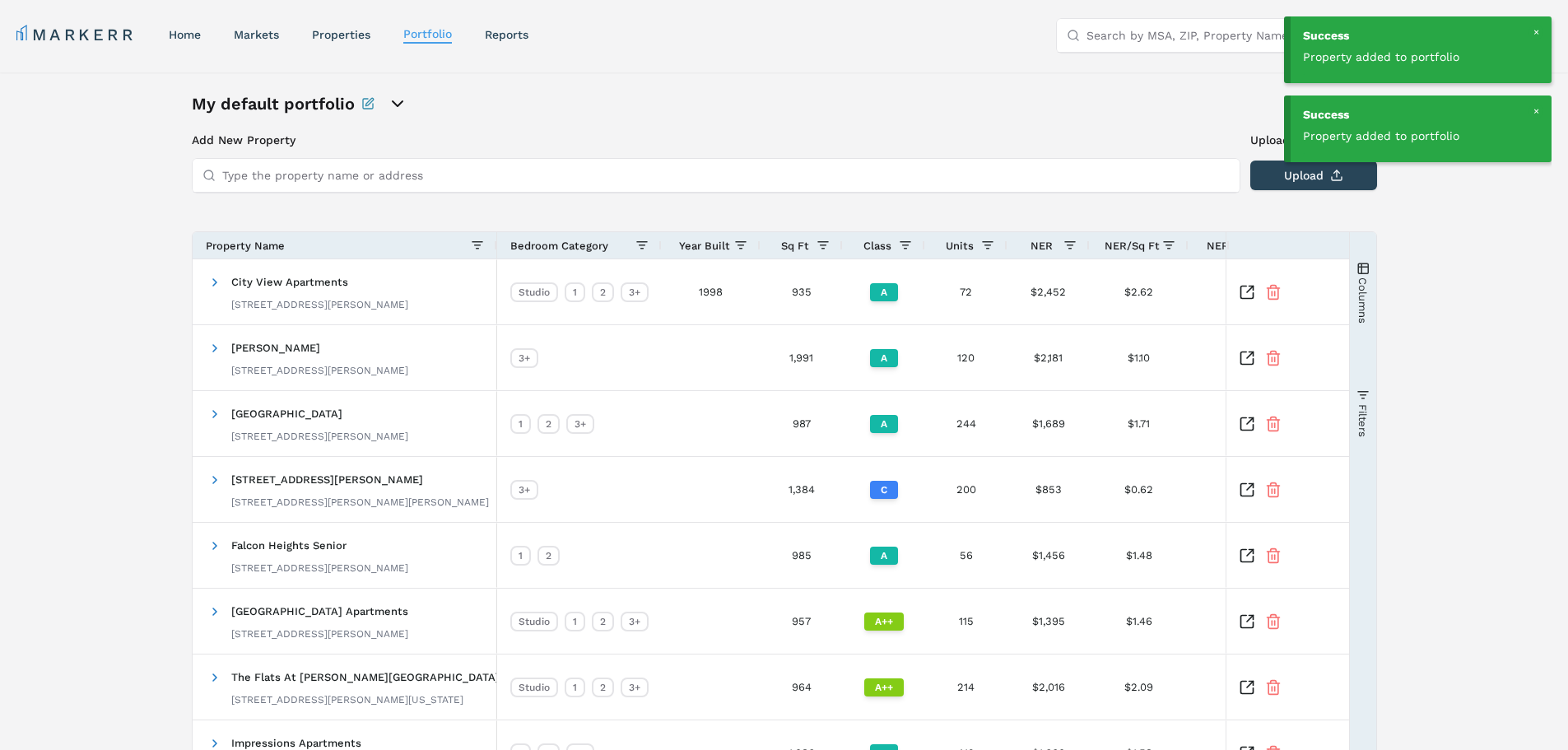
click at [292, 177] on input "Type the property name or address" at bounding box center [725, 175] width 1007 height 33
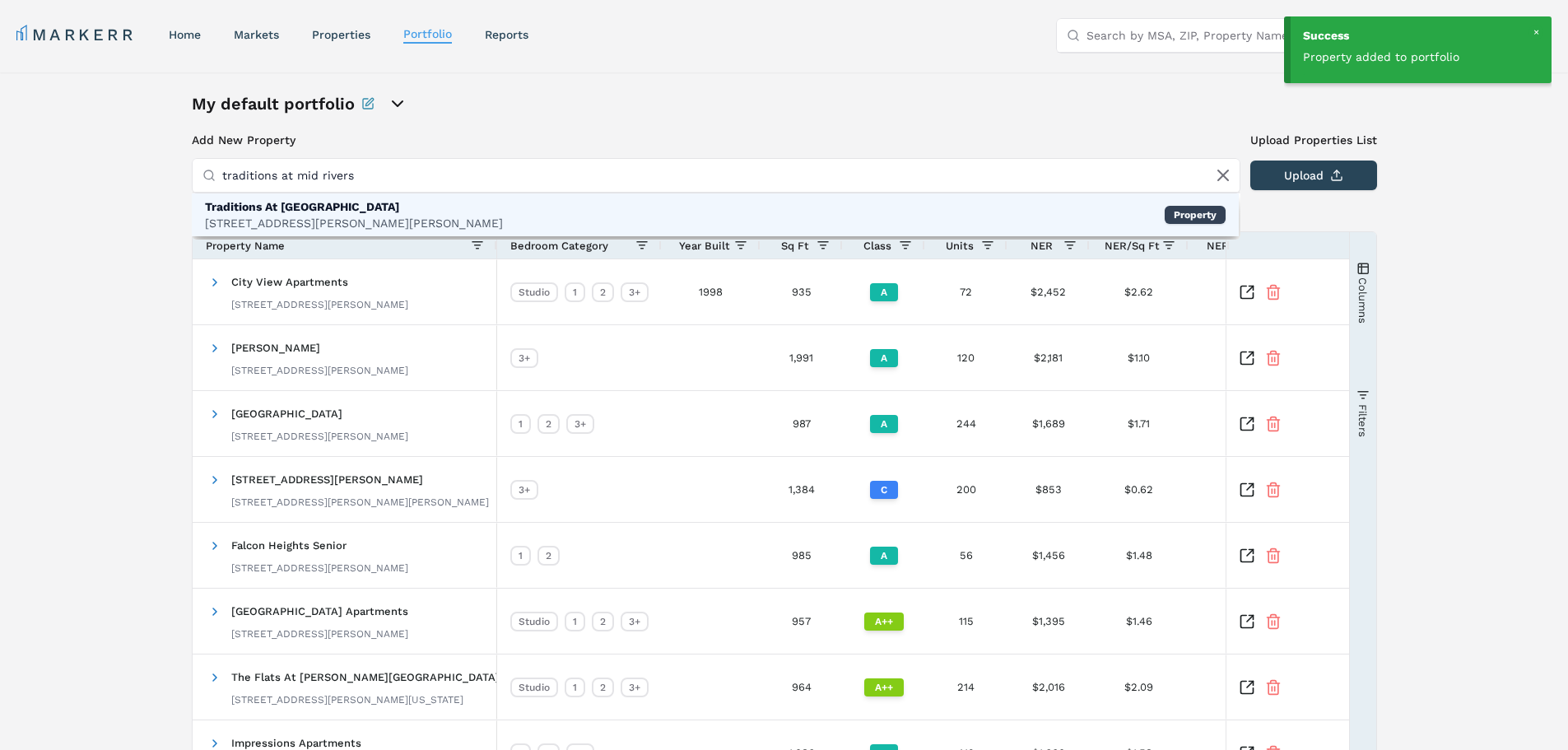
type input "traditions at mid rivers"
click at [316, 216] on div "75 Fulton St, St. Peters" at bounding box center [353, 223] width 298 height 17
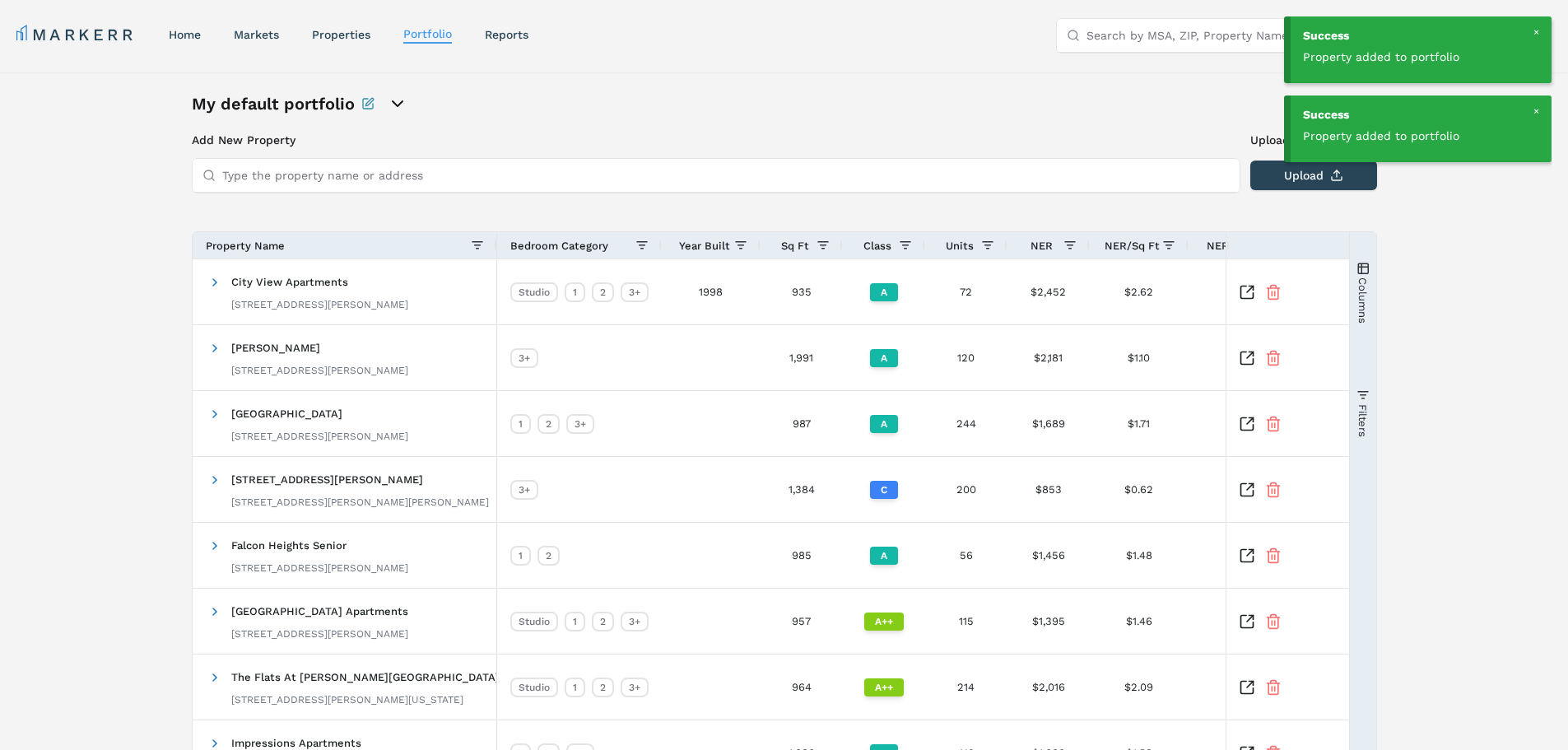
click at [331, 175] on input "Type the property name or address" at bounding box center [725, 175] width 1007 height 33
type input "vinings at christiana"
click at [331, 210] on div "Vinings At [DEMOGRAPHIC_DATA]" at bounding box center [299, 206] width 190 height 17
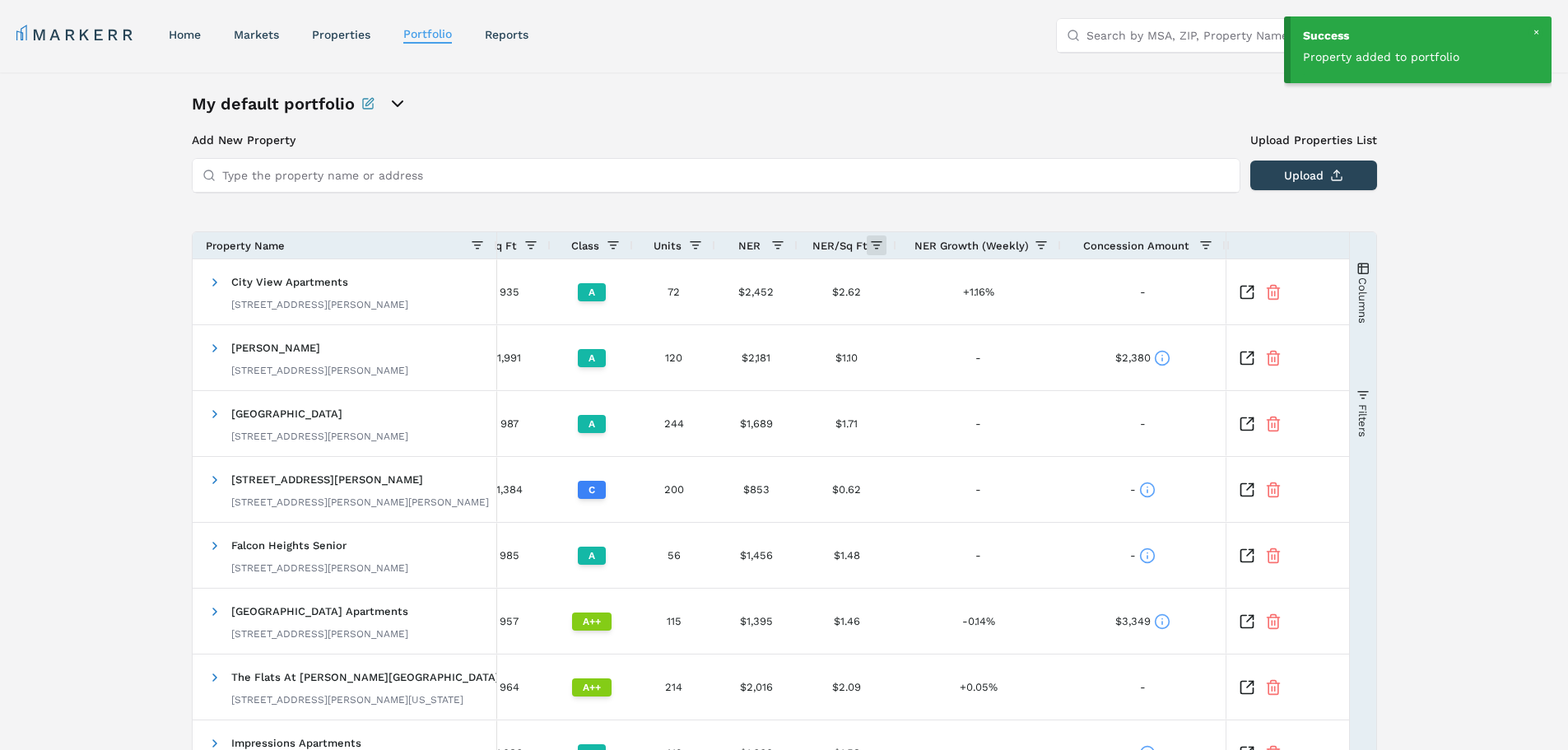
click at [878, 248] on span at bounding box center [876, 245] width 13 height 13
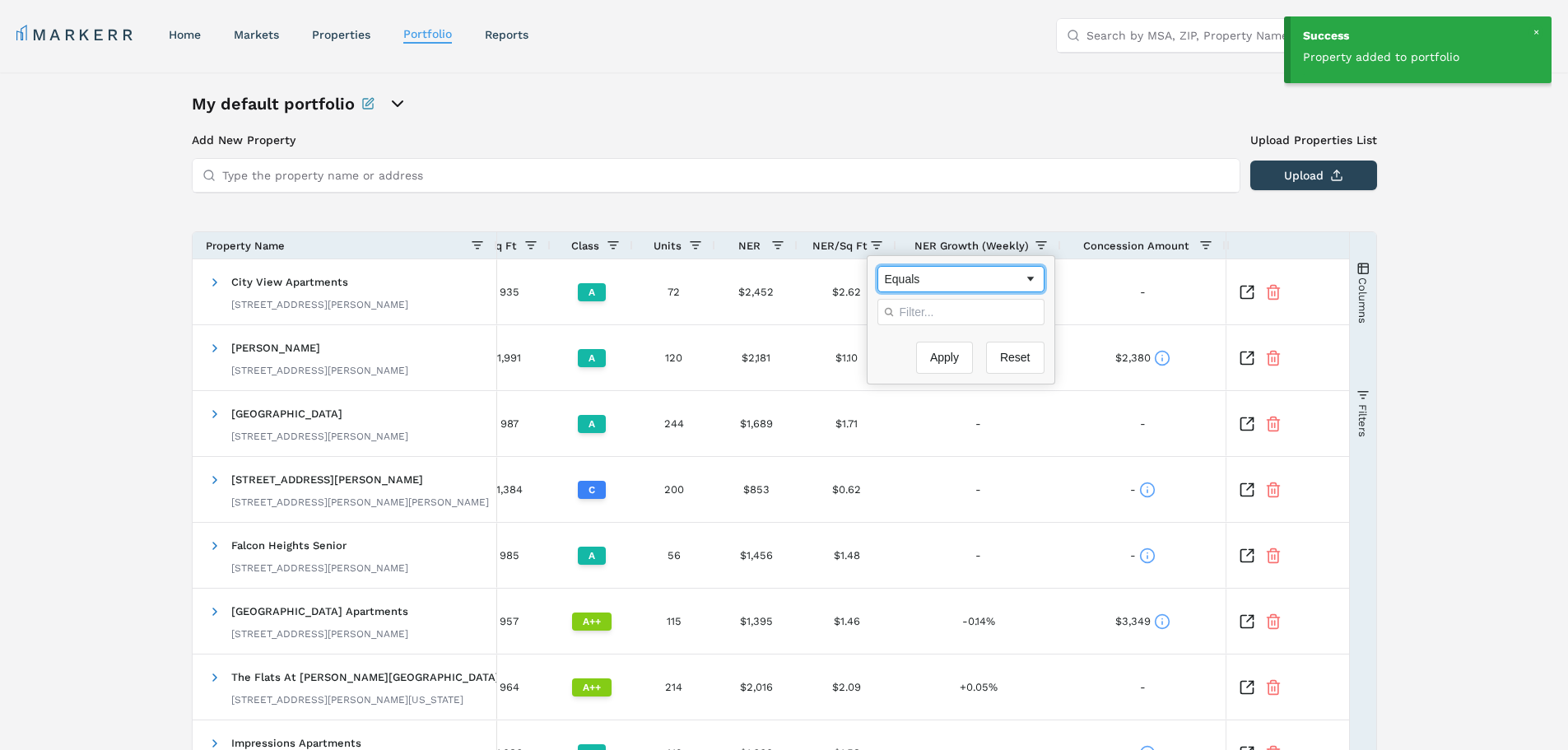
click at [1024, 283] on span "Filtering operator" at bounding box center [1030, 279] width 13 height 13
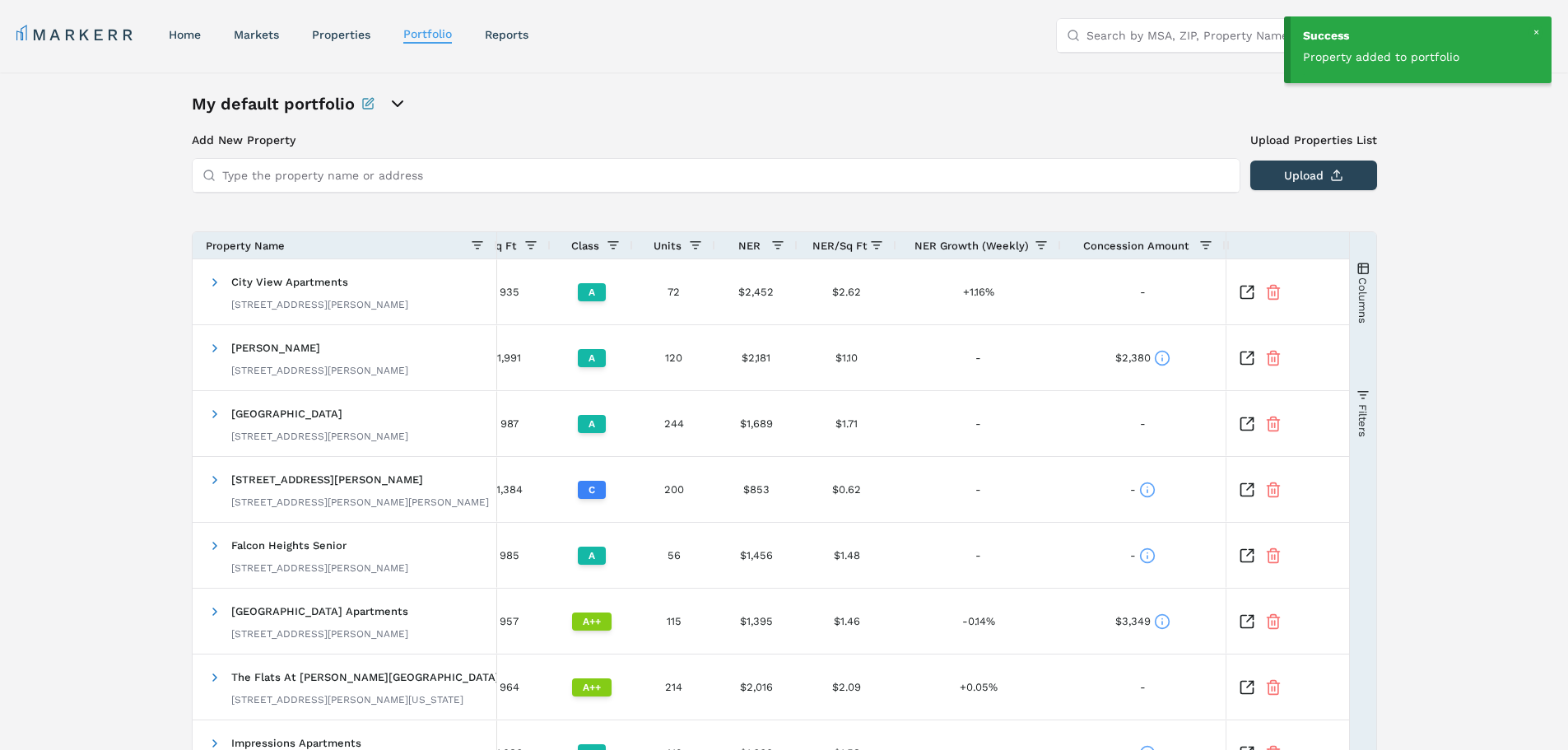
click at [763, 119] on div "My default portfolio Add New Property Upload Properties List Type the property …" at bounding box center [784, 524] width 1185 height 865
click at [215, 287] on span at bounding box center [214, 282] width 13 height 13
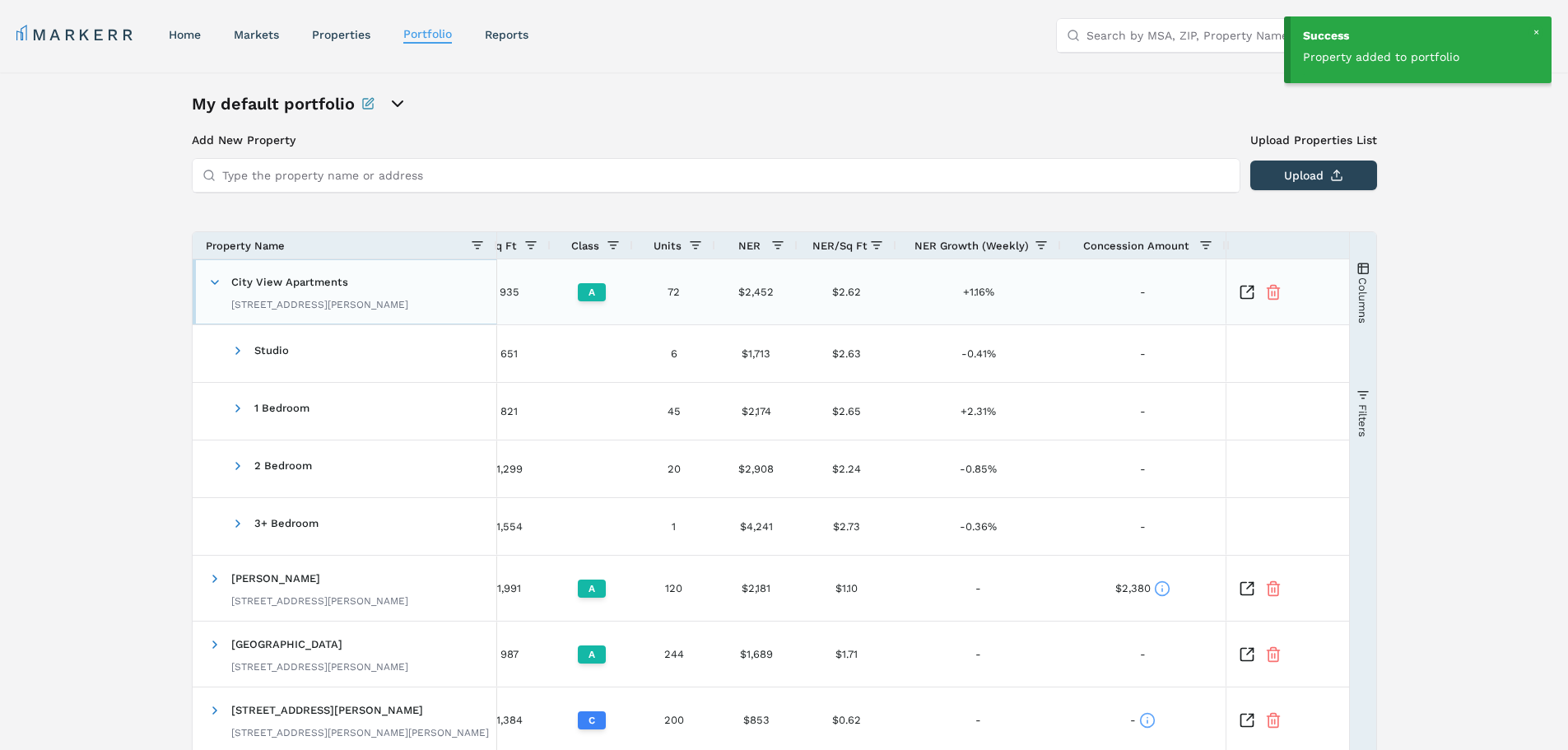
click at [215, 287] on span at bounding box center [214, 282] width 13 height 13
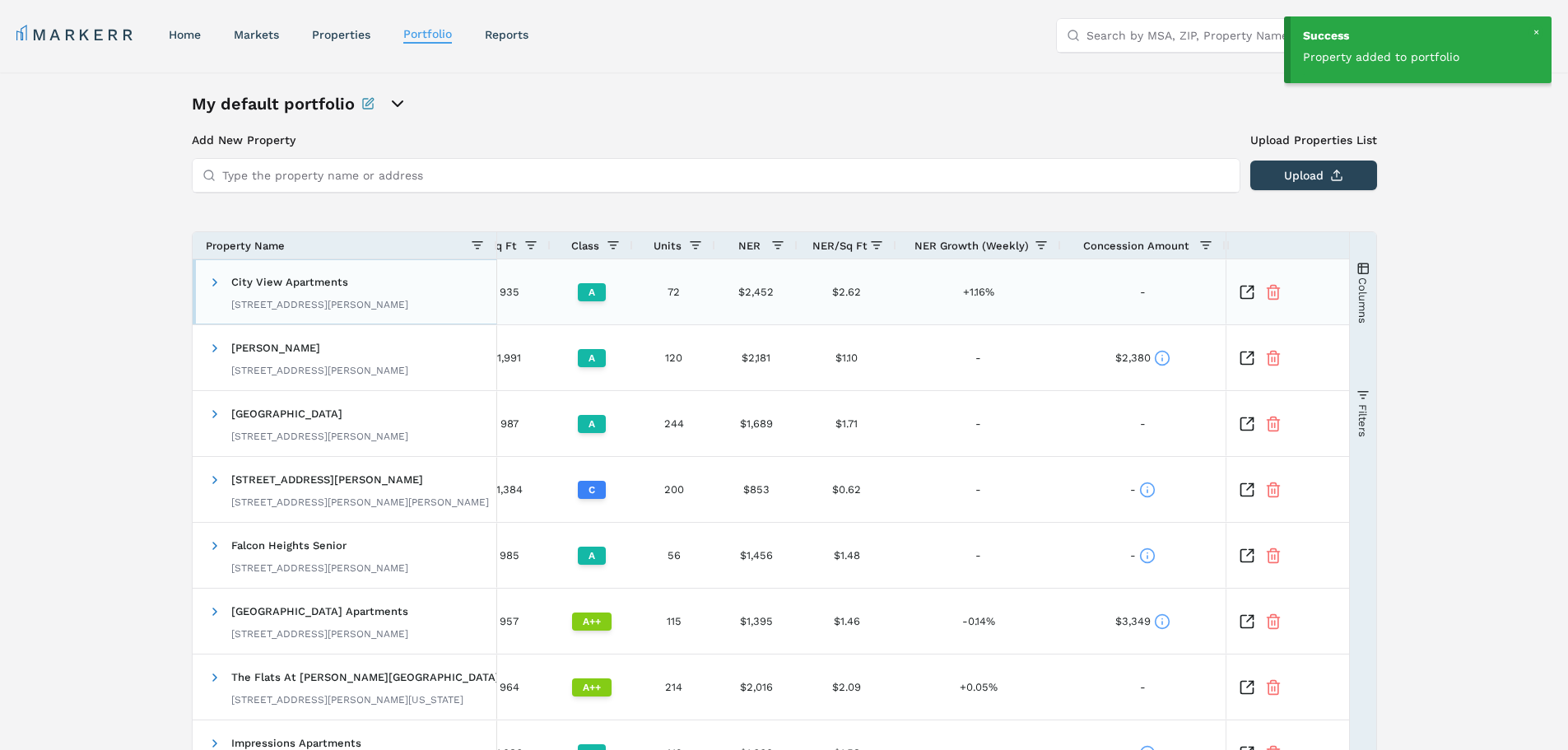
click at [278, 283] on span "City View Apartments" at bounding box center [290, 282] width 117 height 12
click at [1243, 294] on icon "Inspect Comparable" at bounding box center [1247, 292] width 17 height 17
click at [395, 109] on icon "open portfolio options" at bounding box center [397, 104] width 20 height 20
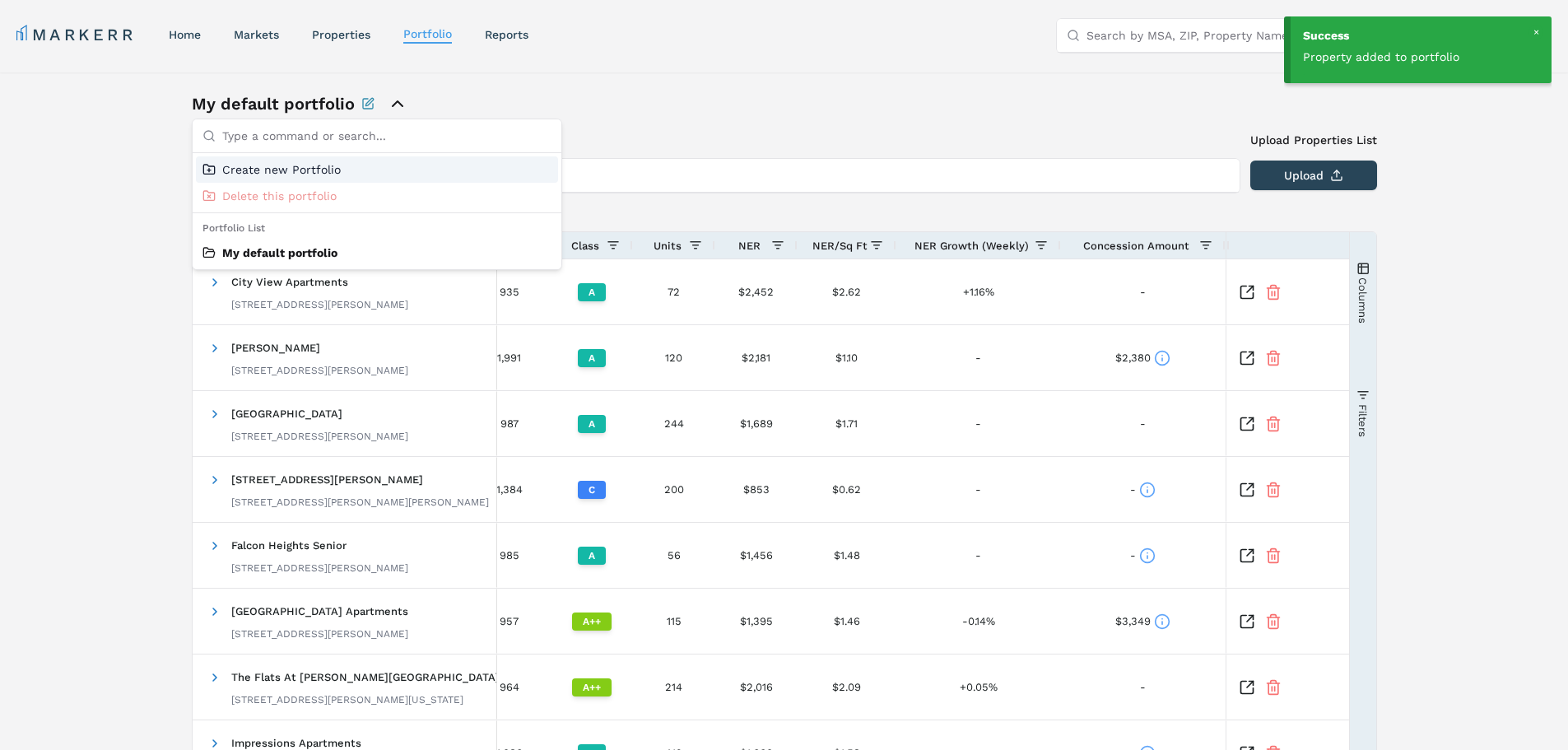
click at [395, 109] on icon "close portfolio options" at bounding box center [397, 104] width 20 height 20
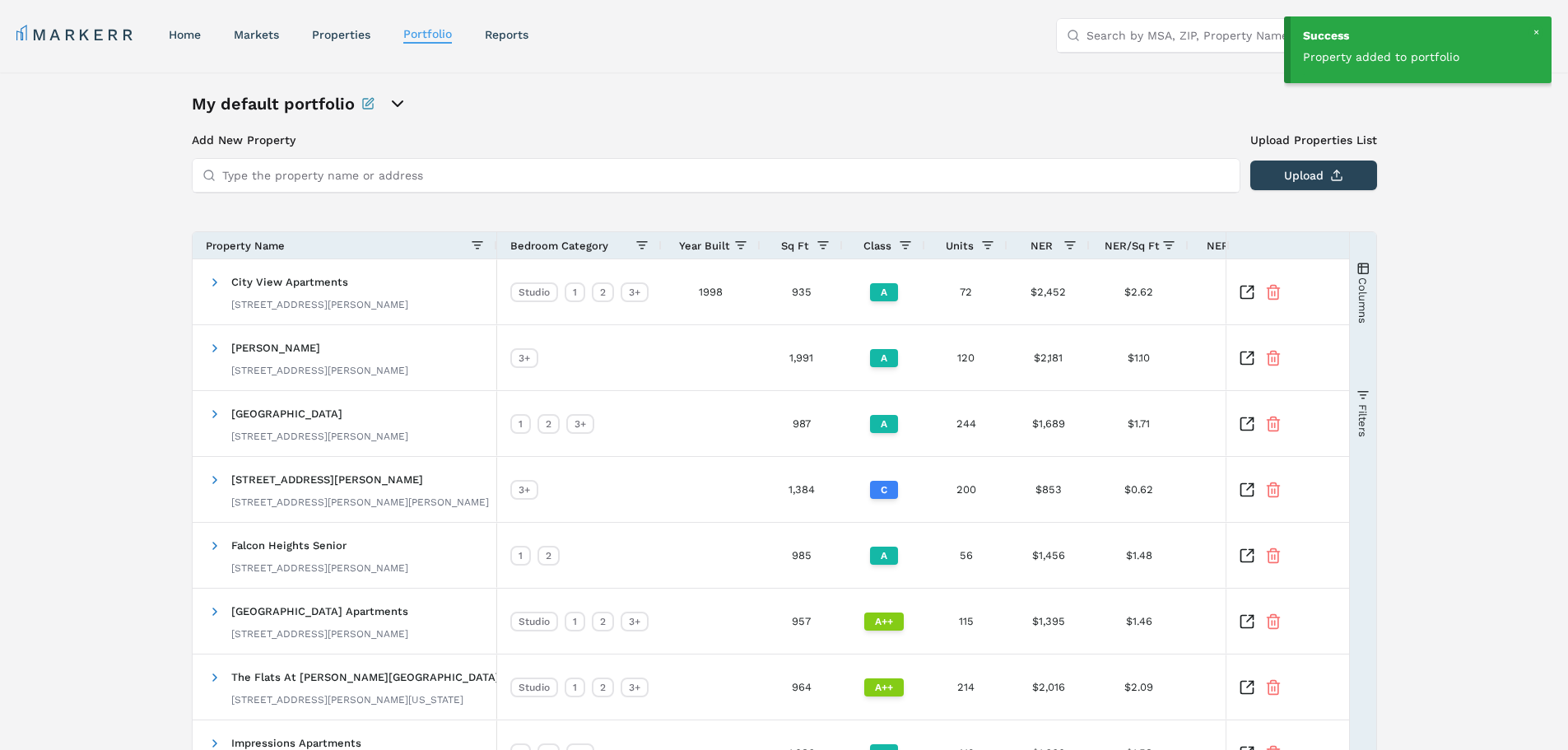
click at [1534, 30] on div at bounding box center [1535, 31] width 15 height 15
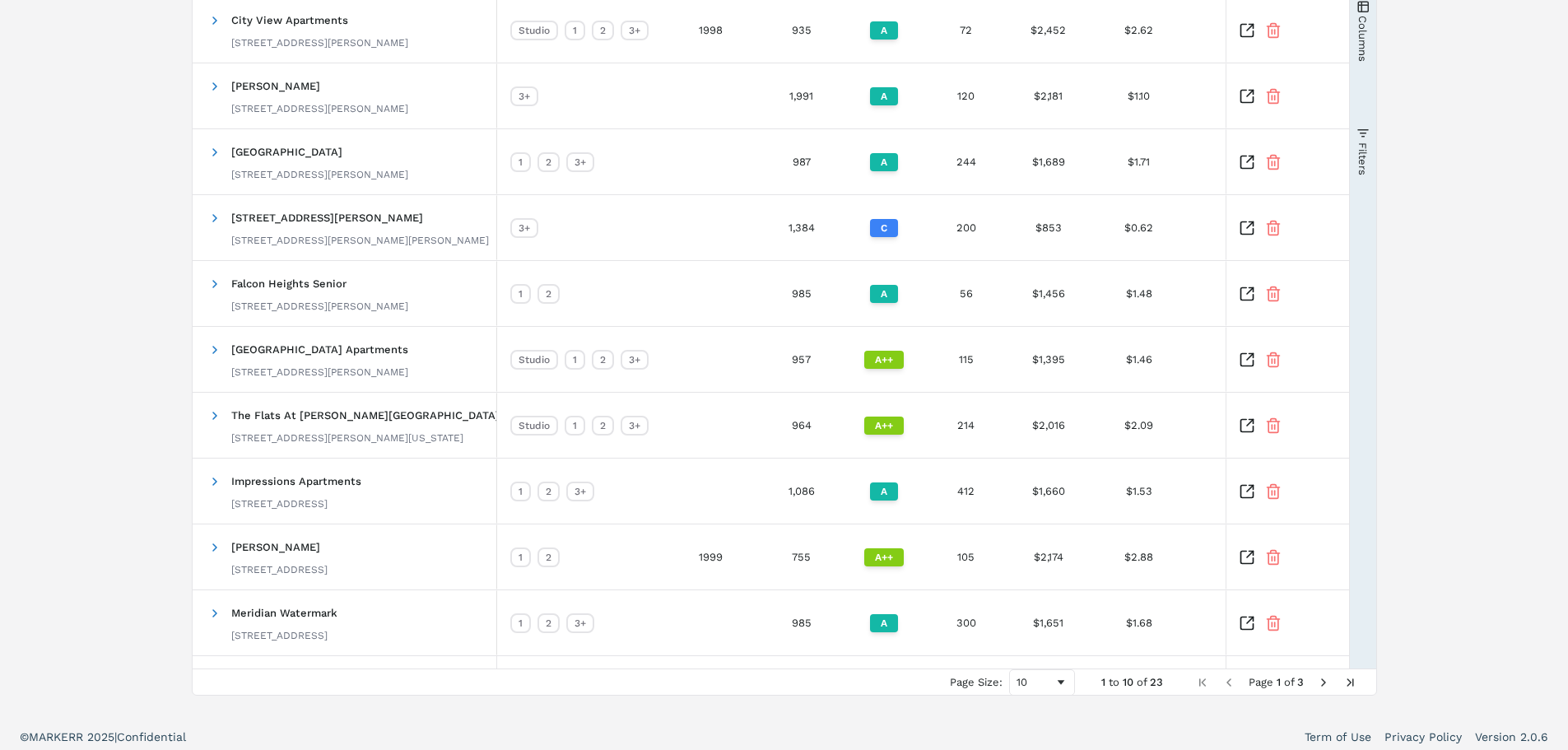
scroll to position [270, 0]
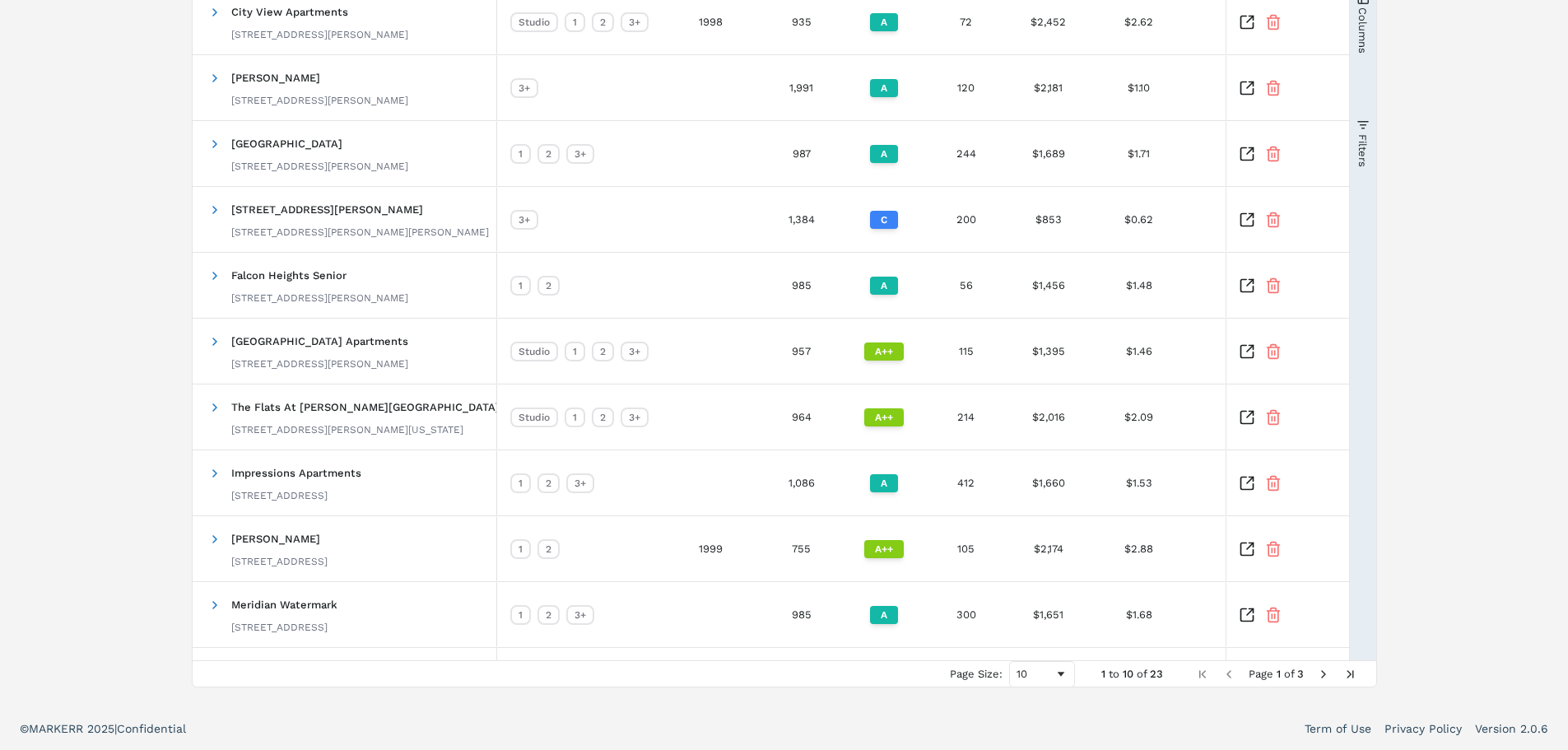
click at [1319, 677] on span "Next Page" at bounding box center [1322, 674] width 13 height 13
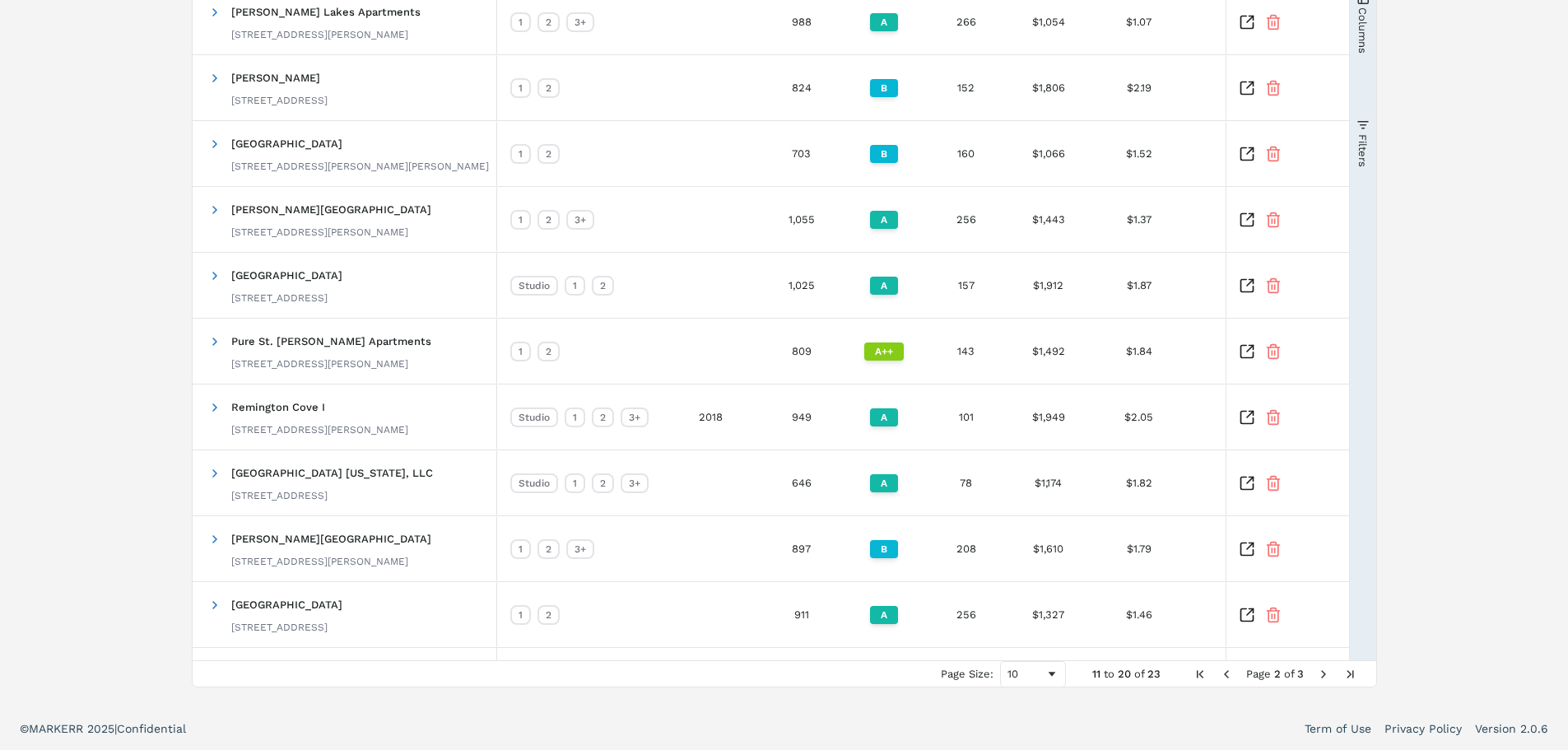
click at [1319, 677] on span "Next Page" at bounding box center [1322, 674] width 13 height 13
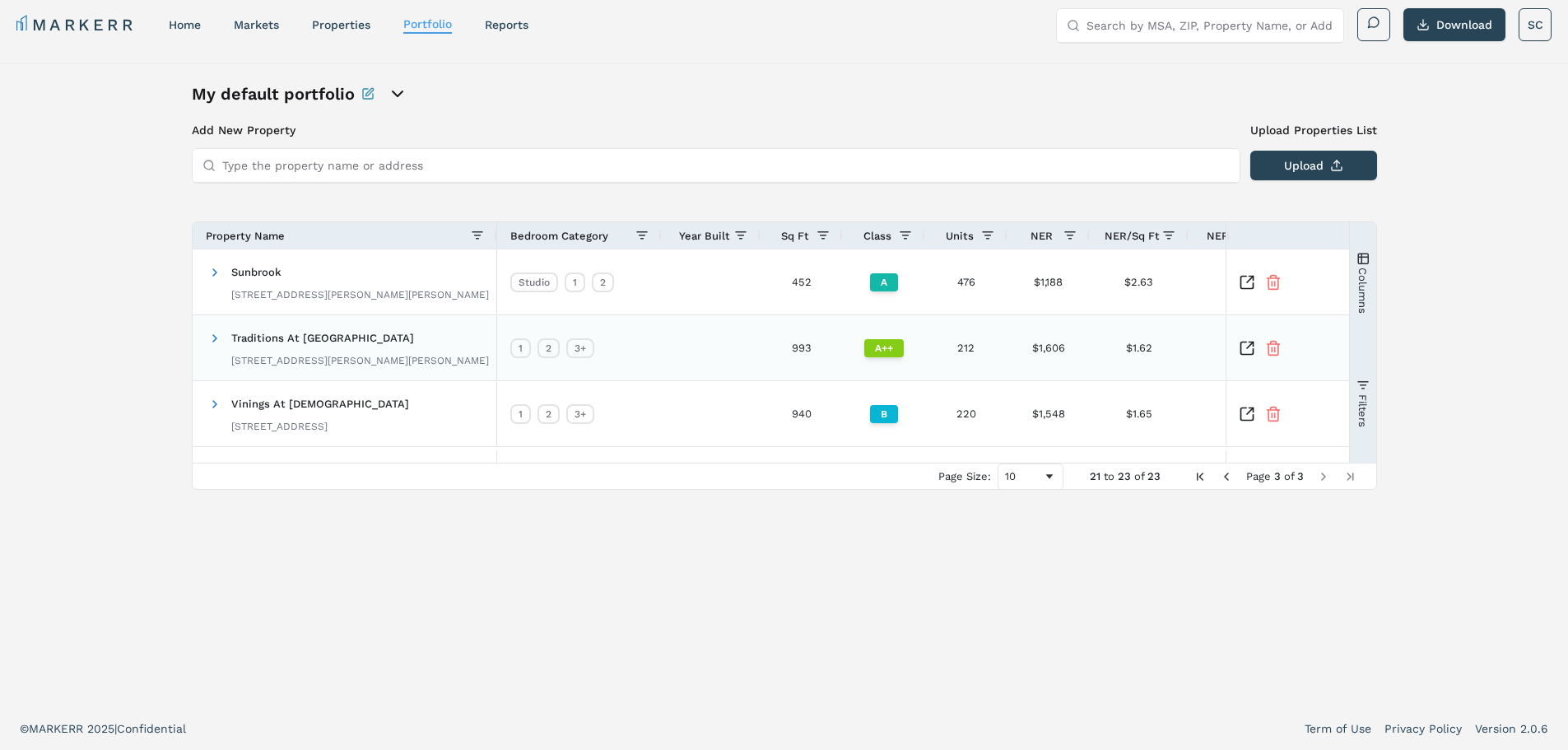
scroll to position [0, 0]
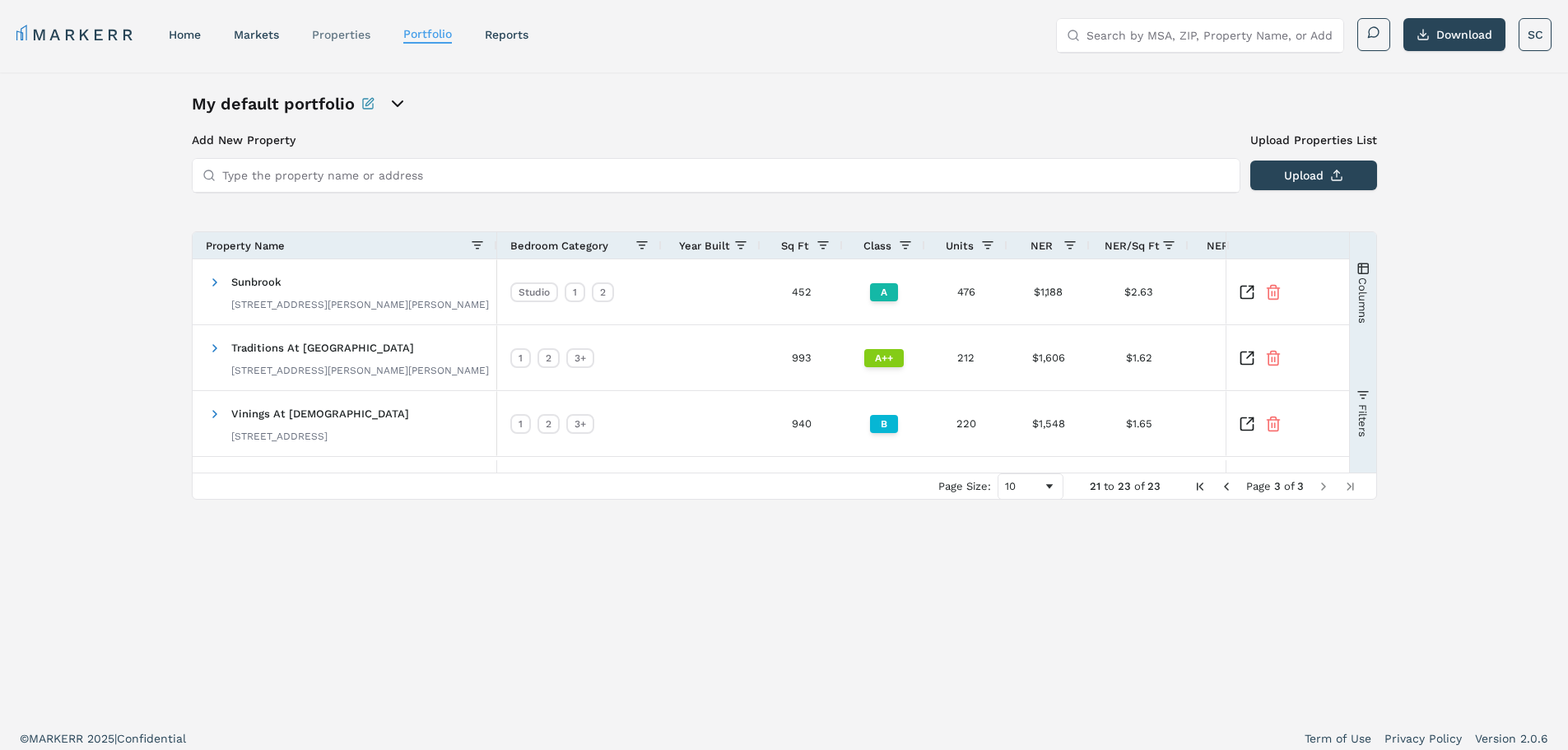
click at [323, 29] on link "properties" at bounding box center [340, 34] width 58 height 13
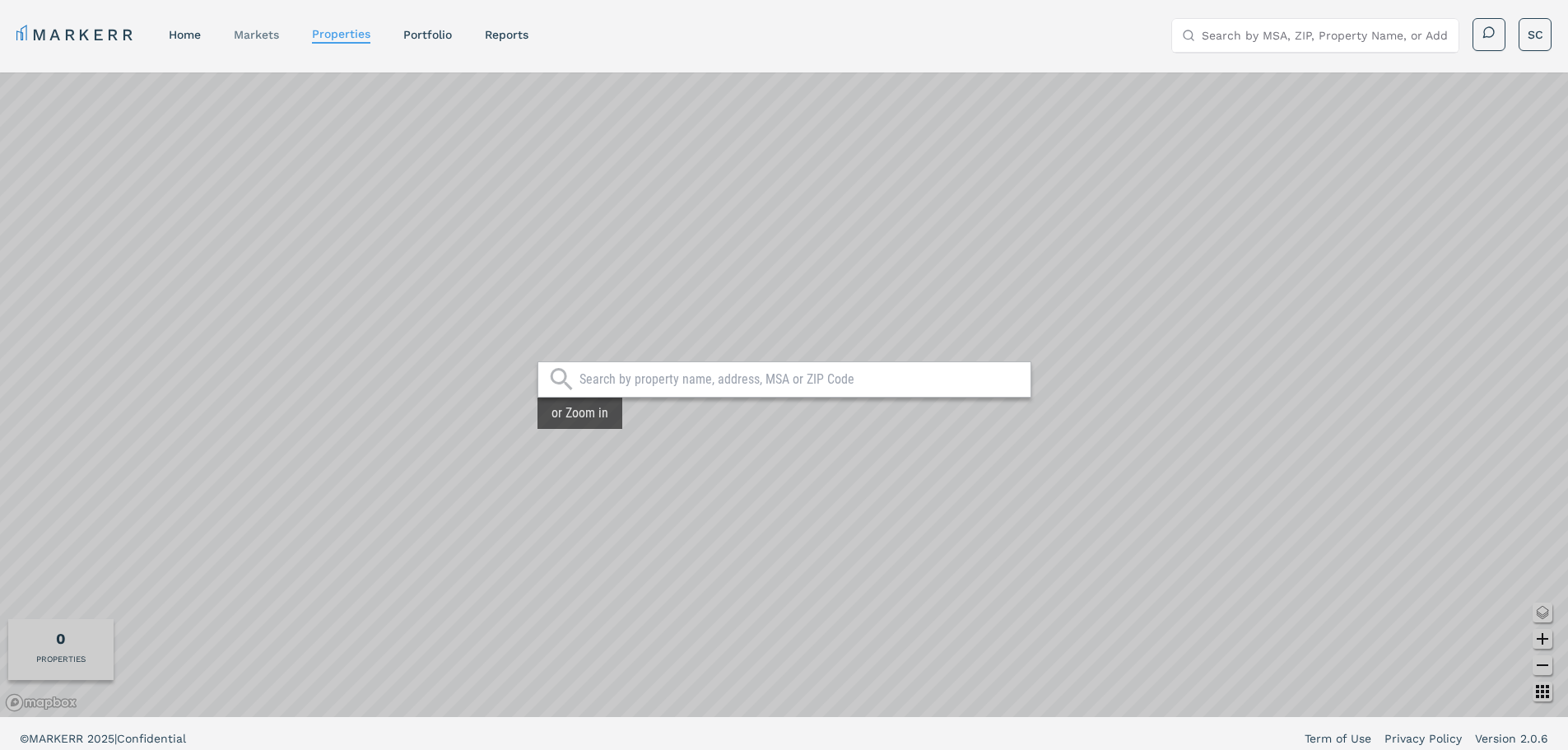
click at [272, 31] on link "markets" at bounding box center [256, 34] width 45 height 13
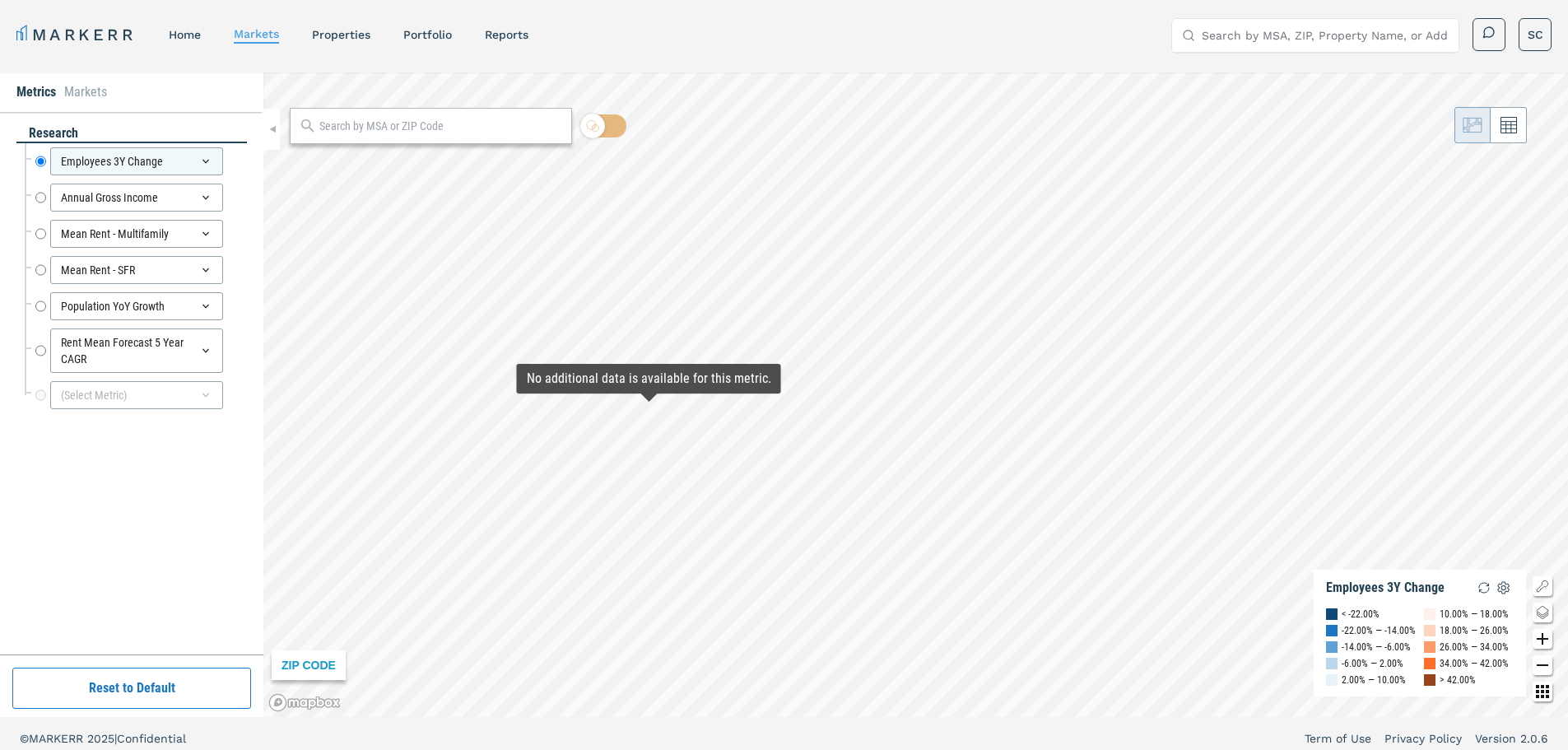
scroll to position [10, 0]
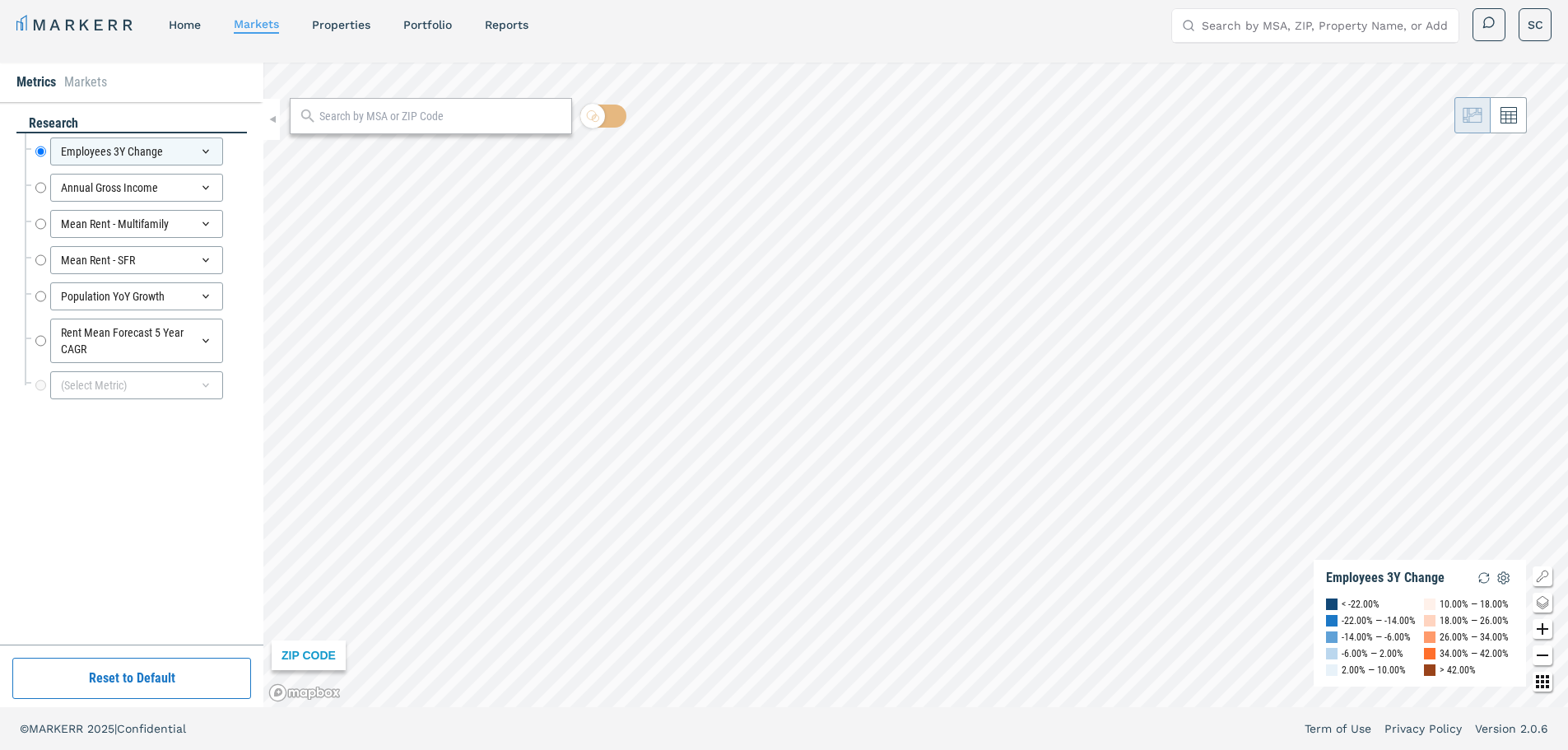
click at [1515, 749] on html "MARKERR home markets properties Portfolio reports Search by MSA, ZIP, Property …" at bounding box center [784, 370] width 1568 height 760
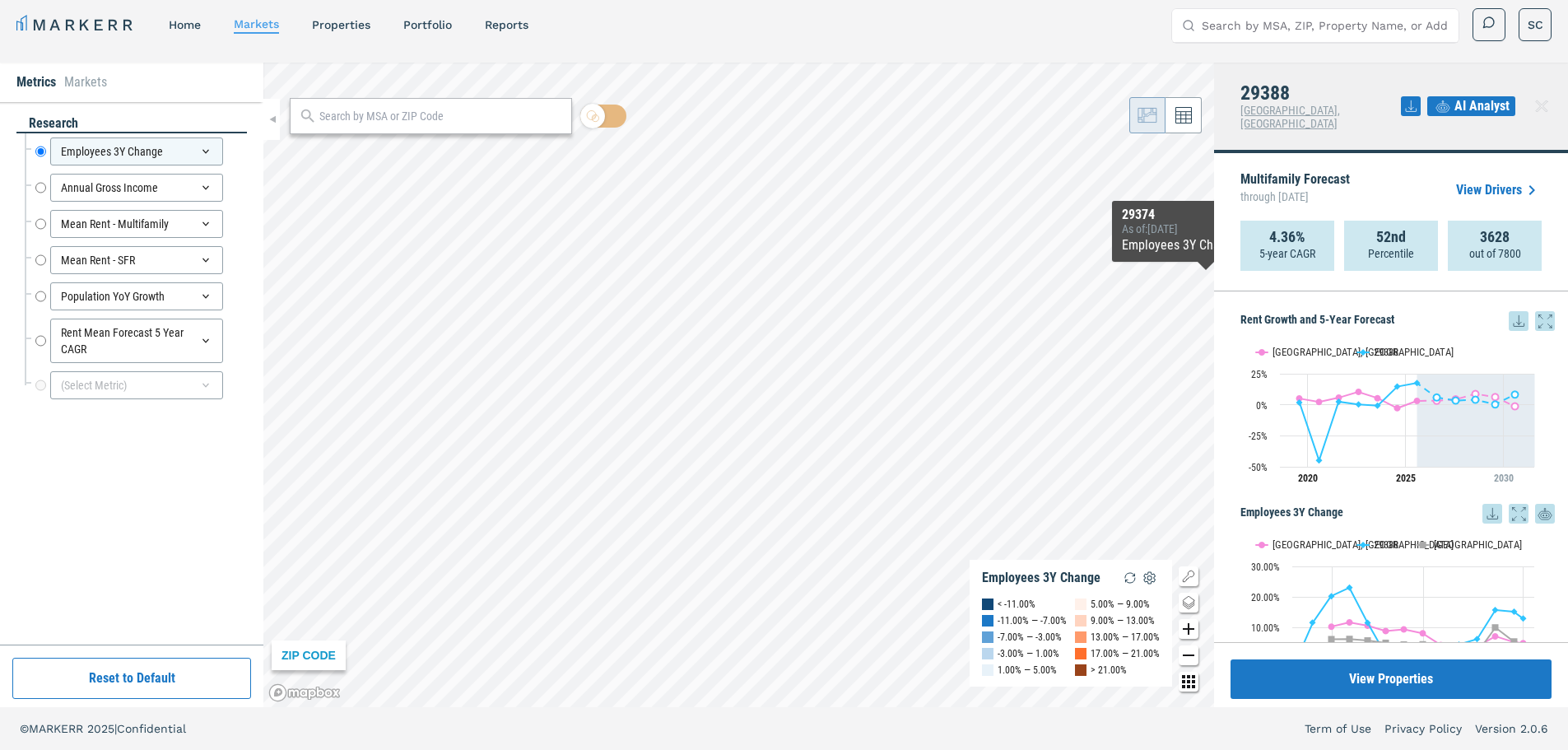
click at [1288, 246] on p "5-year CAGR" at bounding box center [1287, 253] width 56 height 17
drag, startPoint x: 1291, startPoint y: 240, endPoint x: 1316, endPoint y: 242, distance: 25.1
click at [1316, 242] on div "4.36% 5-year CAGR" at bounding box center [1287, 246] width 94 height 51
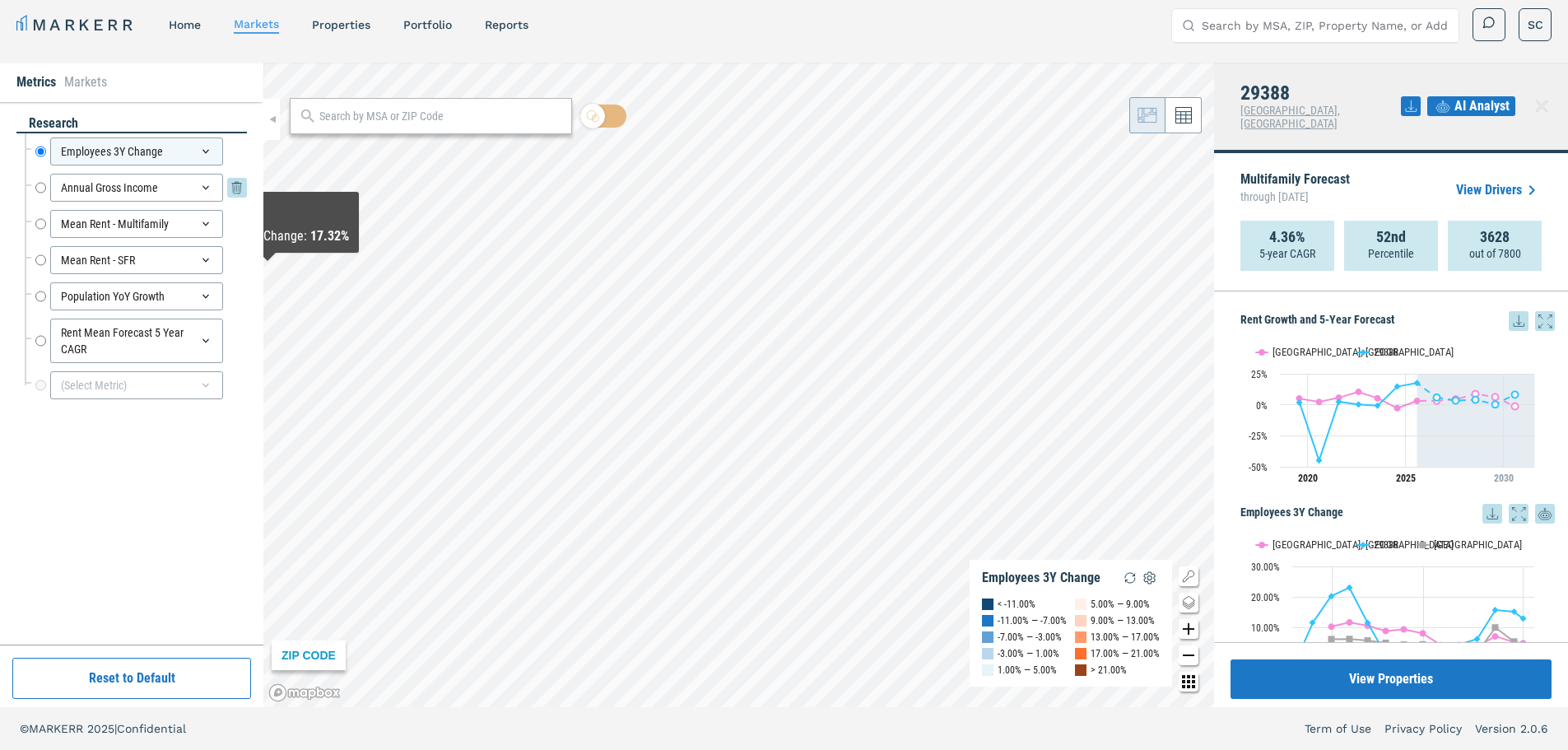
click at [118, 189] on div "Annual Gross Income" at bounding box center [137, 187] width 172 height 28
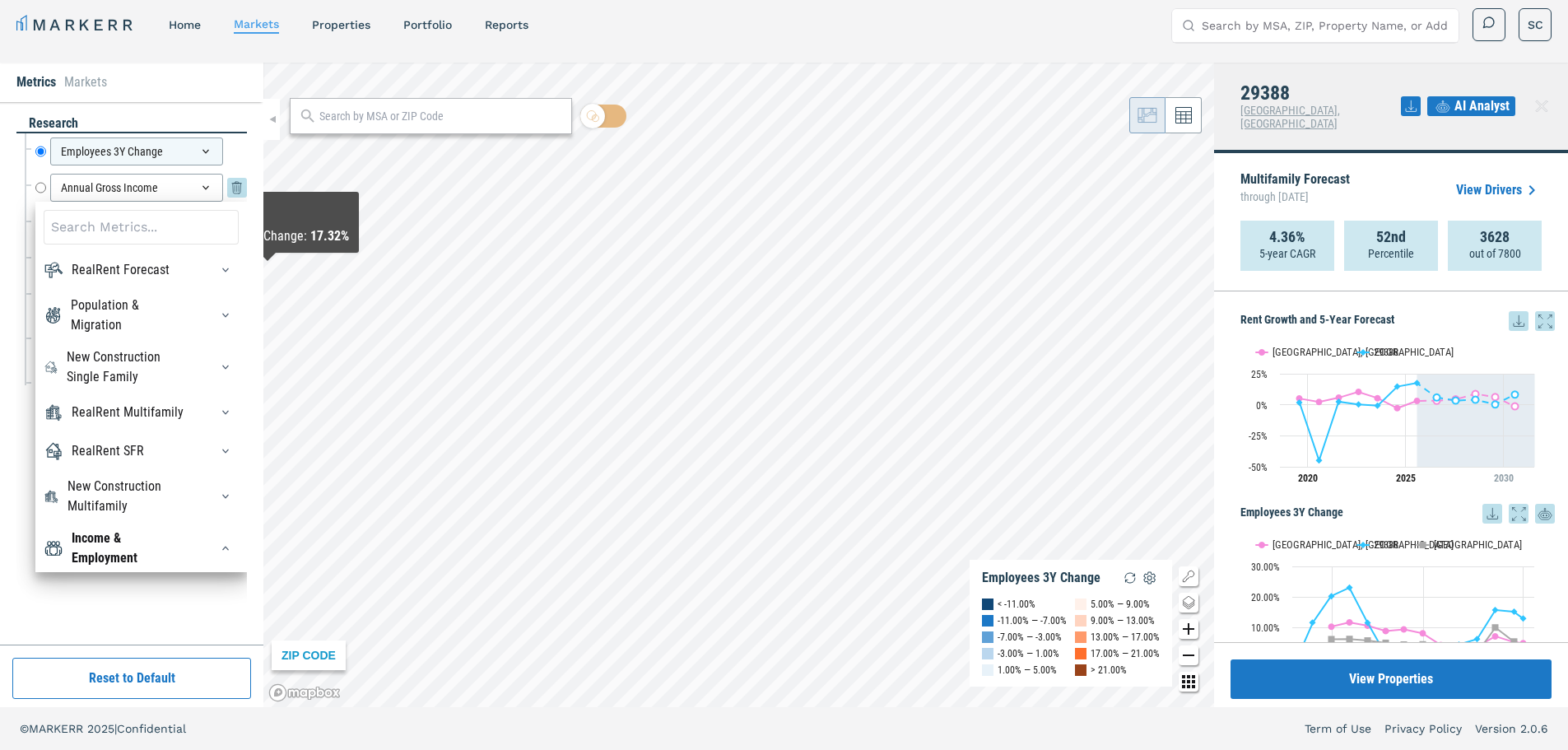
click at [37, 185] on input "Annual Gross Income" at bounding box center [41, 187] width 10 height 28
radio input "false"
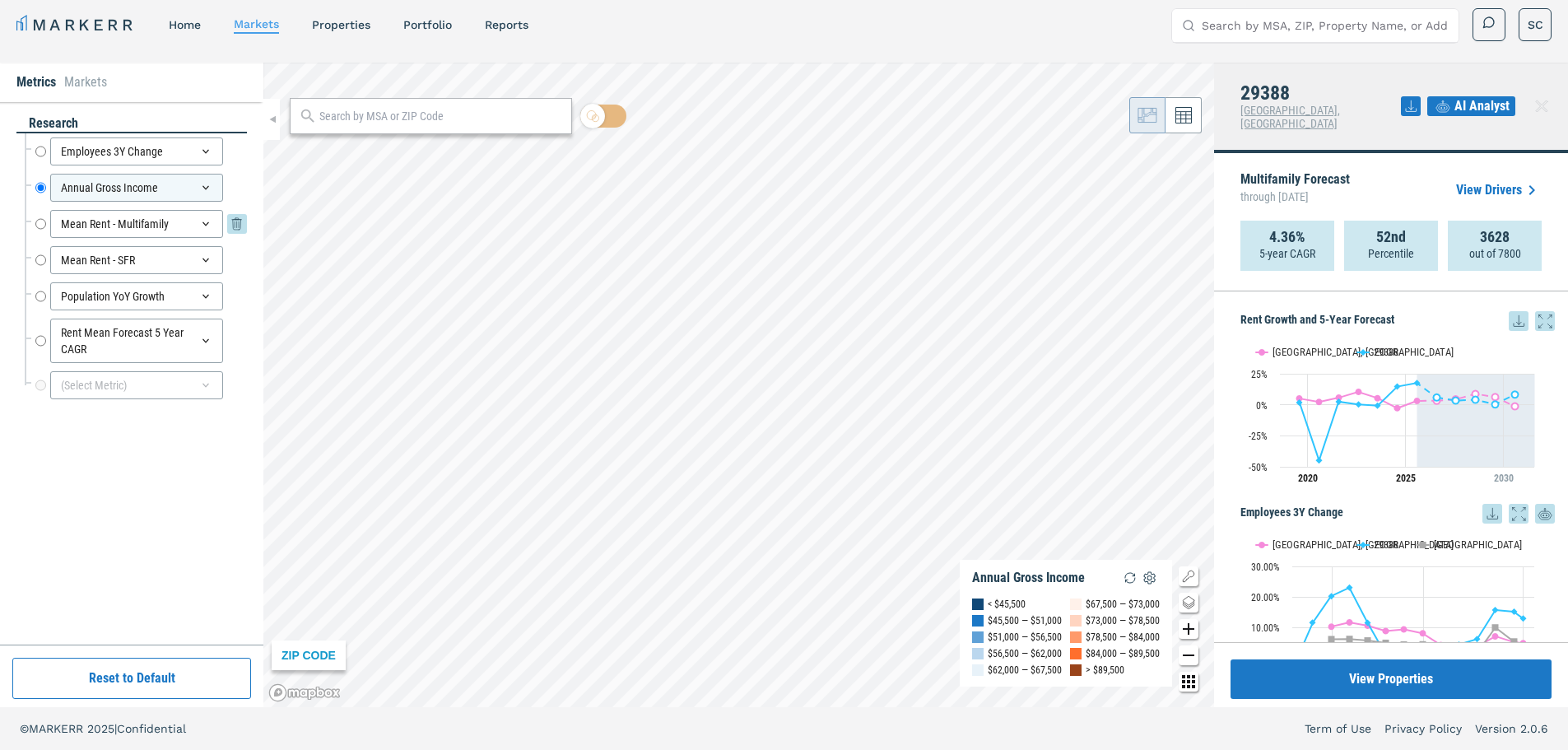
click at [36, 223] on input "Mean Rent - Multifamily" at bounding box center [41, 224] width 10 height 28
radio input "false"
radio input "true"
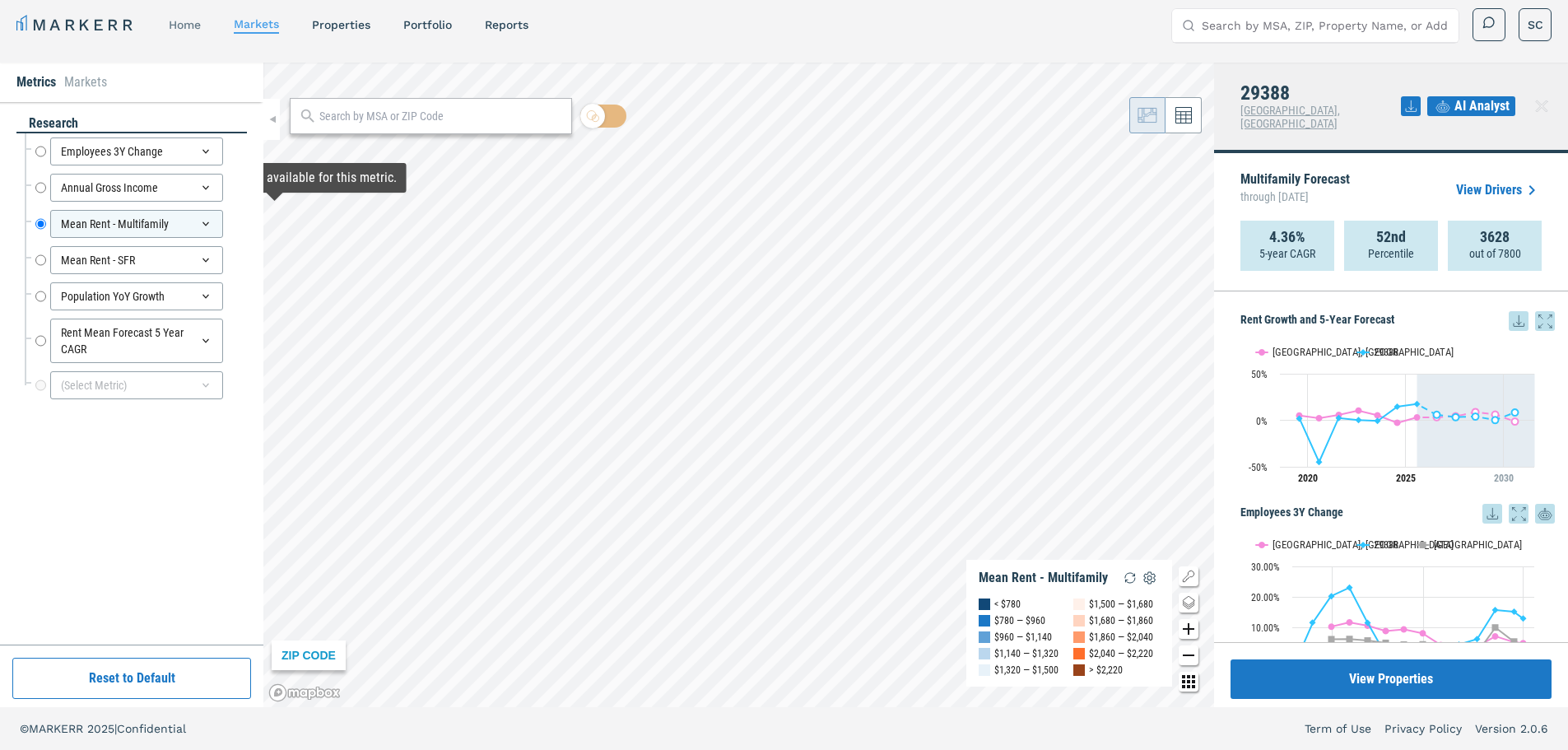
click at [184, 28] on link "home" at bounding box center [185, 24] width 32 height 13
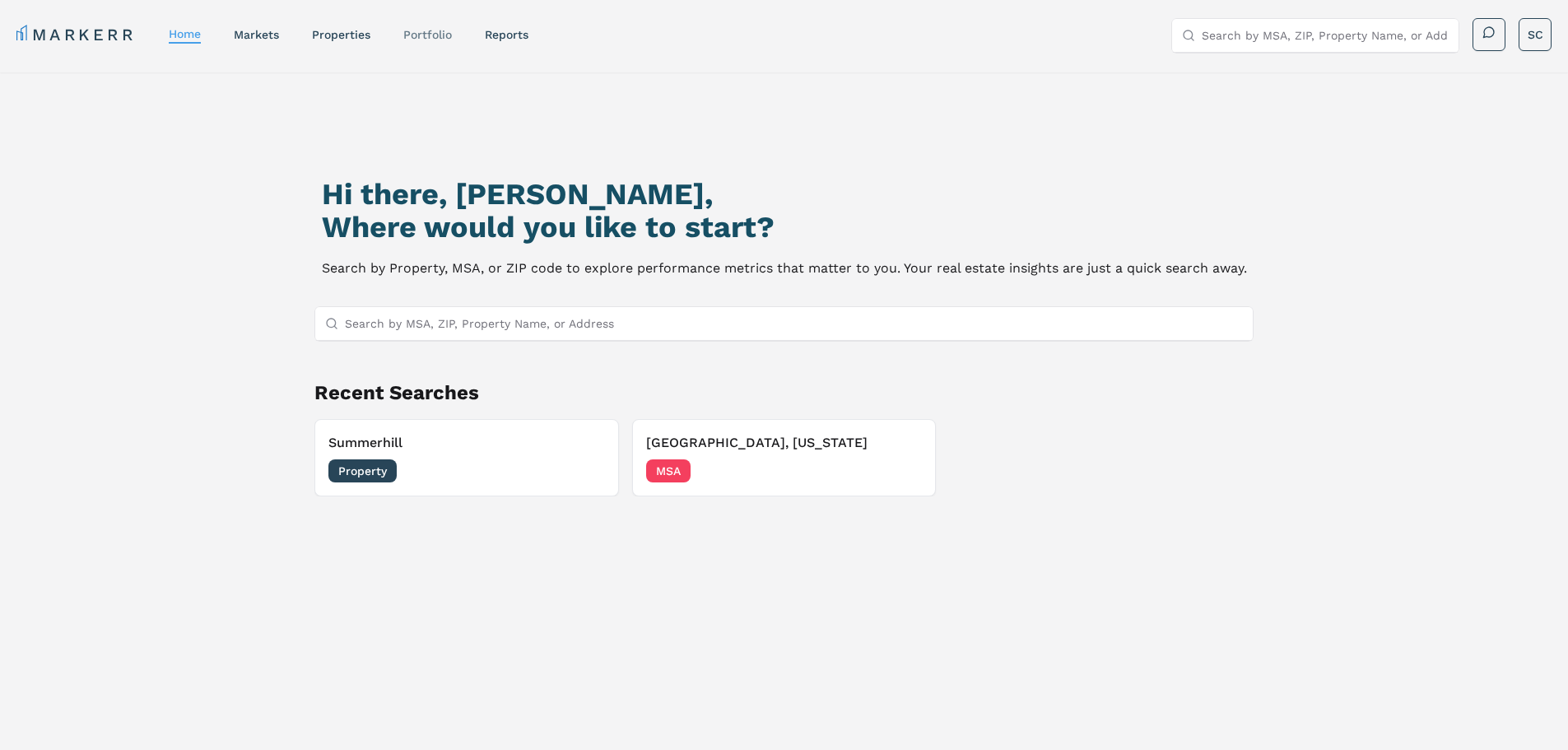
click at [434, 37] on link "Portfolio" at bounding box center [427, 34] width 49 height 13
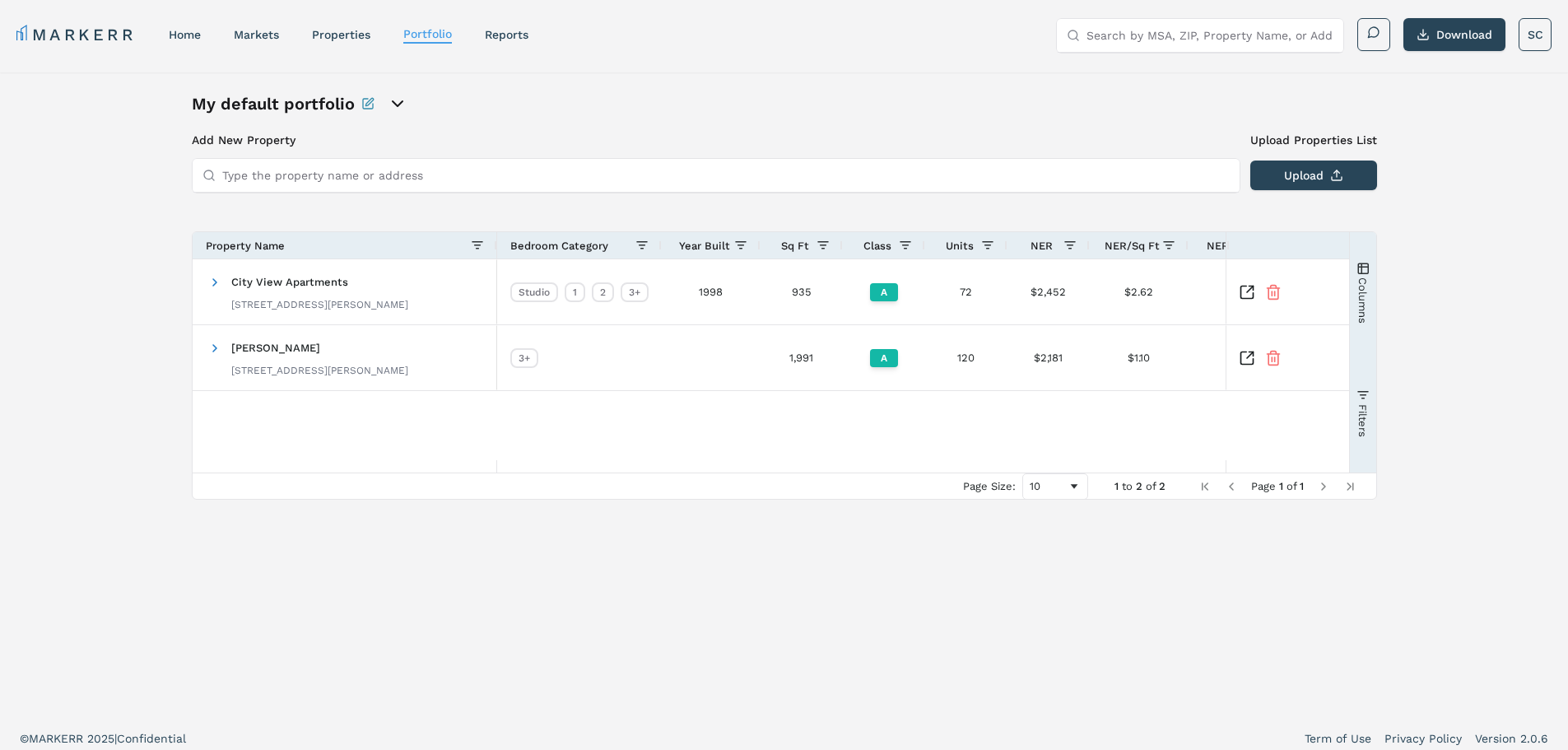
click at [394, 107] on icon "open portfolio options" at bounding box center [397, 104] width 20 height 20
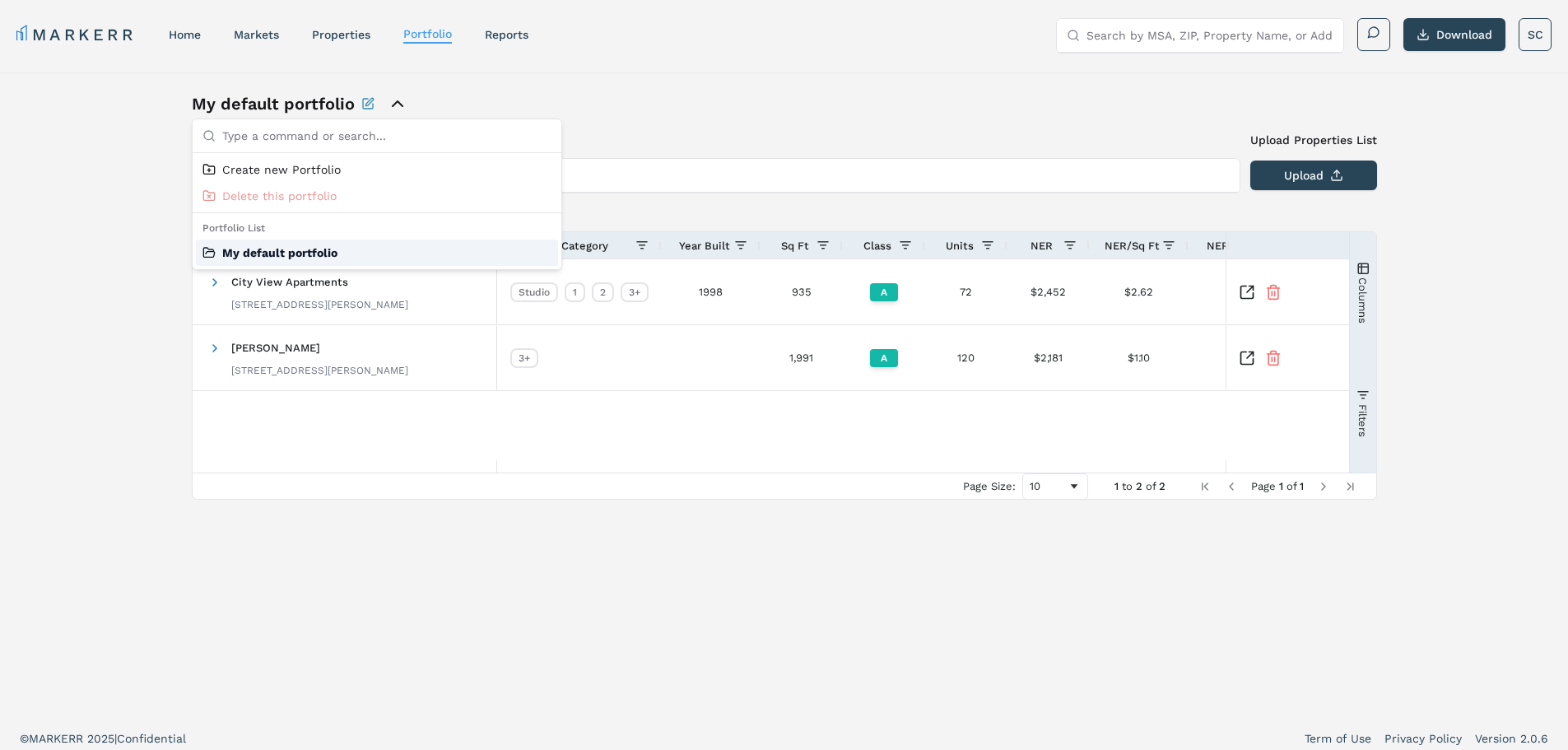
click at [288, 260] on div "My default portfolio" at bounding box center [377, 253] width 362 height 26
click at [664, 70] on header "MARKERR home markets properties Portfolio reports Search by MSA, ZIP, Property …" at bounding box center [784, 36] width 1568 height 72
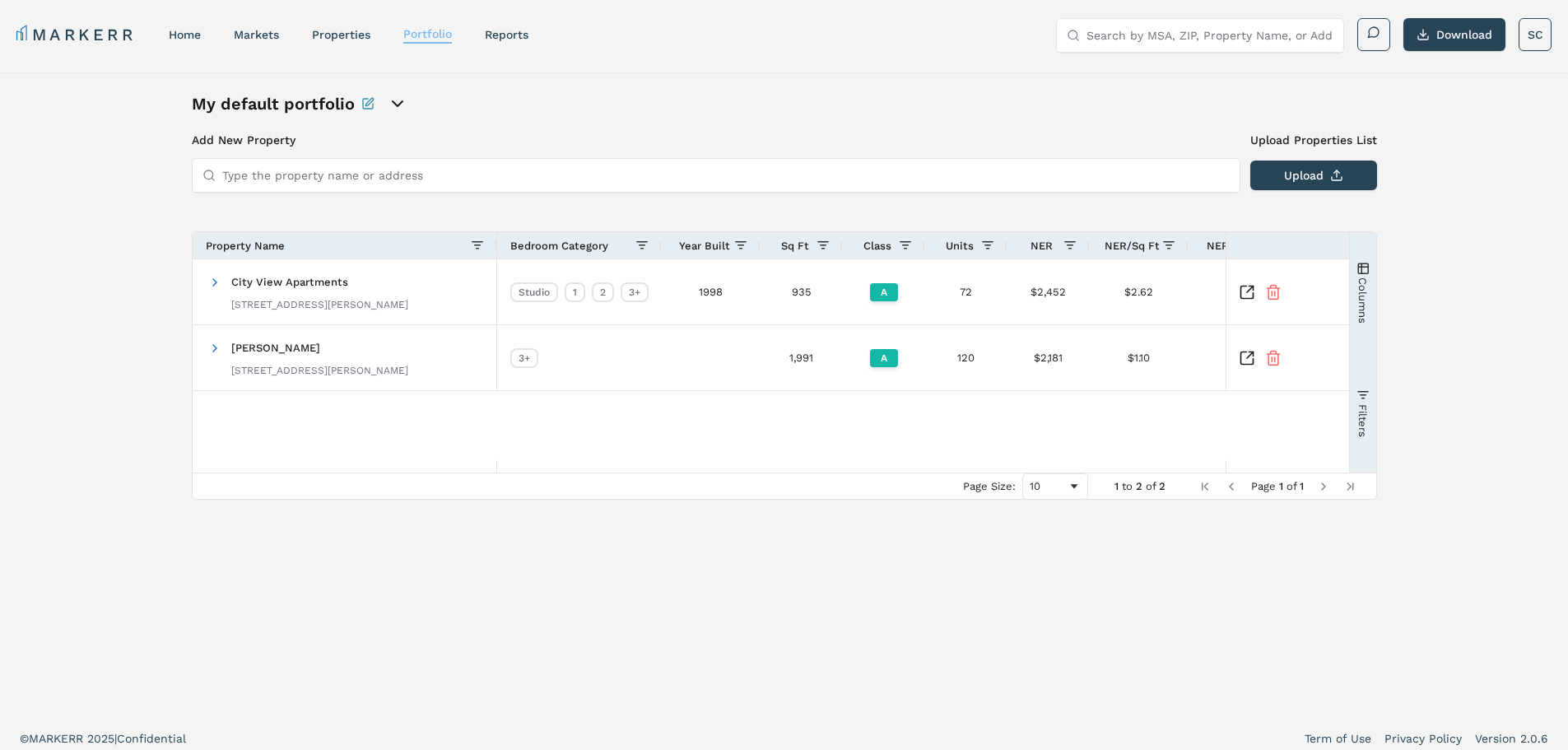
click at [425, 30] on link "Portfolio" at bounding box center [427, 33] width 49 height 13
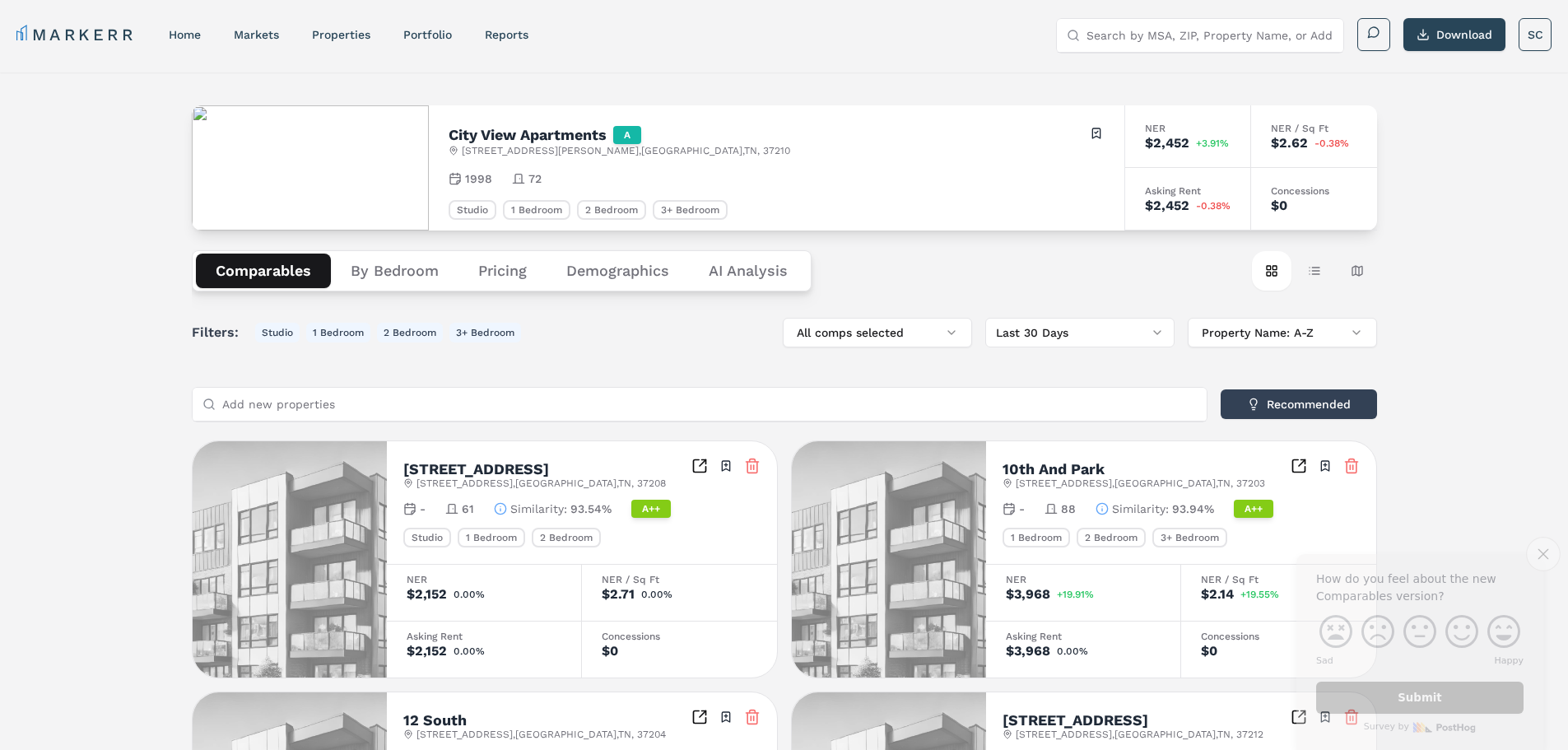
click at [1540, 557] on icon "Close survey" at bounding box center [1543, 553] width 10 height 10
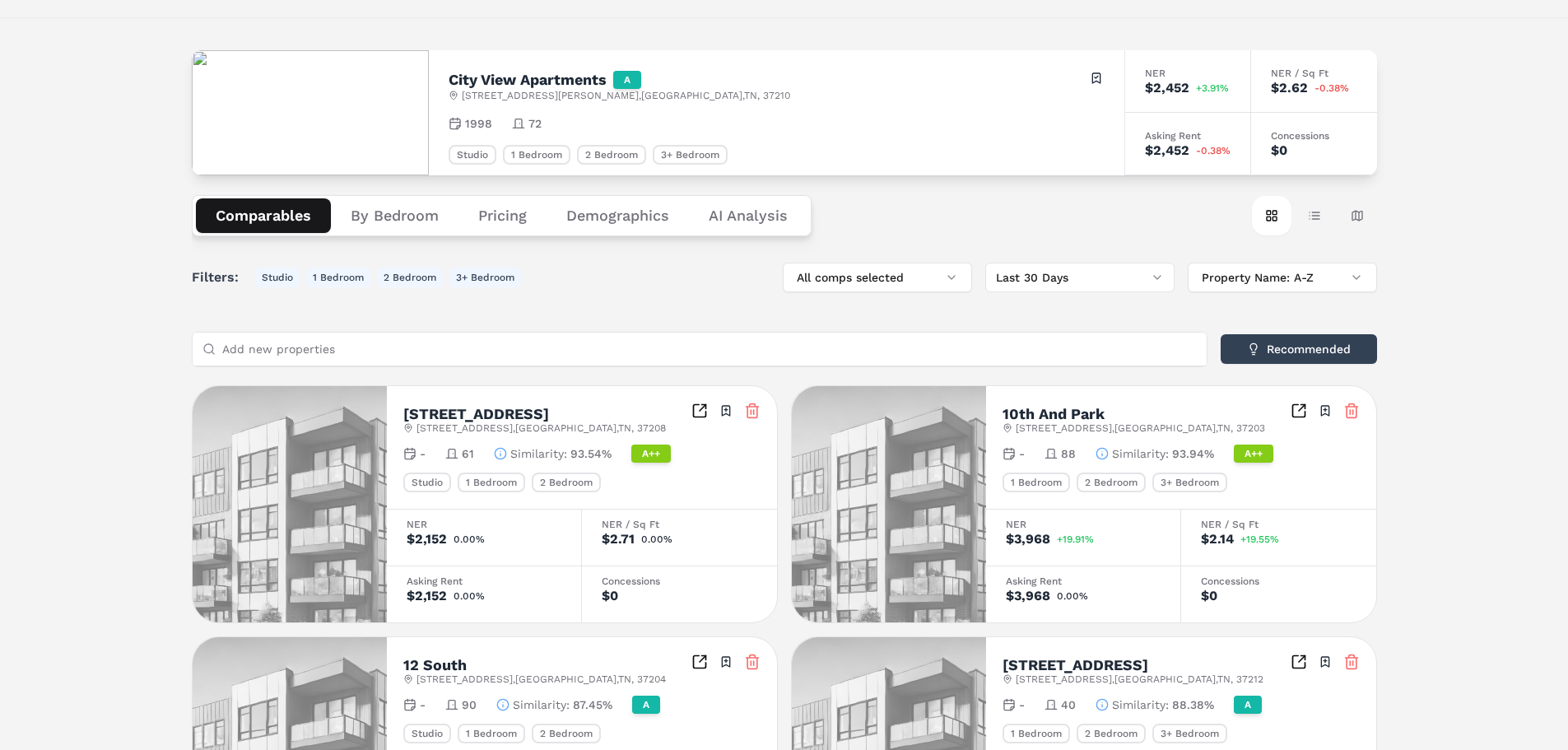
scroll to position [83, 0]
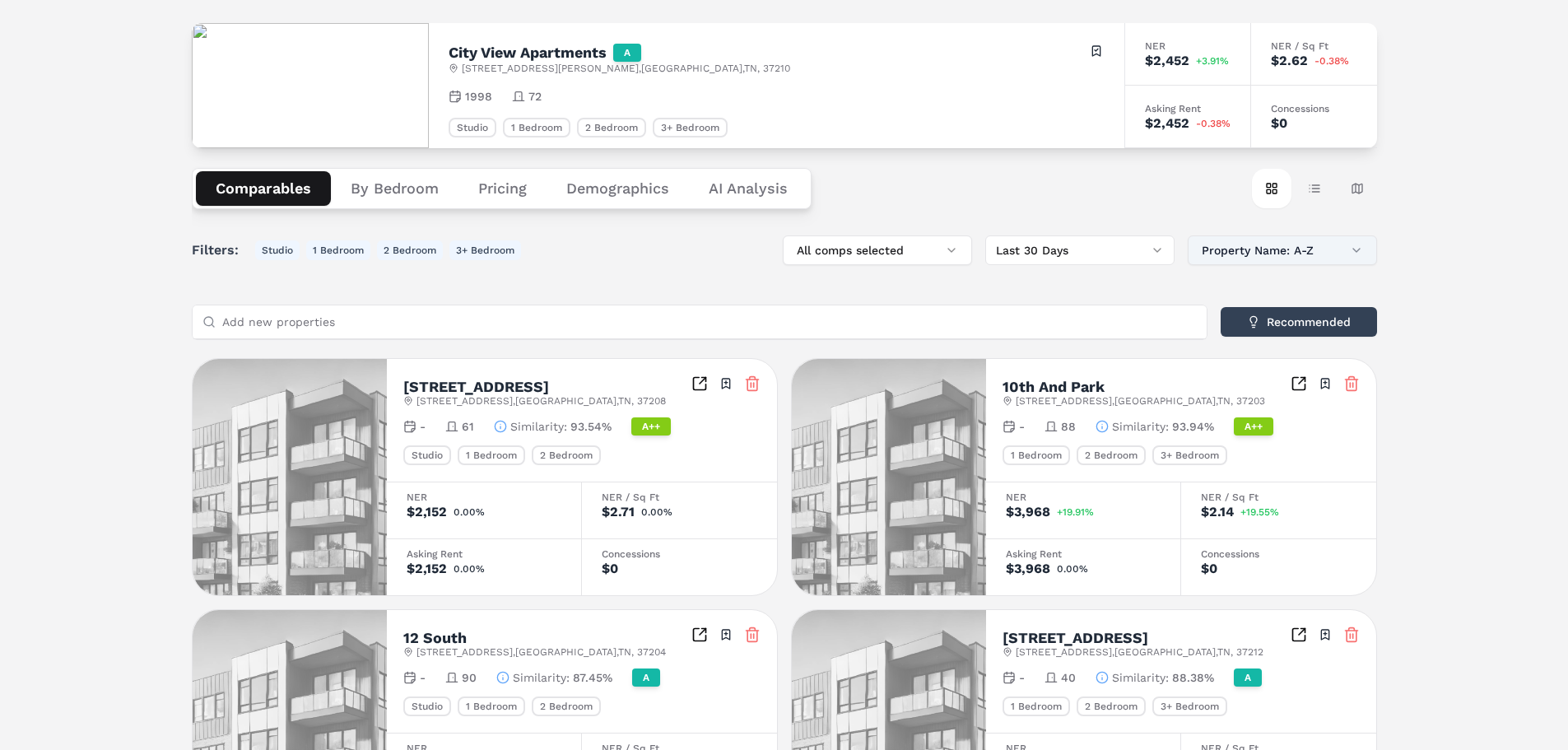
click at [1364, 252] on button "Property Name: A-Z" at bounding box center [1282, 250] width 189 height 30
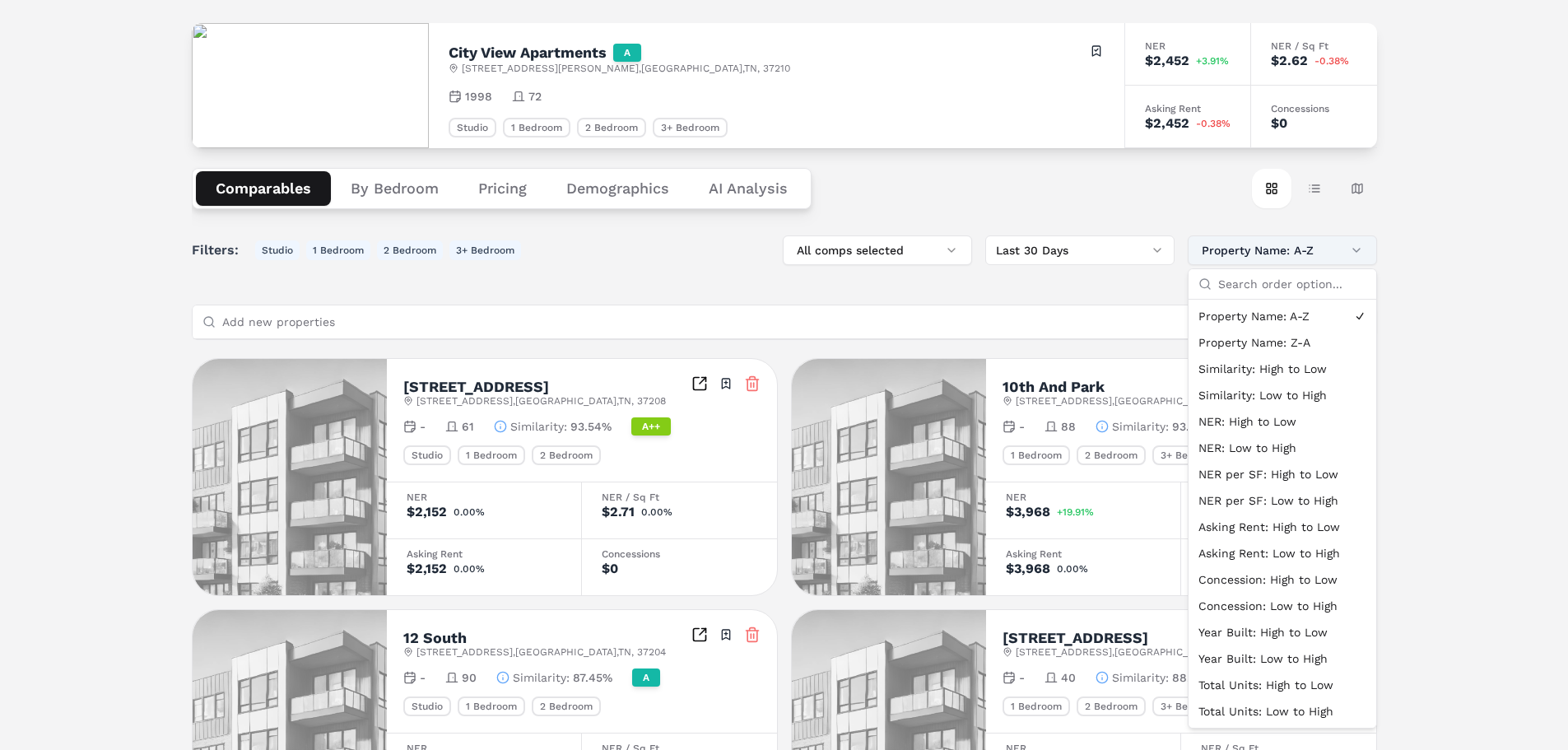
click at [1364, 252] on button "Property Name: A-Z" at bounding box center [1282, 250] width 189 height 30
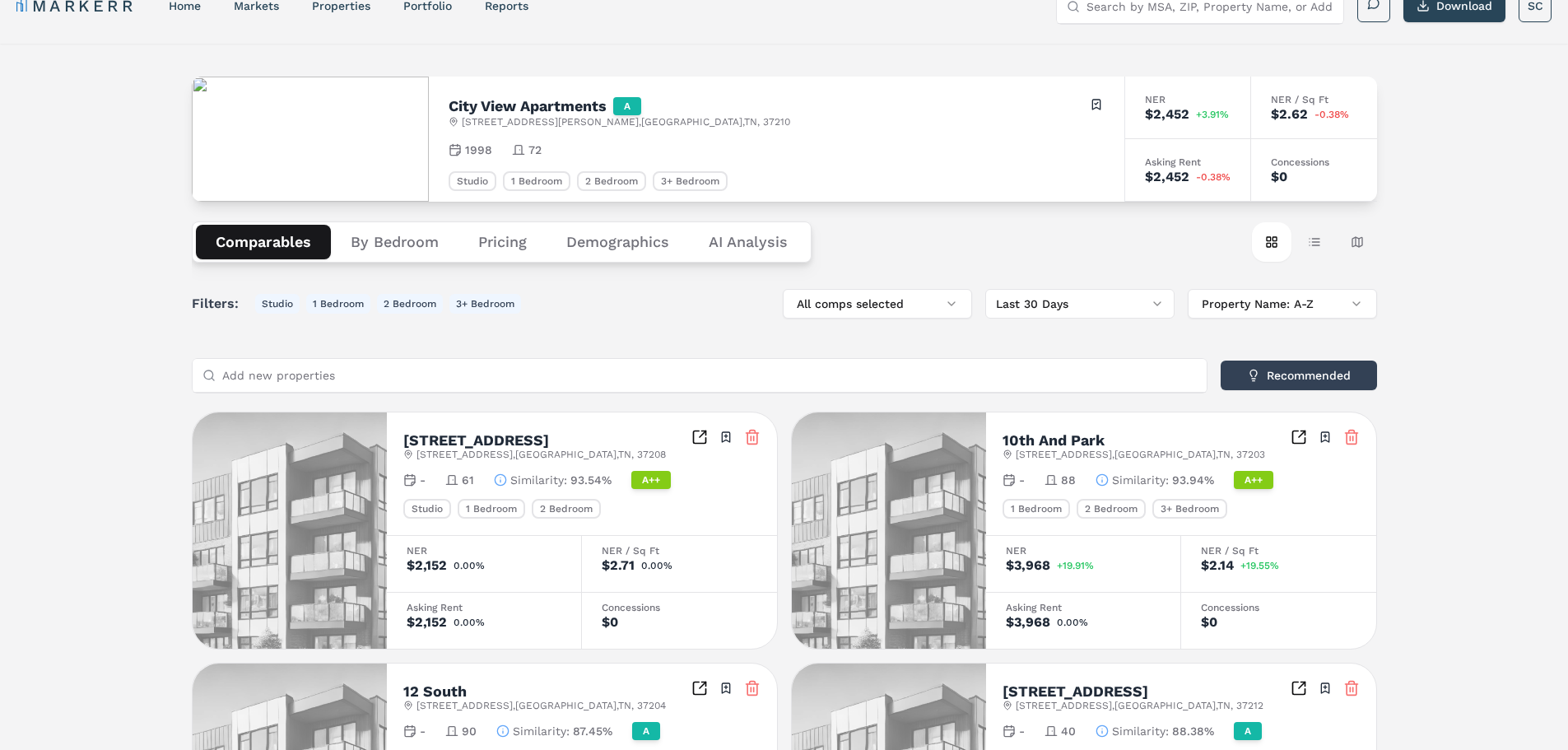
scroll to position [0, 0]
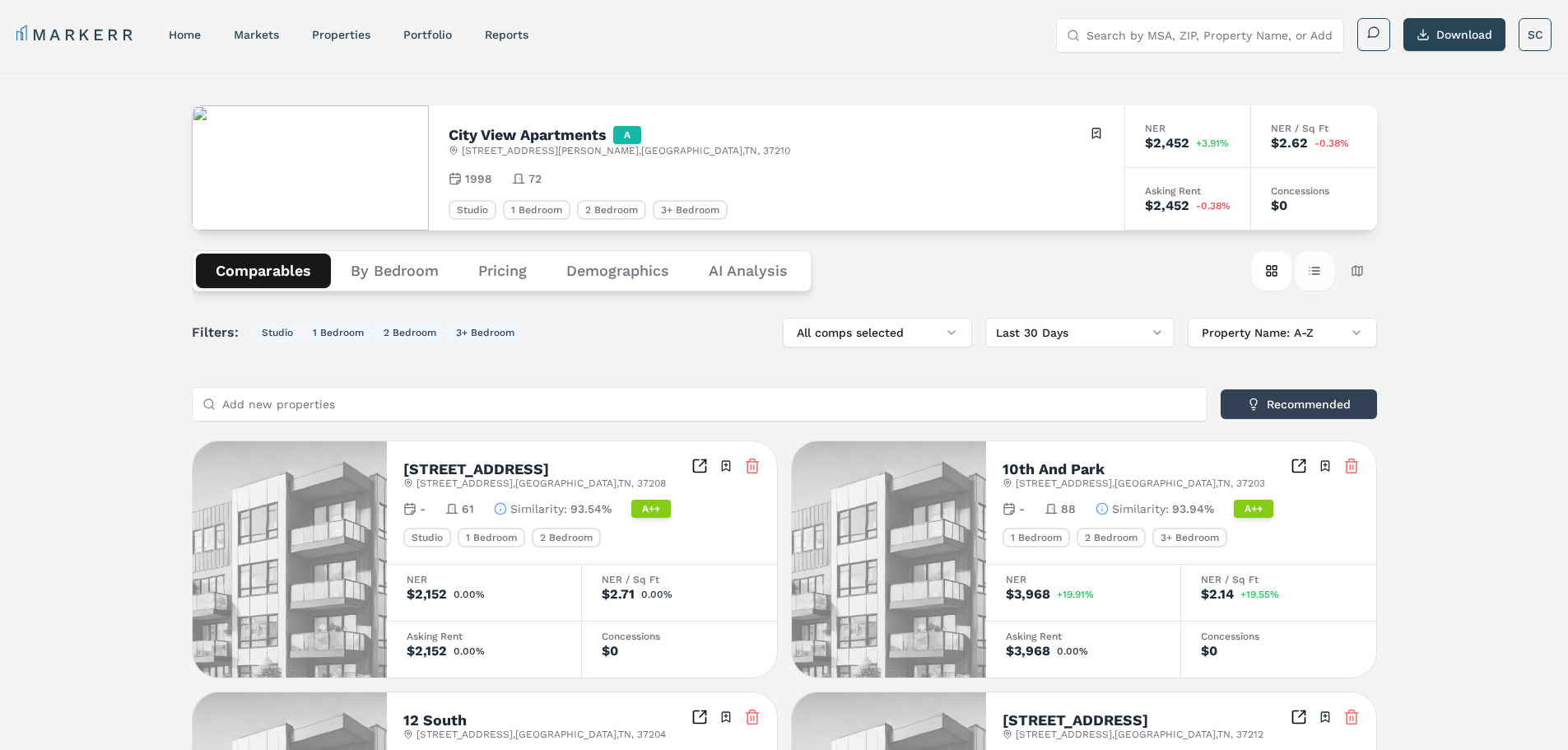
click at [1317, 274] on button "Table view" at bounding box center [1314, 270] width 39 height 39
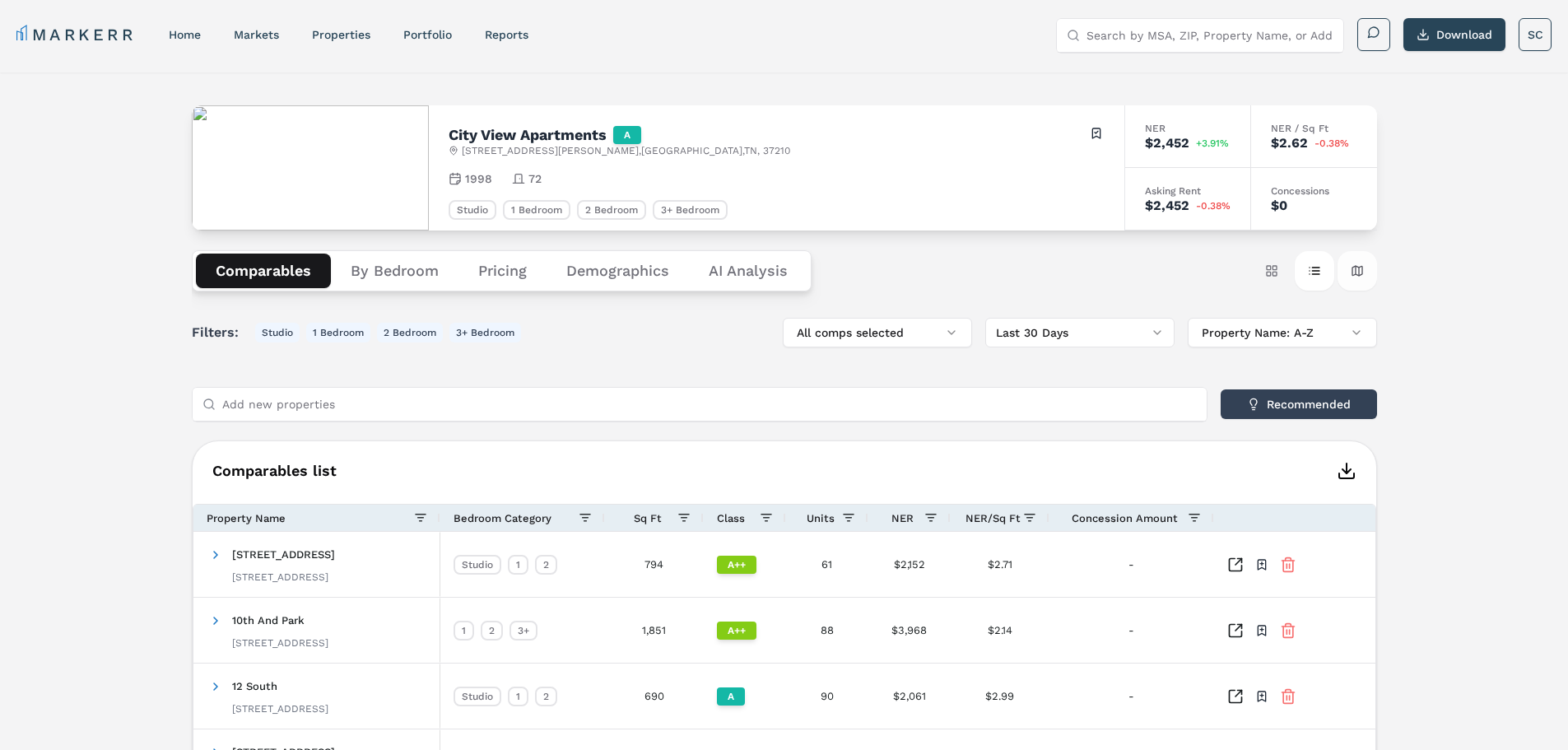
click at [1349, 274] on button "Map view" at bounding box center [1356, 270] width 39 height 39
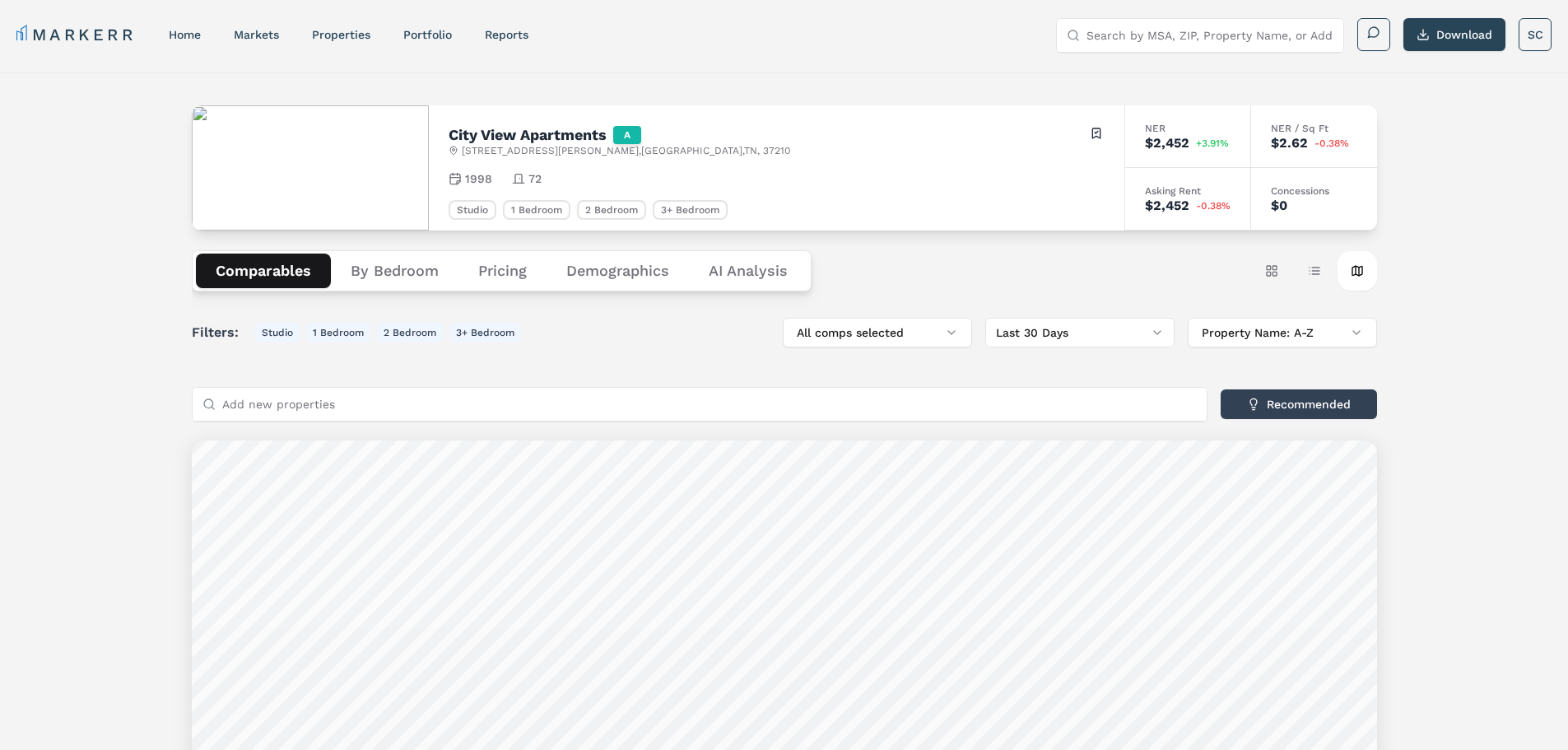
scroll to position [351, 0]
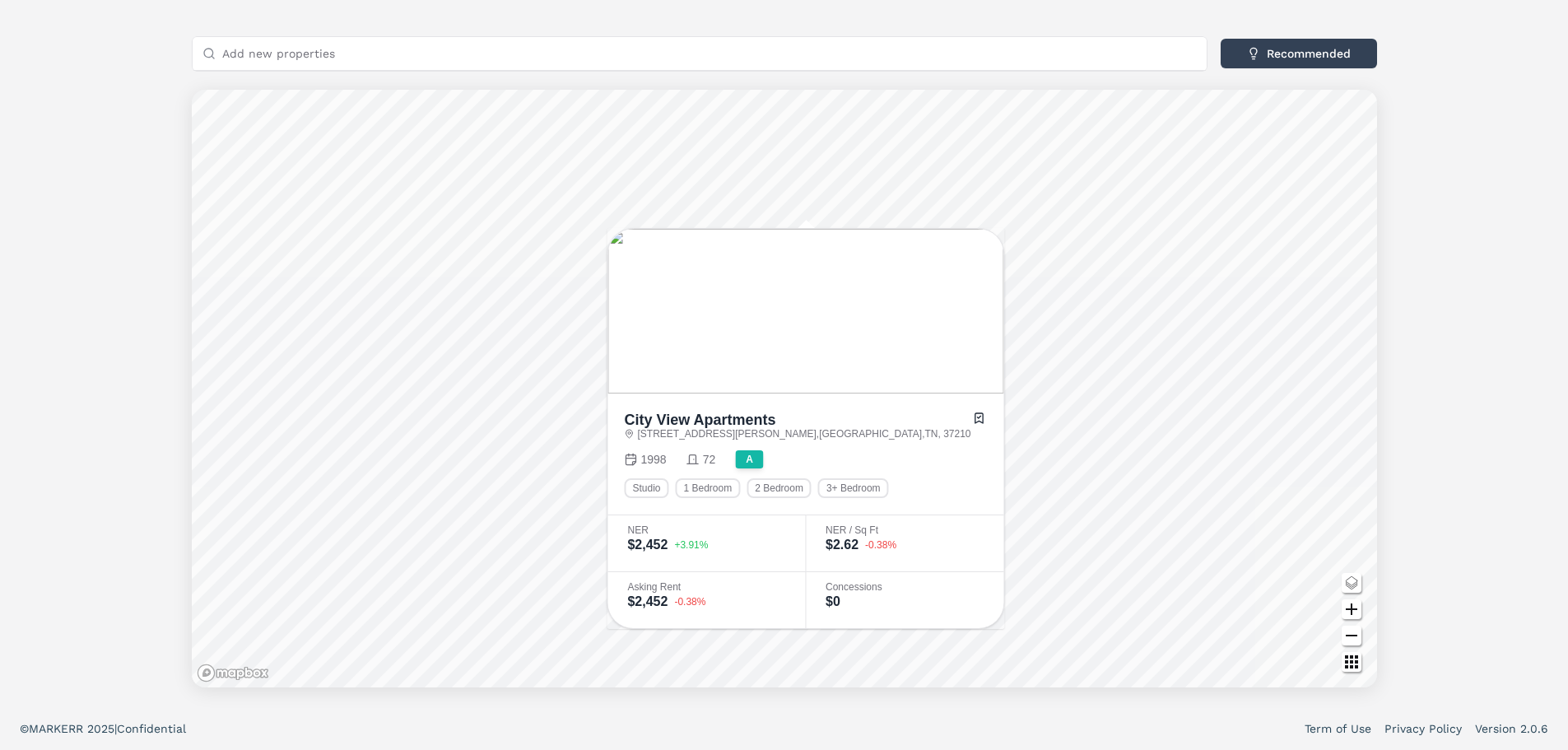
click at [1452, 448] on div "City View Apartments A 500 Rolling Mill Hill Rd , Nashville , TN , 37210 Toggle…" at bounding box center [784, 214] width 1568 height 985
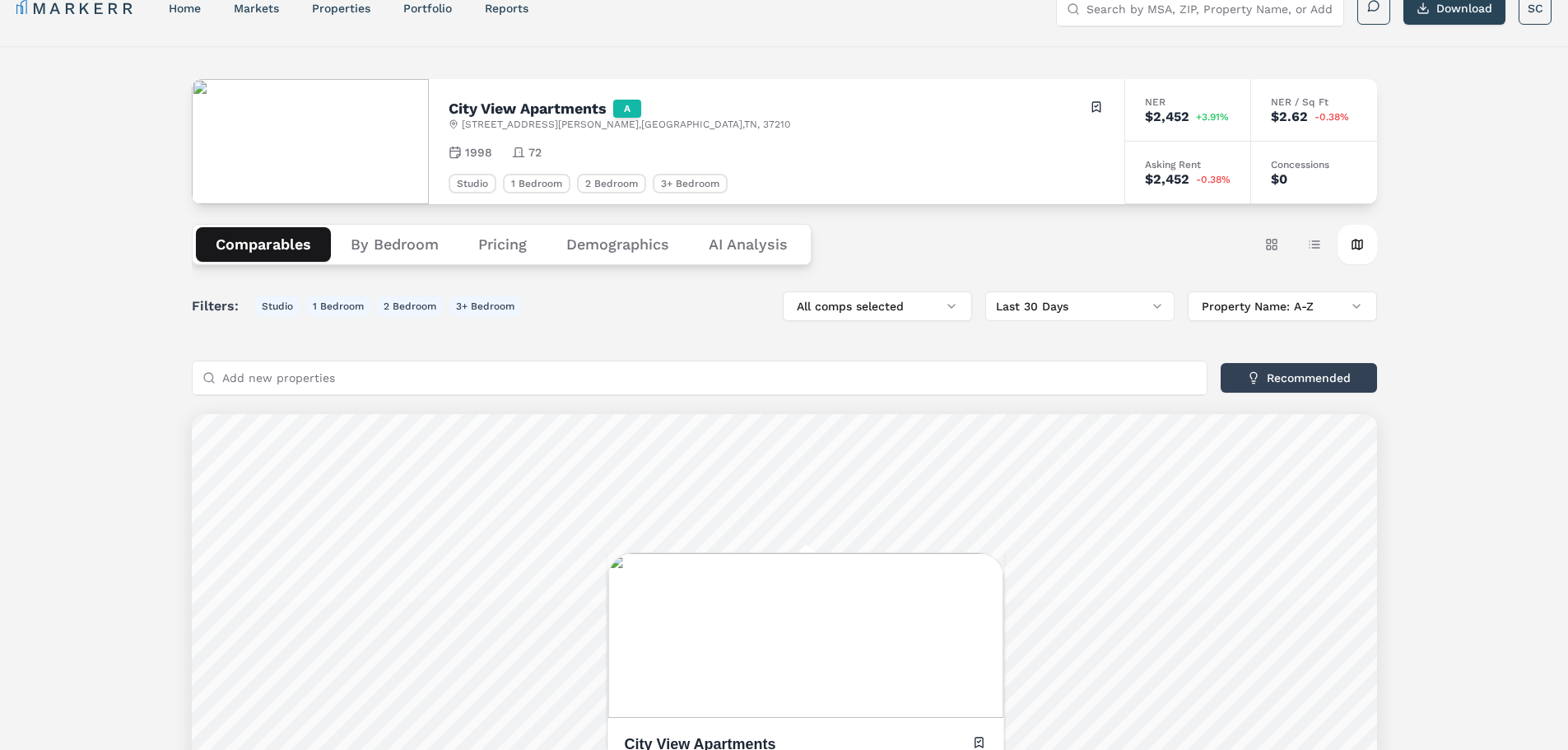
scroll to position [0, 0]
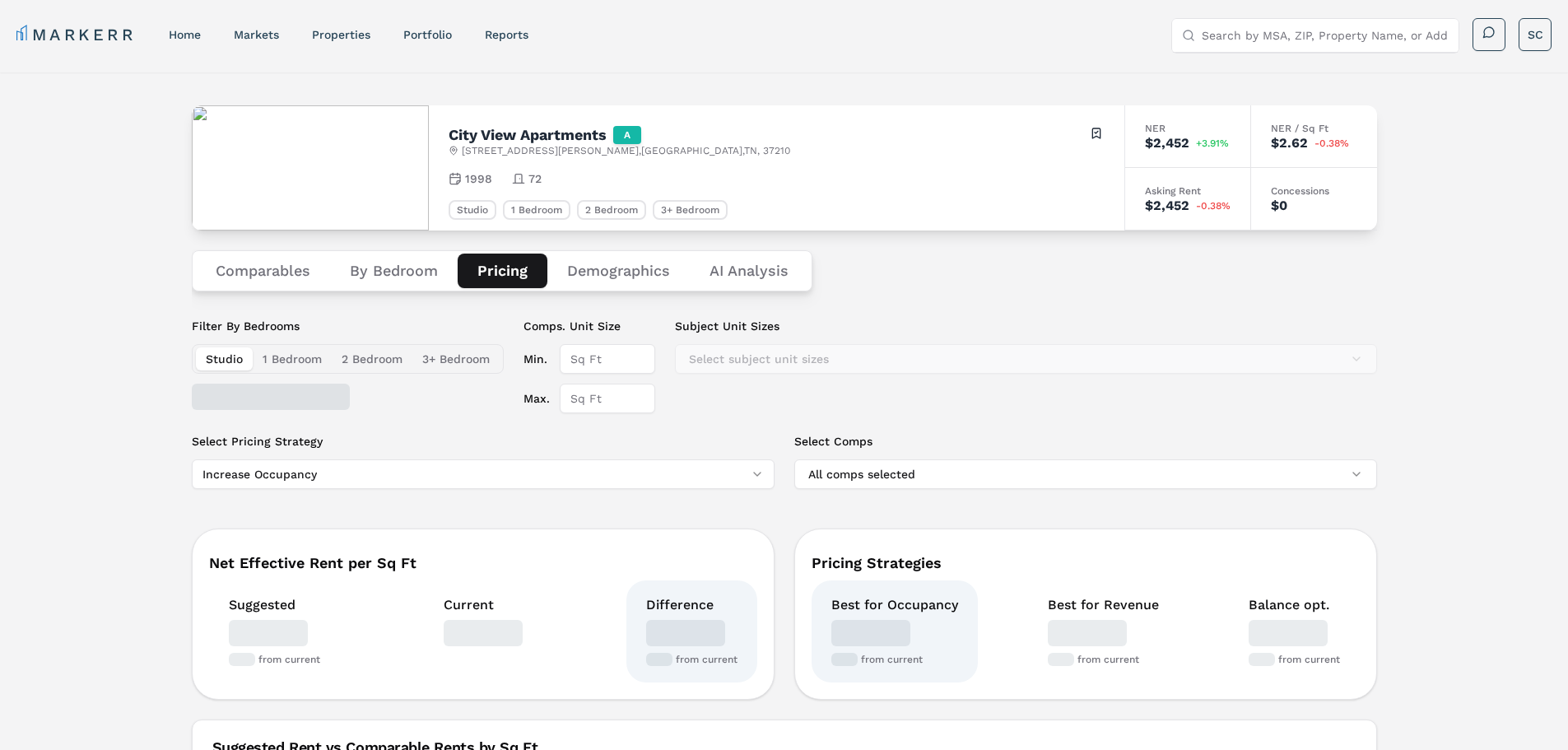
click at [506, 271] on button "Pricing" at bounding box center [502, 271] width 90 height 35
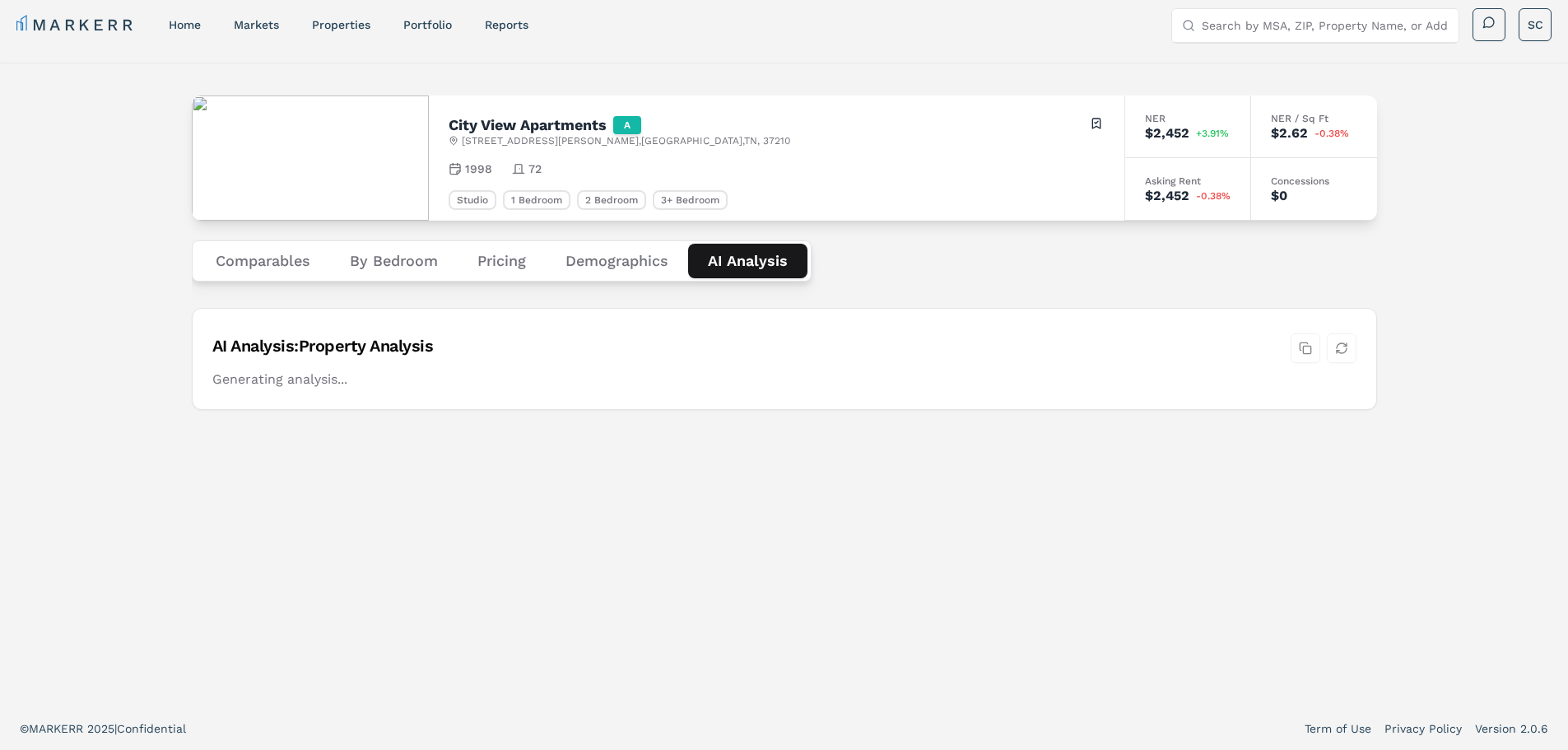
scroll to position [10, 0]
click at [726, 188] on div "City View Apartments A 500 Rolling Mill Hill Rd , Nashville , TN , 37210 Toggle…" at bounding box center [784, 385] width 1185 height 605
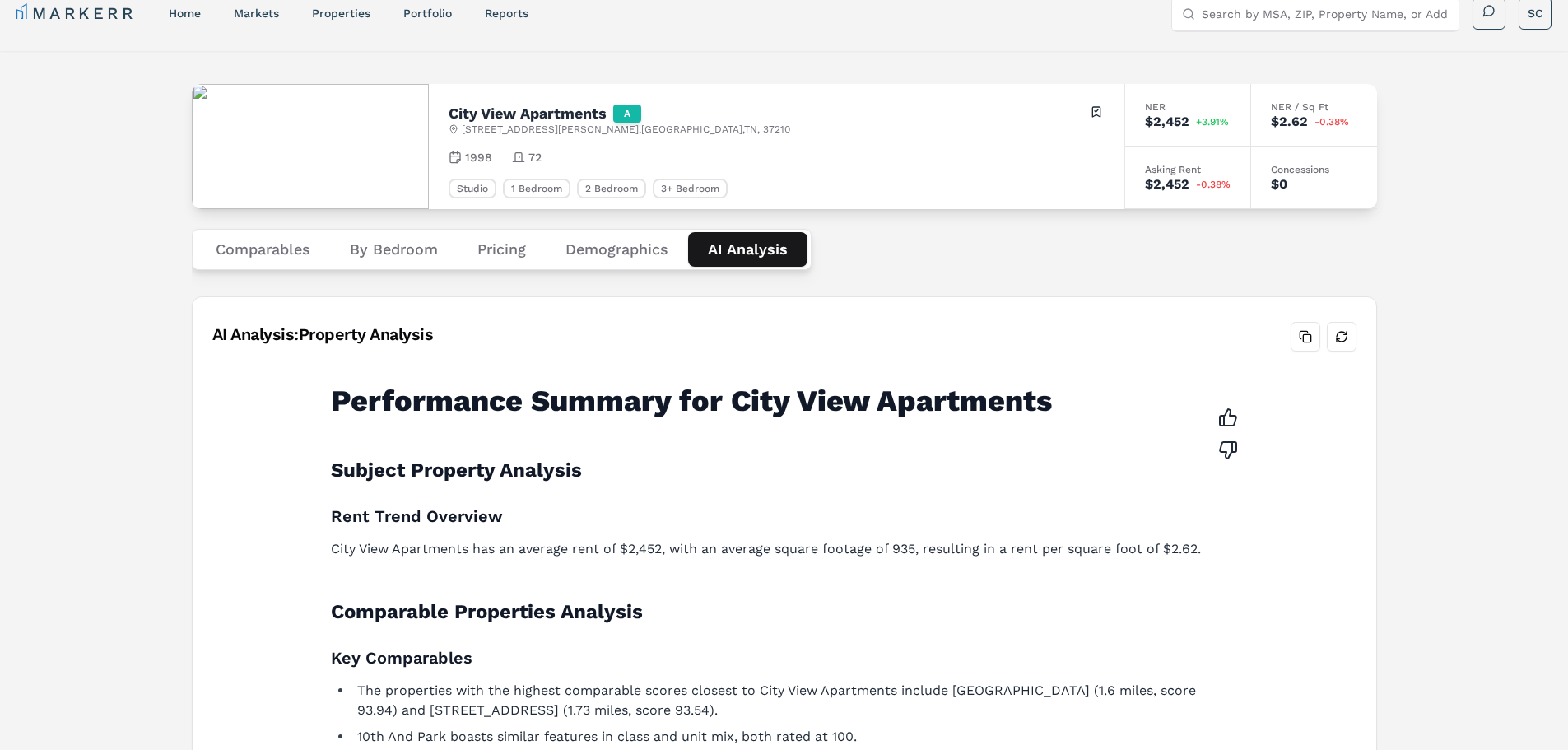
scroll to position [0, 0]
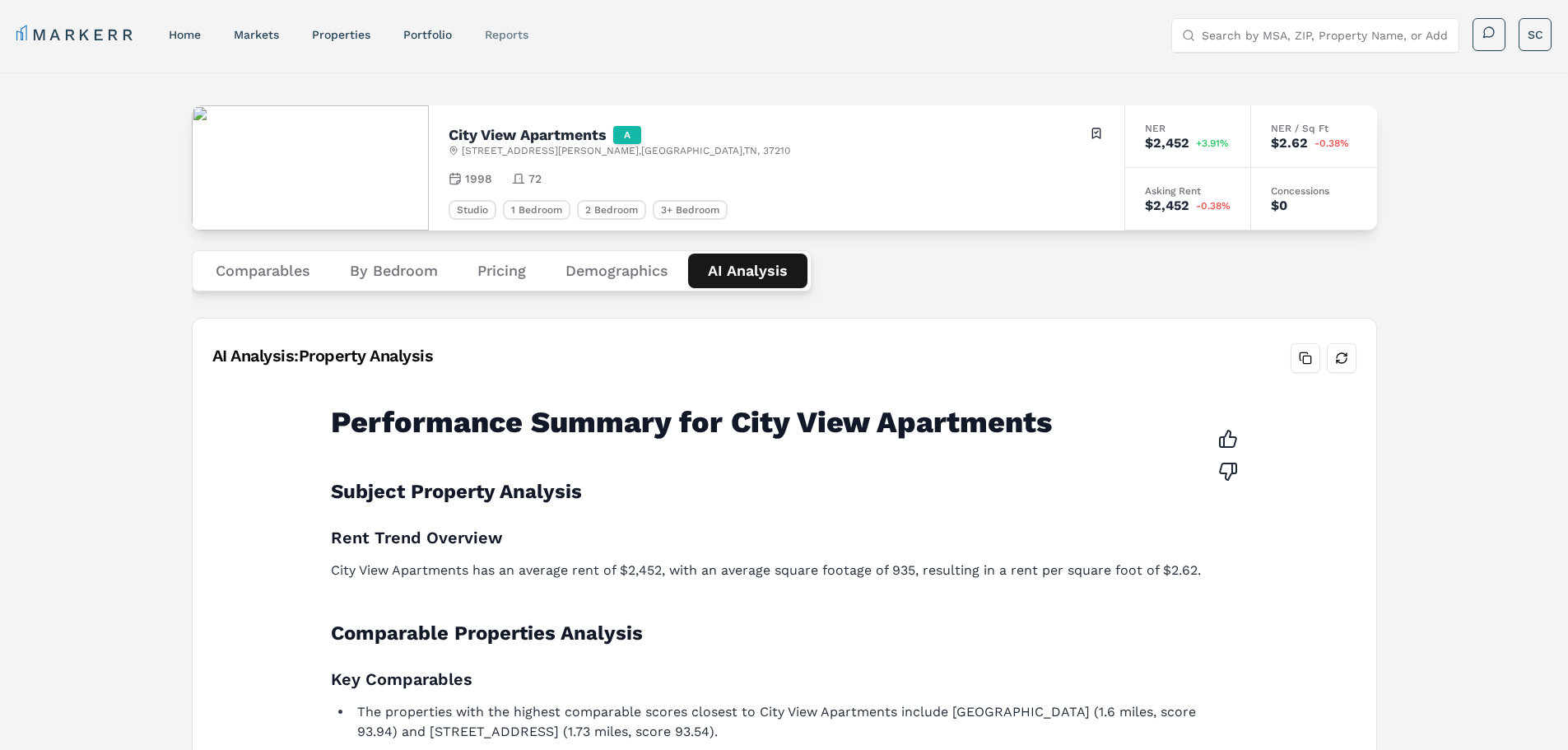
click at [516, 36] on link "reports" at bounding box center [507, 34] width 44 height 13
select select "-release_date"
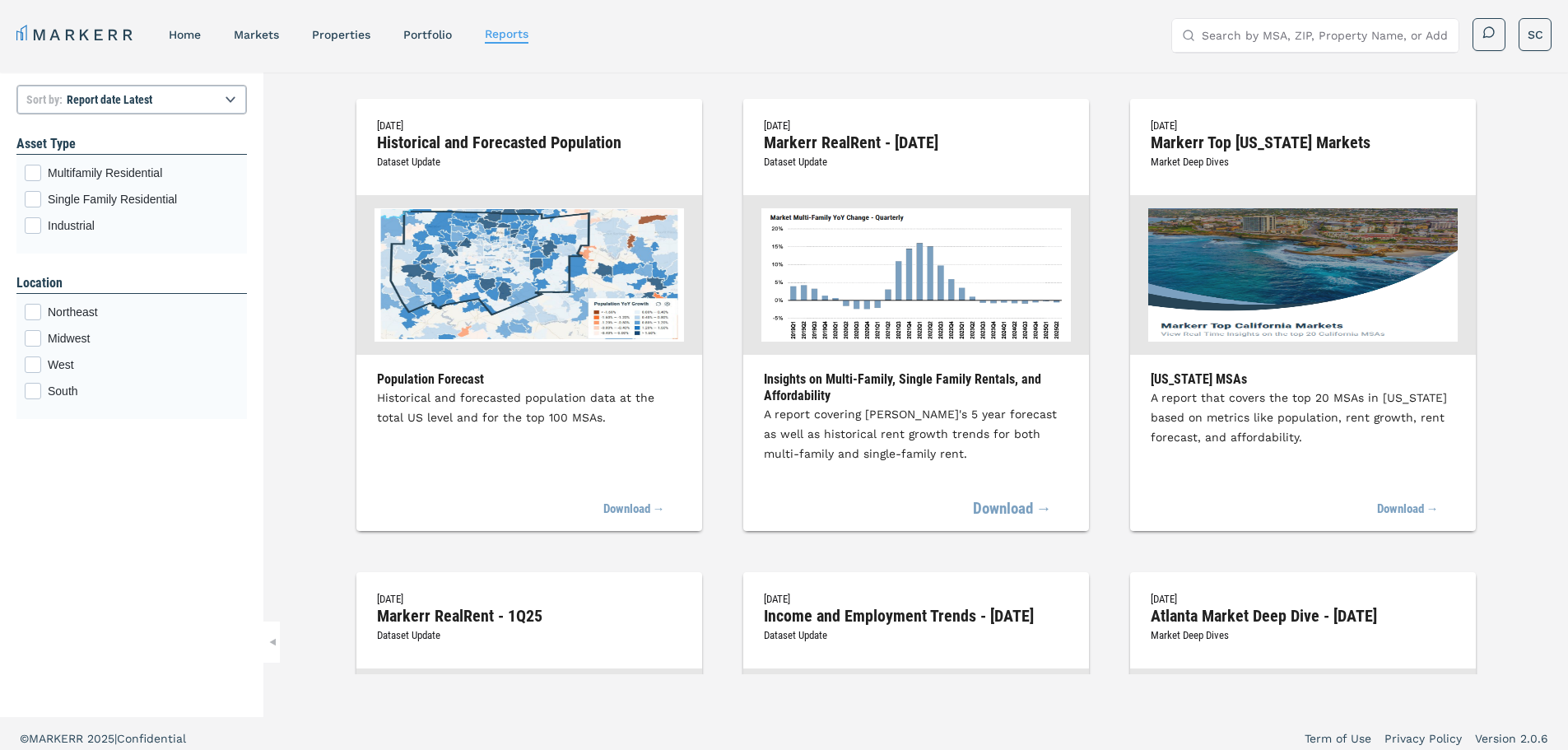
click at [987, 507] on link "Download →" at bounding box center [1012, 510] width 79 height 37
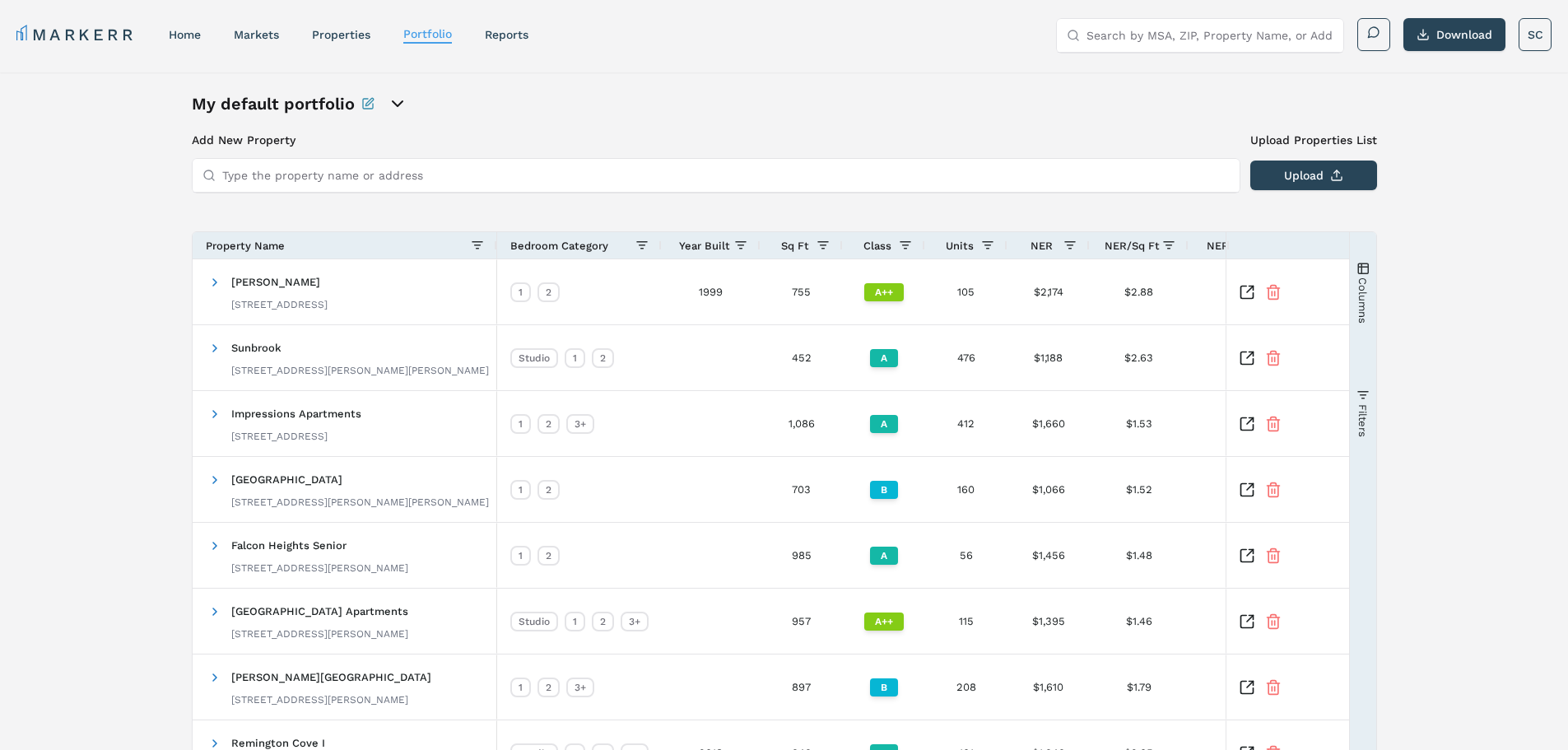
click at [365, 102] on icon "Rename this portfolio" at bounding box center [367, 104] width 13 height 13
drag, startPoint x: 350, startPoint y: 106, endPoint x: 128, endPoint y: 78, distance: 223.8
click at [128, 78] on div "New Portfolio Description My default portfolio Add New Property Upload Properti…" at bounding box center [784, 525] width 1568 height 906
type input "CAPREIT Owned Portfolio"
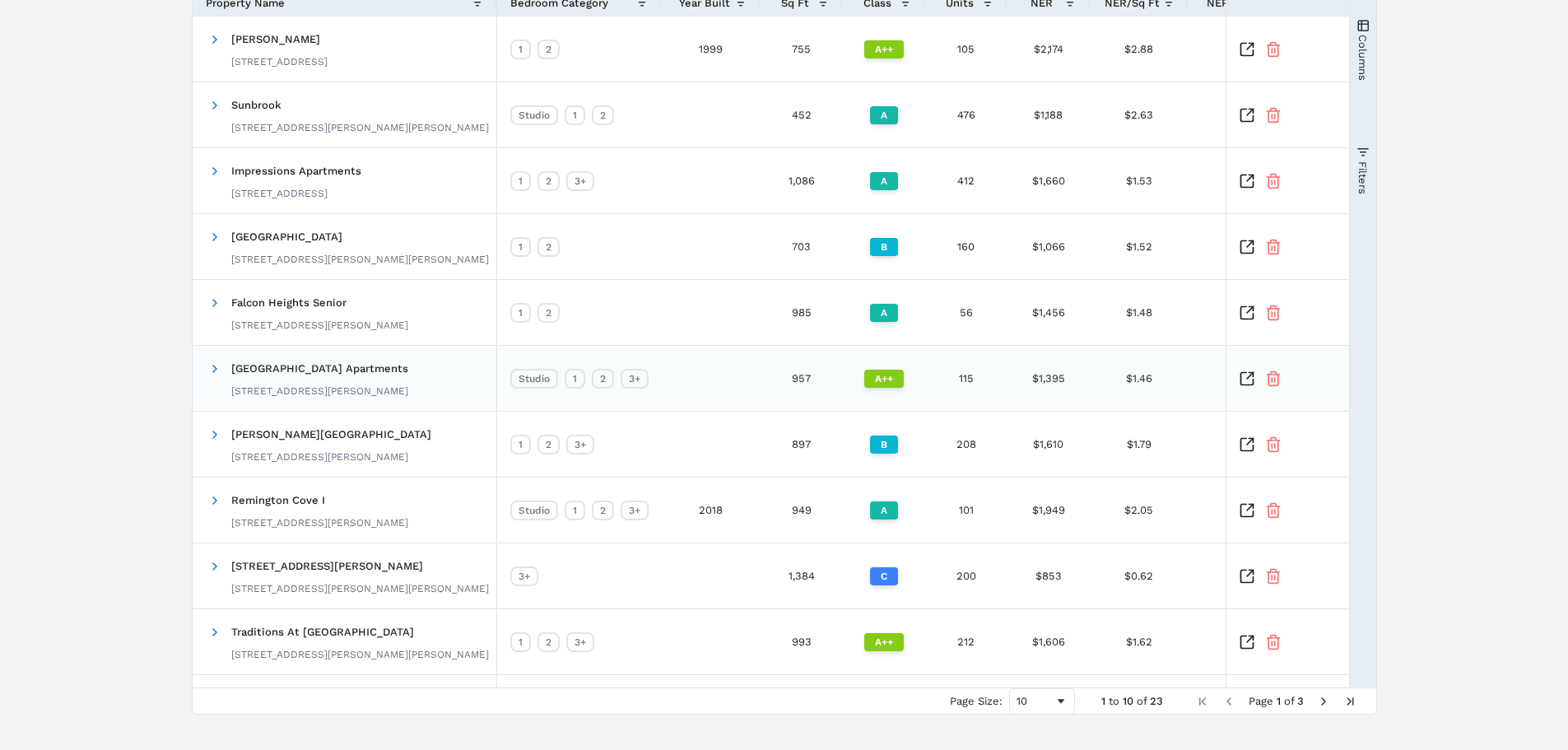
scroll to position [270, 0]
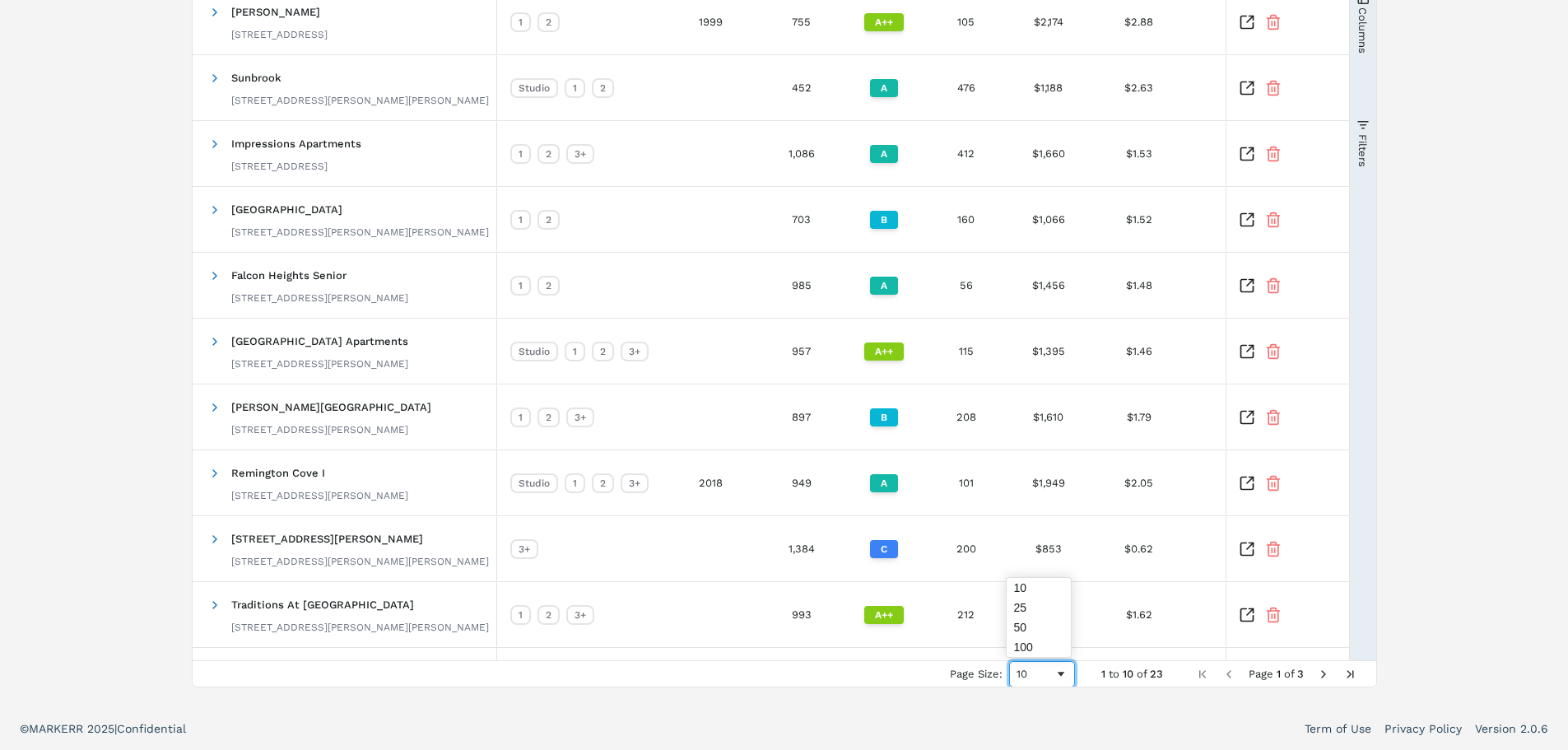
click at [1061, 674] on span "Page Size" at bounding box center [1060, 674] width 13 height 13
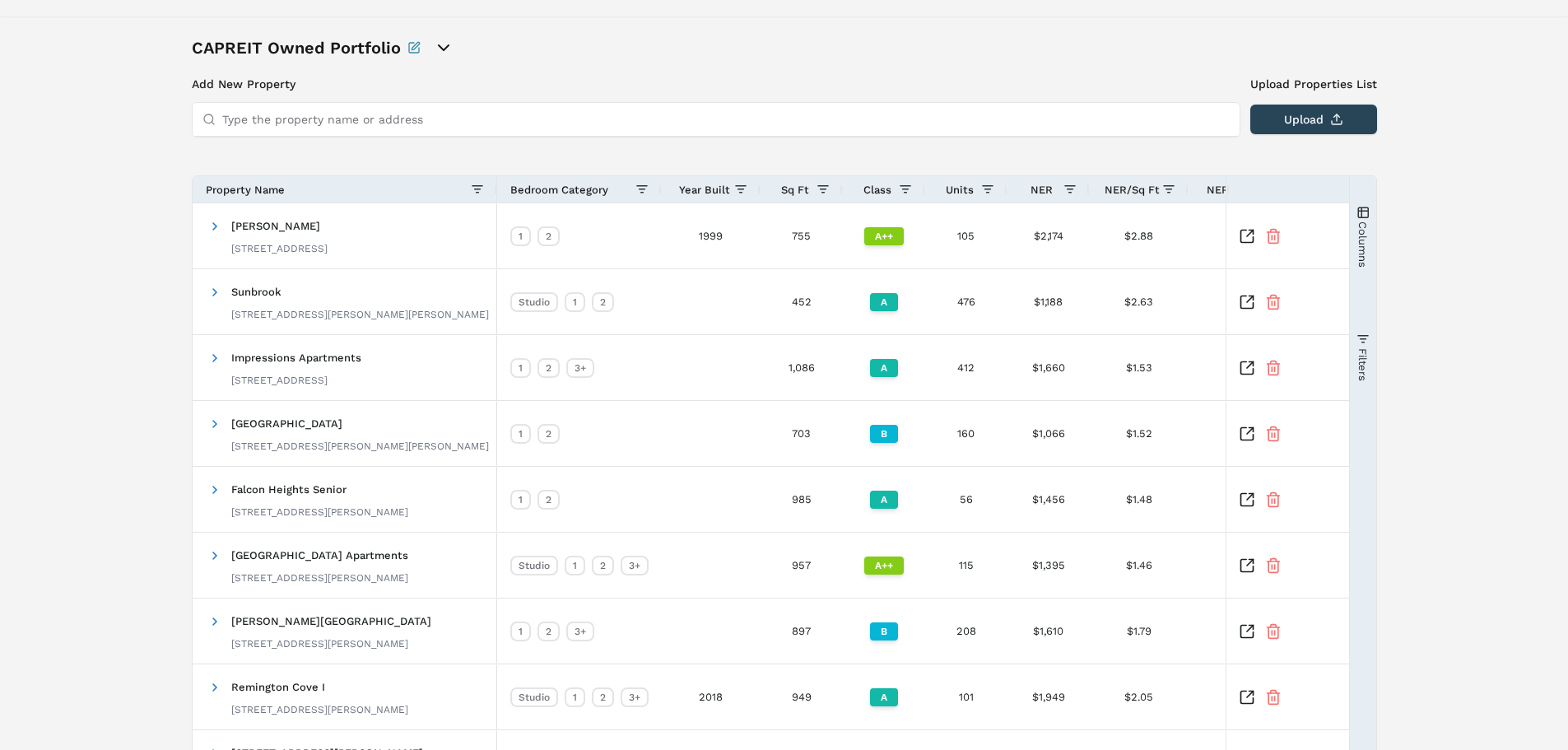
scroll to position [0, 0]
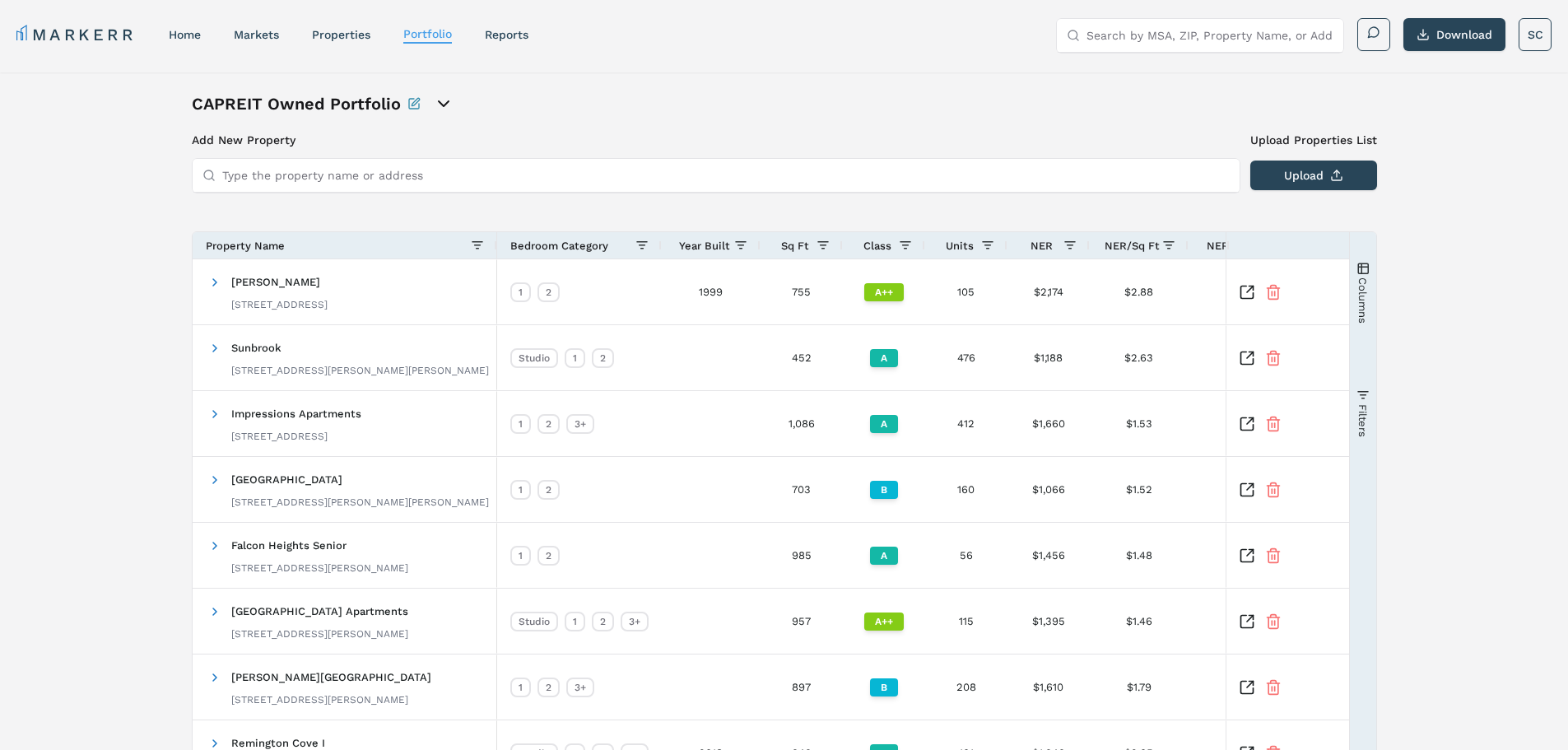
click at [1362, 289] on span "Columns" at bounding box center [1363, 300] width 12 height 46
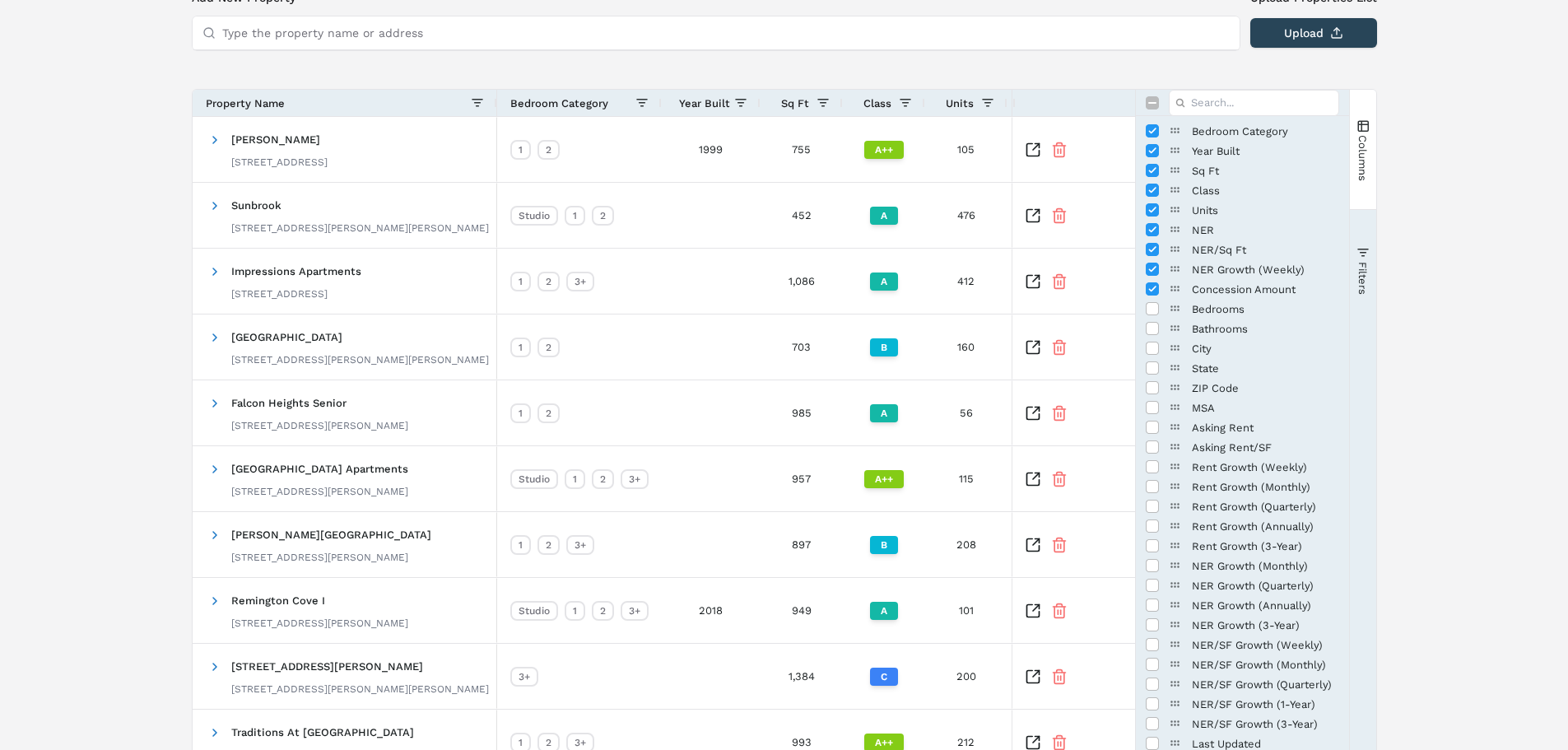
scroll to position [165, 0]
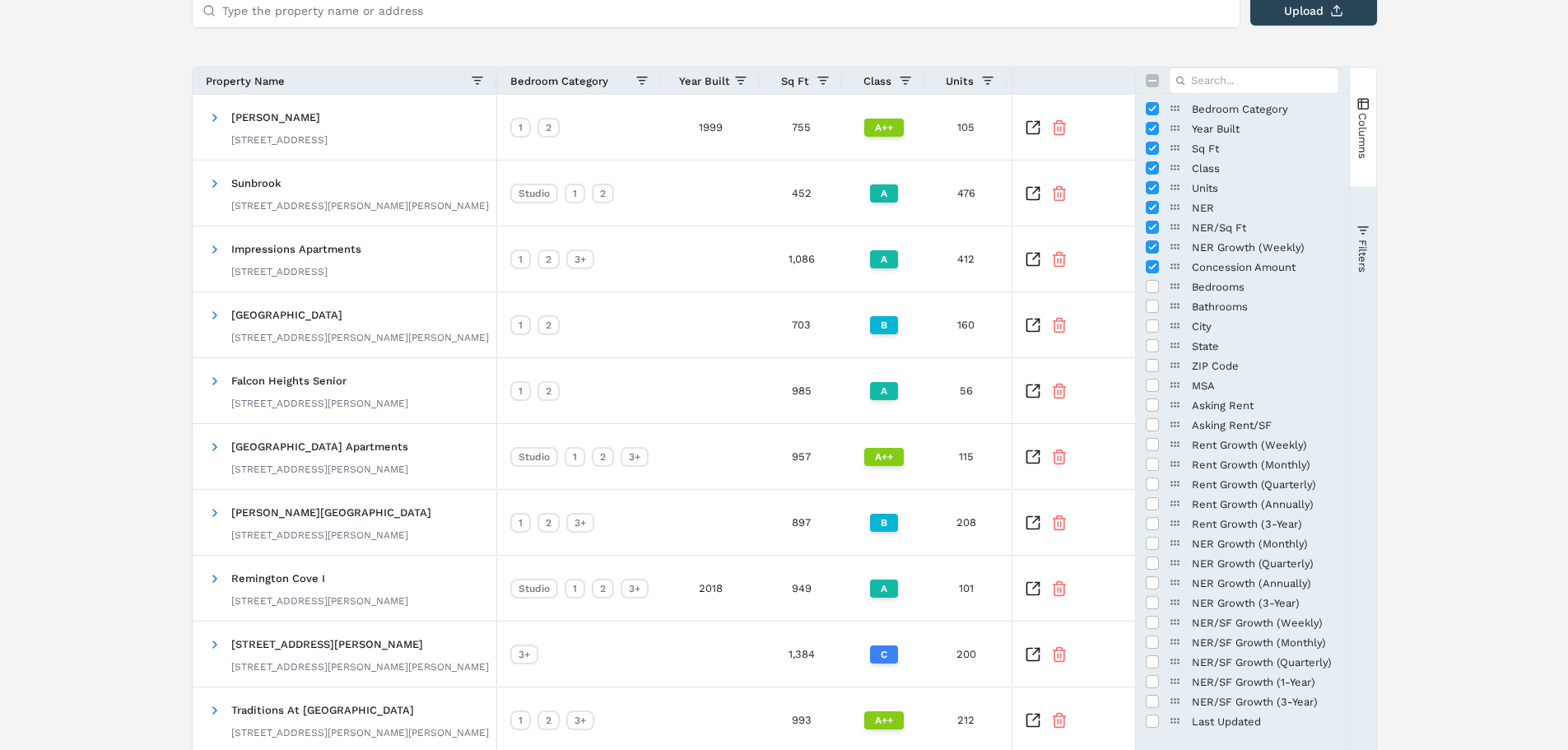
click at [1367, 265] on span "Filters" at bounding box center [1363, 255] width 12 height 33
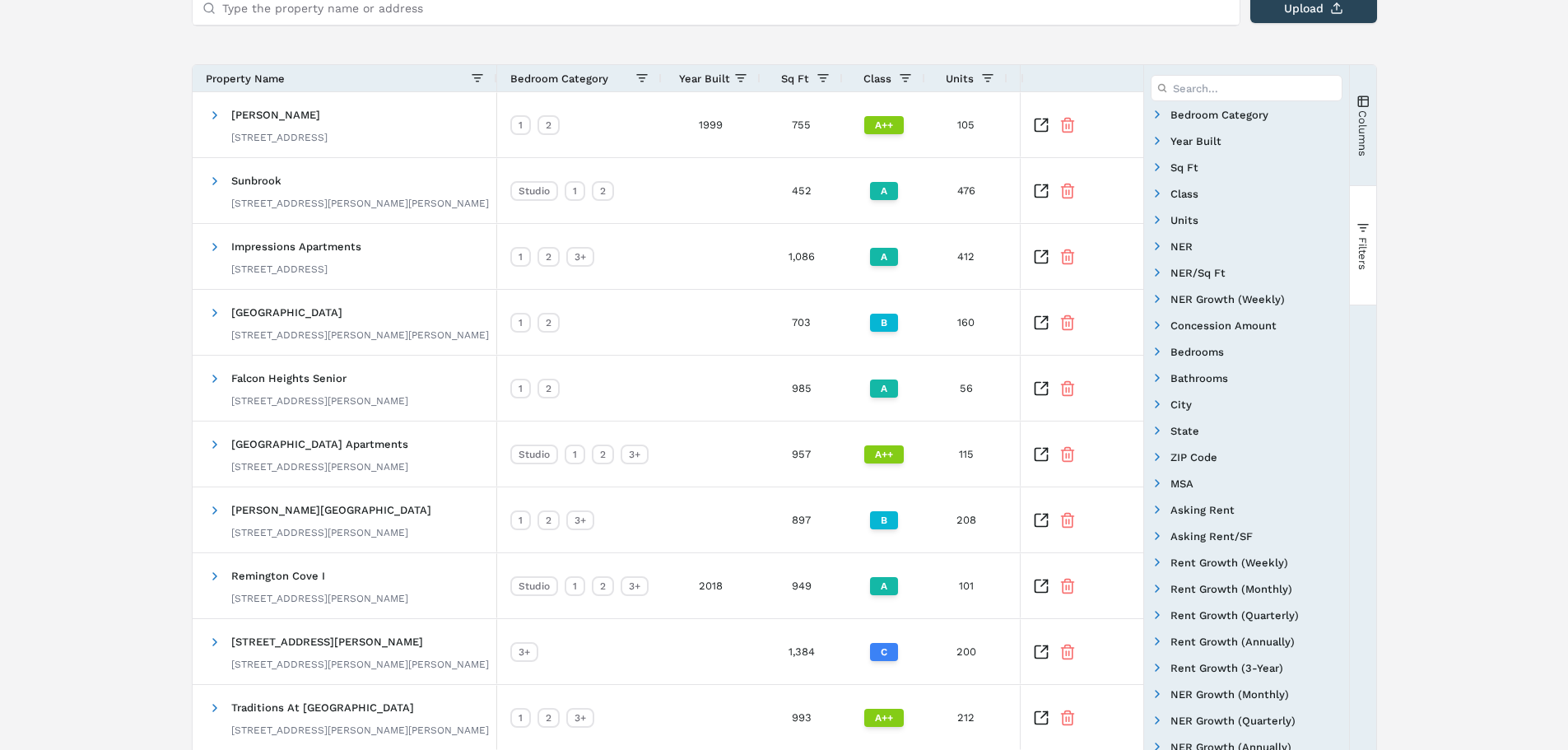
scroll to position [0, 0]
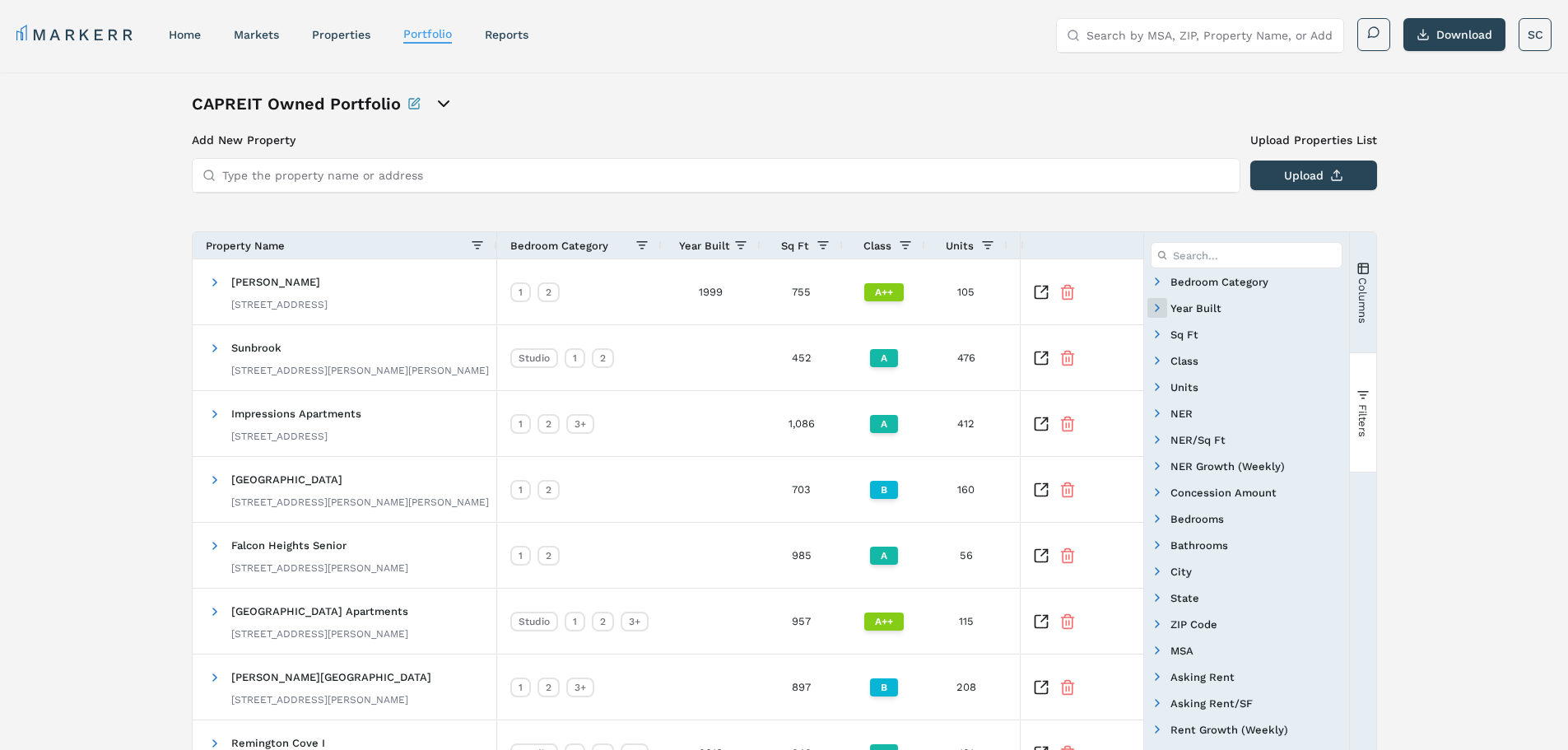
click at [1151, 308] on span "Filter List 32 Filters" at bounding box center [1156, 307] width 13 height 13
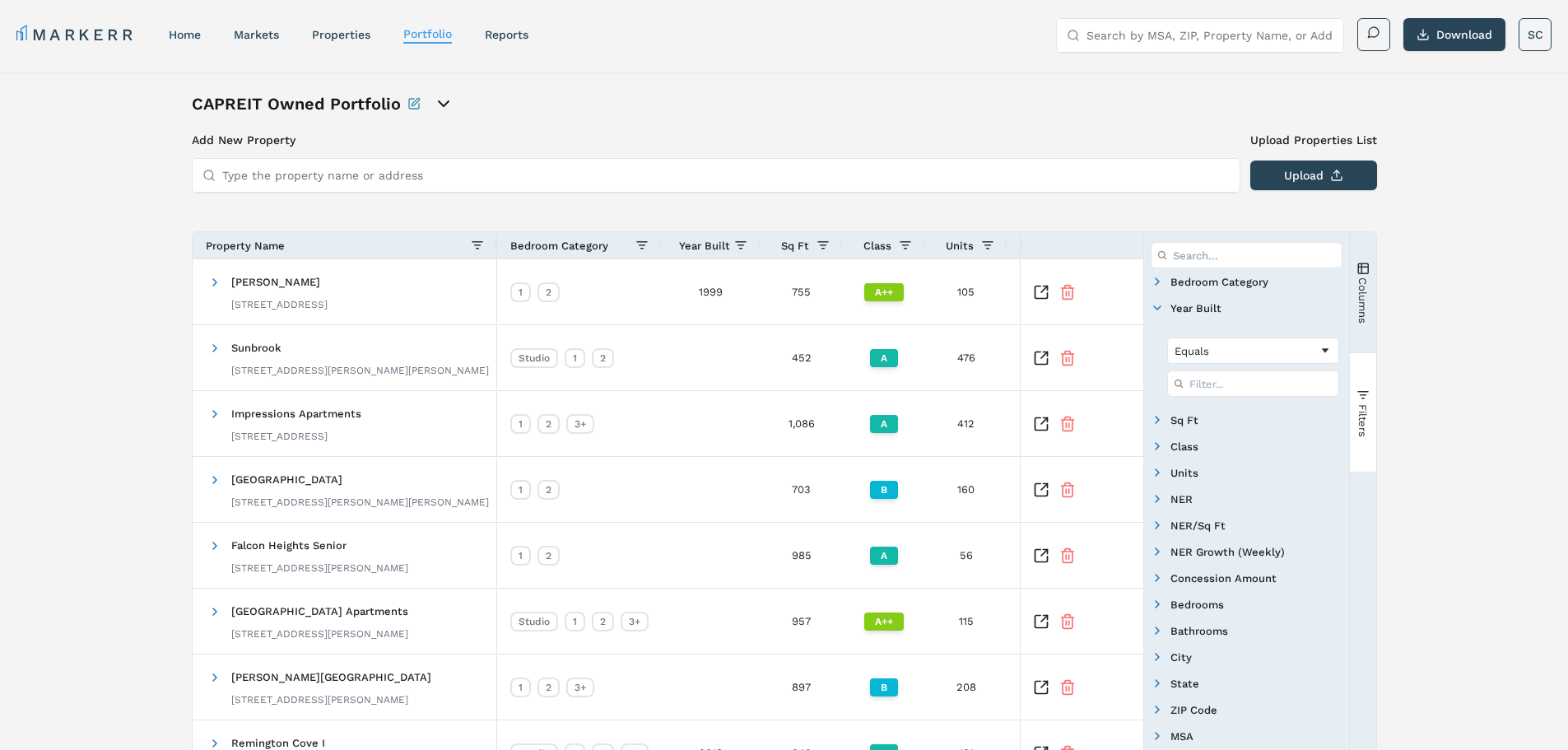
click at [1151, 308] on span "Filter List 32 Filters" at bounding box center [1156, 307] width 13 height 13
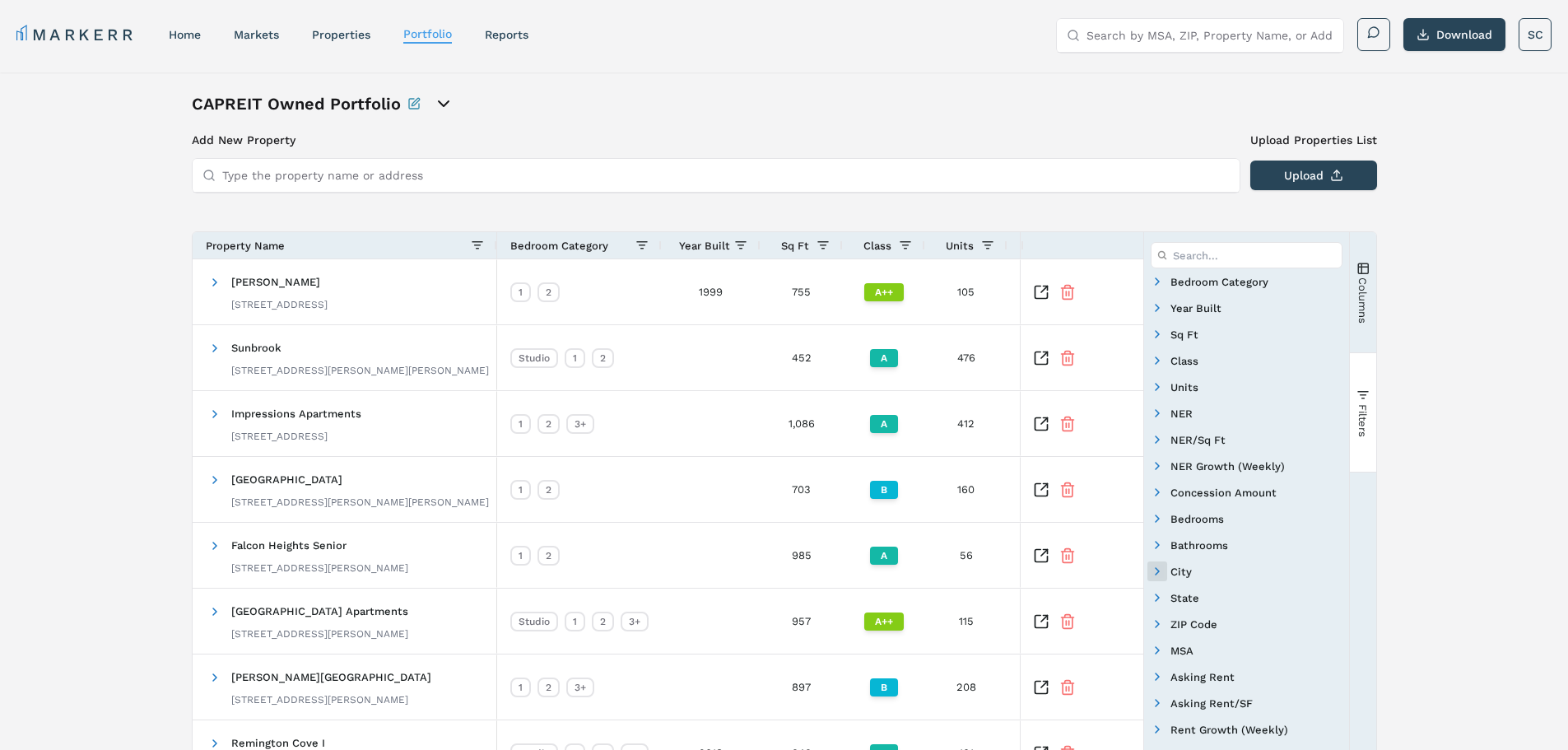
click at [1152, 568] on span "Filter List 32 Filters" at bounding box center [1156, 571] width 13 height 13
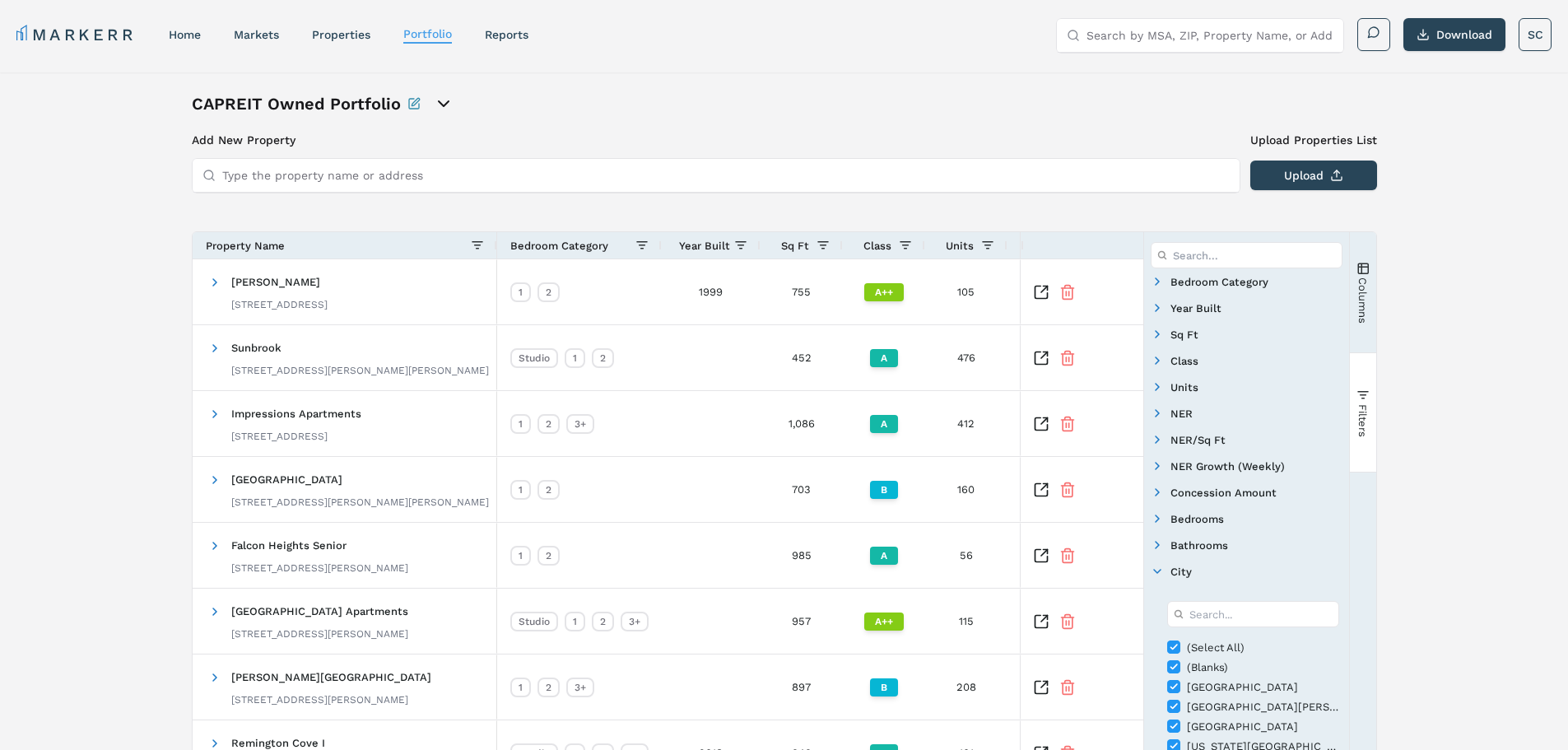
click at [1152, 568] on span "Filter List 32 Filters" at bounding box center [1156, 571] width 13 height 13
